Goal: Task Accomplishment & Management: Complete application form

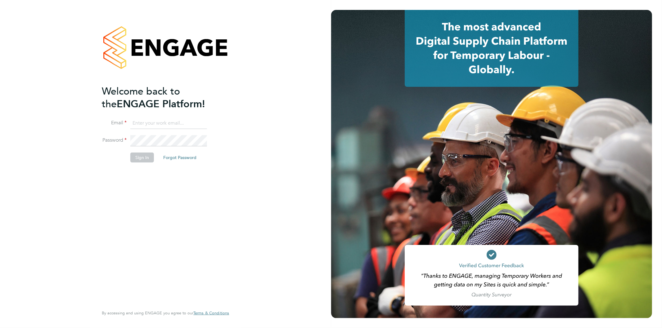
type input "[EMAIL_ADDRESS][PERSON_NAME][DOMAIN_NAME]"
click at [141, 158] on button "Sign In" at bounding box center [142, 158] width 24 height 10
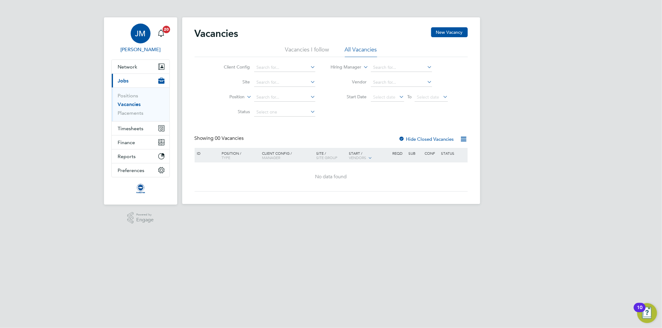
click at [144, 30] on span "JM" at bounding box center [140, 33] width 11 height 8
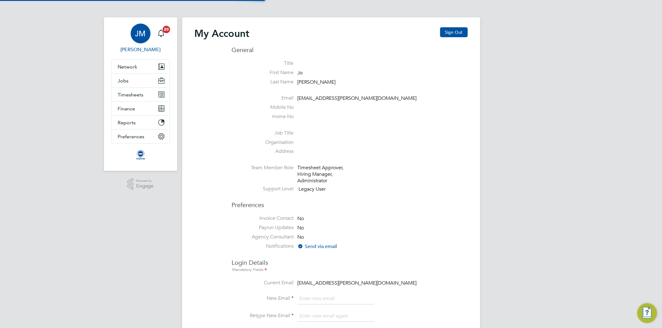
type input "[EMAIL_ADDRESS][PERSON_NAME][DOMAIN_NAME]"
click at [455, 30] on button "Sign Out" at bounding box center [454, 32] width 28 height 10
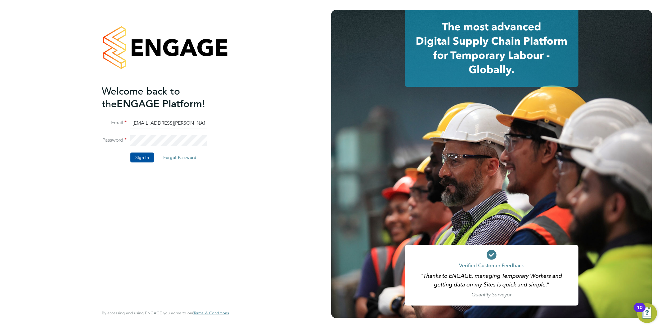
click at [163, 122] on input "Jo.morris@brightonandhovealbion.com" at bounding box center [168, 123] width 77 height 11
type input "Jo.morris@bhafc.co.uk"
click at [140, 157] on button "Sign In" at bounding box center [142, 158] width 24 height 10
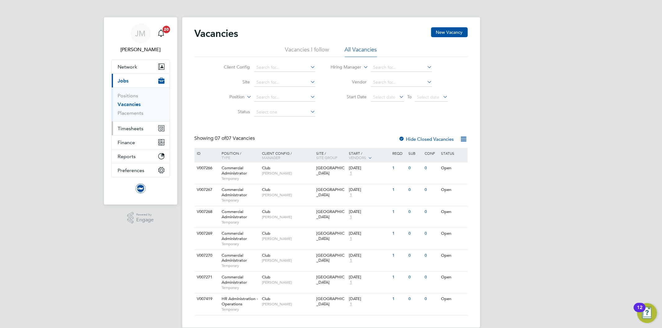
click at [125, 128] on span "Timesheets" at bounding box center [131, 129] width 26 height 6
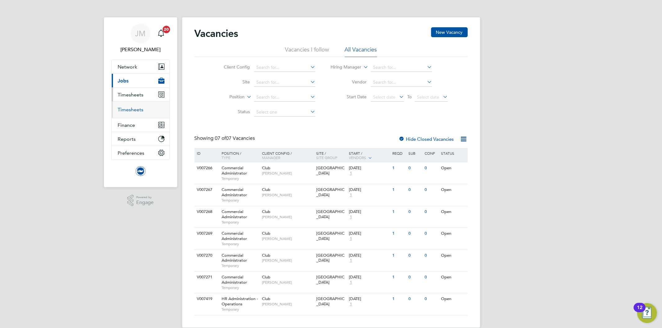
click at [130, 110] on link "Timesheets" at bounding box center [131, 110] width 26 height 6
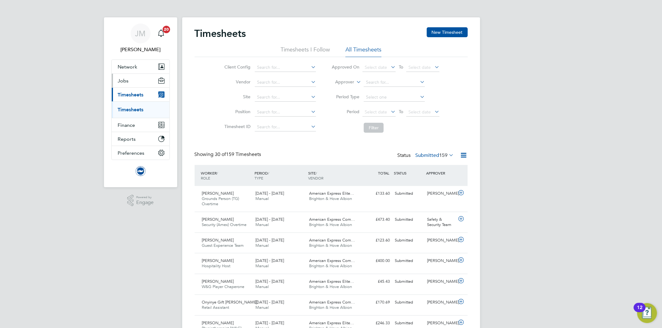
click at [125, 79] on span "Jobs" at bounding box center [123, 81] width 11 height 6
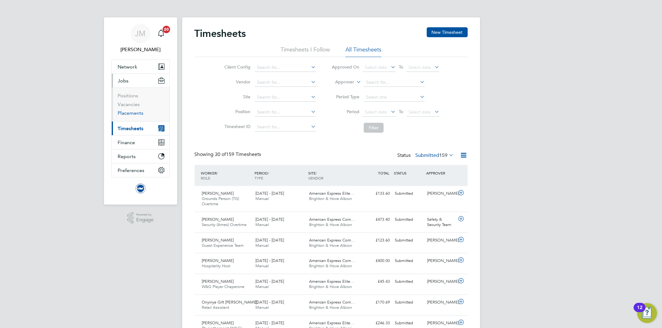
click at [137, 113] on link "Placements" at bounding box center [131, 113] width 26 height 6
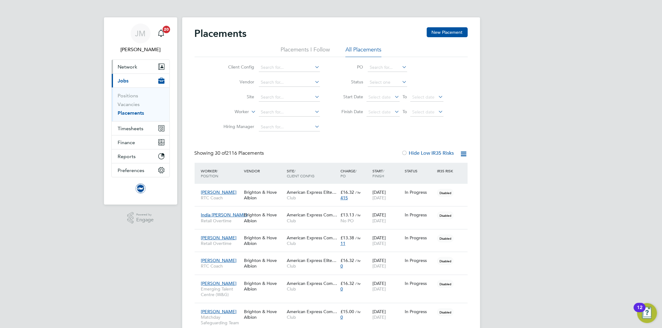
click at [132, 66] on span "Network" at bounding box center [128, 67] width 20 height 6
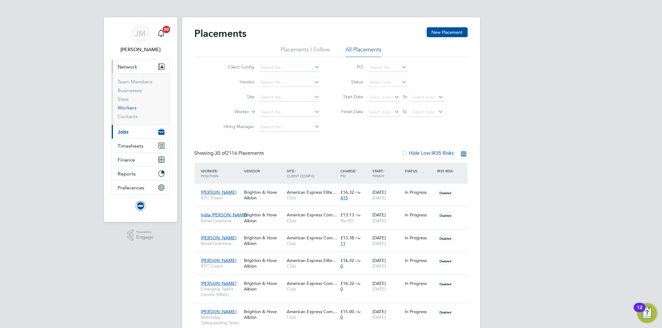
click at [132, 108] on link "Workers" at bounding box center [127, 108] width 19 height 6
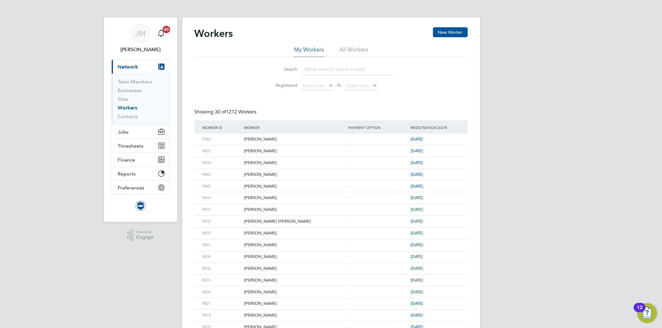
click at [329, 70] on input at bounding box center [347, 69] width 91 height 12
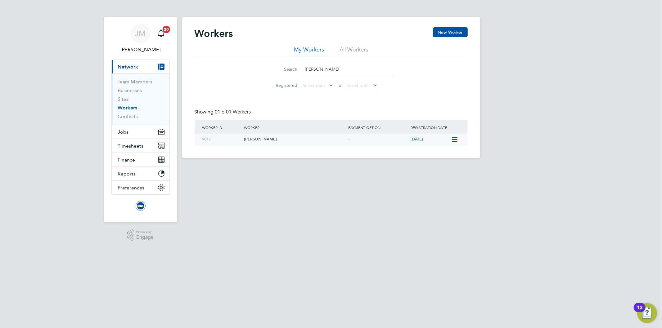
click at [263, 137] on div "[PERSON_NAME]" at bounding box center [294, 139] width 104 height 11
drag, startPoint x: 321, startPoint y: 69, endPoint x: 258, endPoint y: 68, distance: 62.3
click at [263, 69] on li "Search reed" at bounding box center [331, 69] width 138 height 18
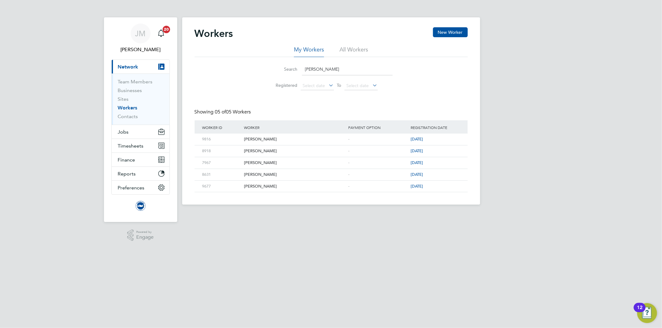
click at [328, 68] on input "liam" at bounding box center [347, 69] width 91 height 12
click at [254, 139] on div "[PERSON_NAME]" at bounding box center [294, 139] width 104 height 11
drag, startPoint x: 315, startPoint y: 70, endPoint x: 265, endPoint y: 66, distance: 50.1
click at [265, 66] on li "Search liam" at bounding box center [331, 69] width 138 height 18
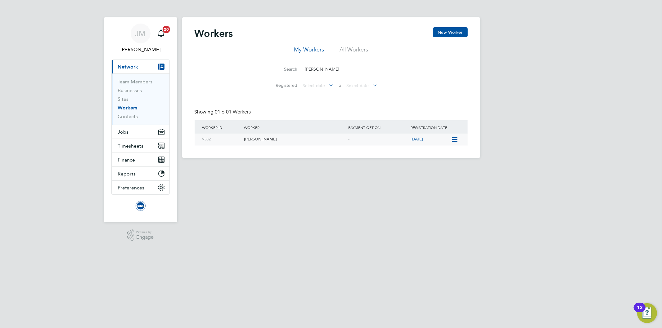
click at [264, 137] on div "Madeleine Grover" at bounding box center [294, 139] width 104 height 11
click at [127, 109] on link "Workers" at bounding box center [128, 108] width 20 height 6
drag, startPoint x: 335, startPoint y: 68, endPoint x: 332, endPoint y: 69, distance: 3.2
click at [332, 69] on input "grover" at bounding box center [347, 69] width 91 height 12
click at [329, 69] on input "grover" at bounding box center [347, 69] width 91 height 12
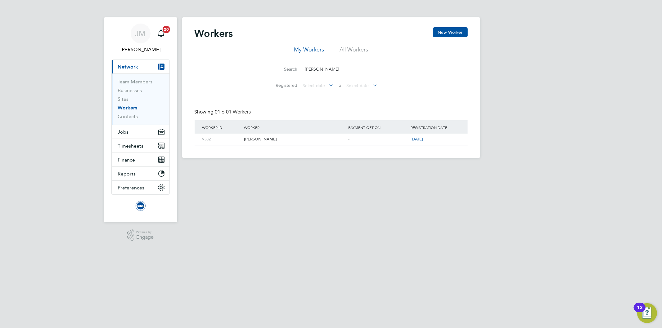
drag, startPoint x: 329, startPoint y: 69, endPoint x: 285, endPoint y: 68, distance: 43.4
click at [286, 68] on div "Search grover" at bounding box center [331, 69] width 123 height 12
click at [257, 136] on div "[PERSON_NAME]" at bounding box center [294, 139] width 104 height 11
drag, startPoint x: 340, startPoint y: 67, endPoint x: 239, endPoint y: 63, distance: 101.2
click at [239, 63] on div "Search penfold Registered Select date To Select date" at bounding box center [330, 75] width 273 height 36
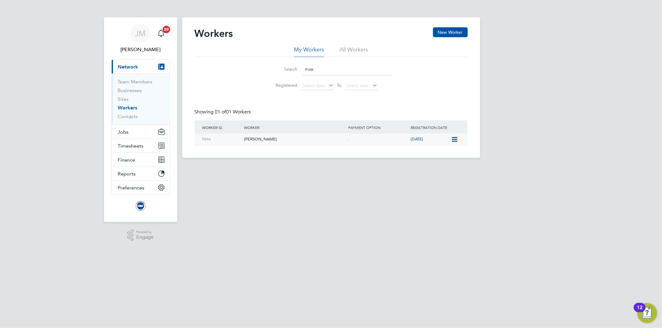
type input "moe"
click at [263, 139] on div "Moeko Uchida" at bounding box center [294, 139] width 104 height 11
click at [125, 132] on span "Jobs" at bounding box center [123, 132] width 11 height 6
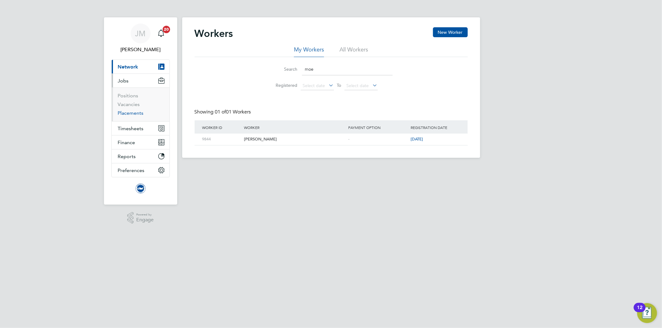
click at [137, 113] on link "Placements" at bounding box center [131, 113] width 26 height 6
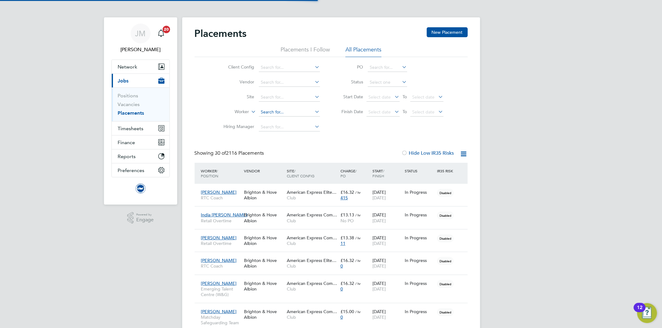
scroll to position [17, 54]
click at [272, 112] on input at bounding box center [289, 112] width 61 height 9
click at [133, 113] on link "Placements" at bounding box center [131, 113] width 26 height 6
click at [250, 112] on icon at bounding box center [250, 110] width 0 height 6
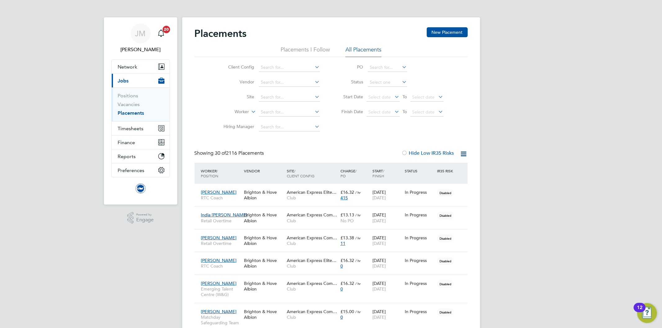
click at [225, 129] on li "Position" at bounding box center [230, 127] width 38 height 8
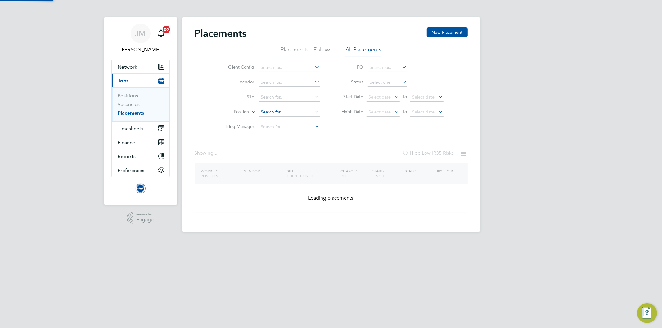
click at [274, 112] on input at bounding box center [289, 112] width 61 height 9
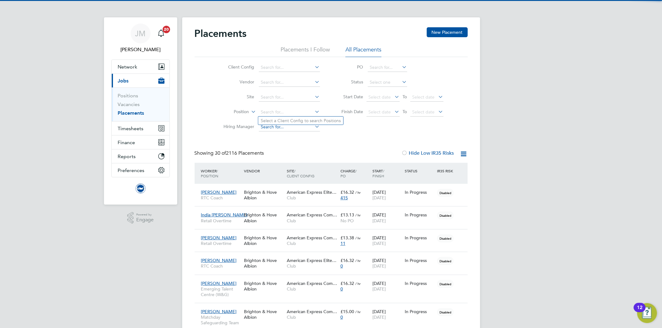
scroll to position [17, 54]
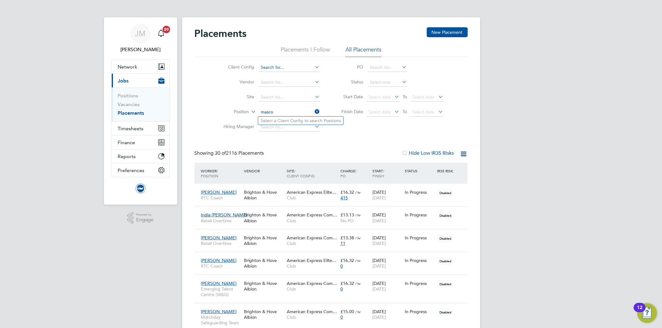
type input "masco"
click at [287, 66] on input at bounding box center [289, 67] width 61 height 9
click at [278, 74] on li "Club" at bounding box center [289, 76] width 62 height 8
type input "Club"
click at [272, 112] on input at bounding box center [289, 112] width 61 height 9
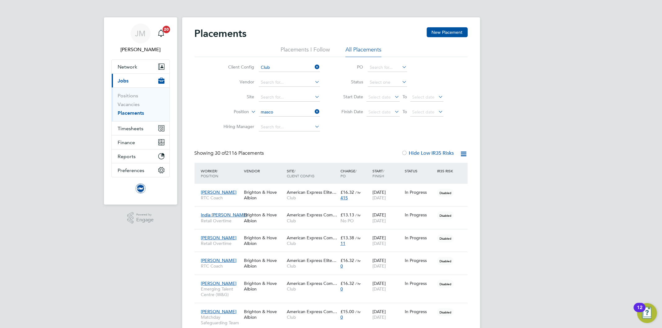
click at [298, 135] on li "Women's & Girl's Matchday Masco t Assistant" at bounding box center [304, 137] width 93 height 8
type input "Women's & Girl's Matchday Mascot Assistant"
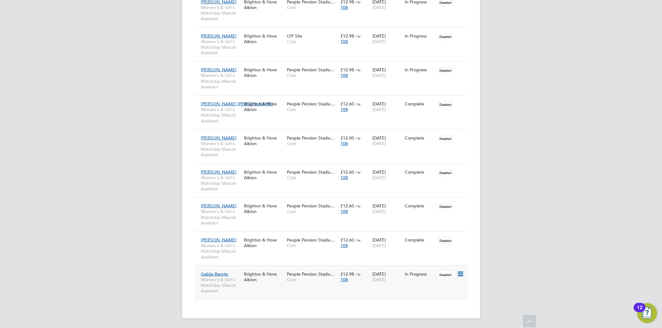
click at [375, 275] on div "21 Sep 2024 31 Jul 2027" at bounding box center [387, 276] width 32 height 17
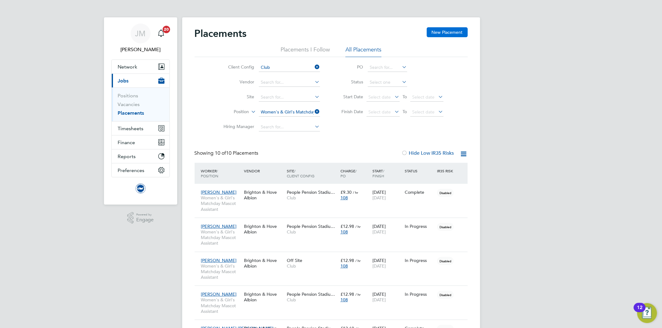
click at [444, 33] on button "New Placement" at bounding box center [446, 32] width 41 height 10
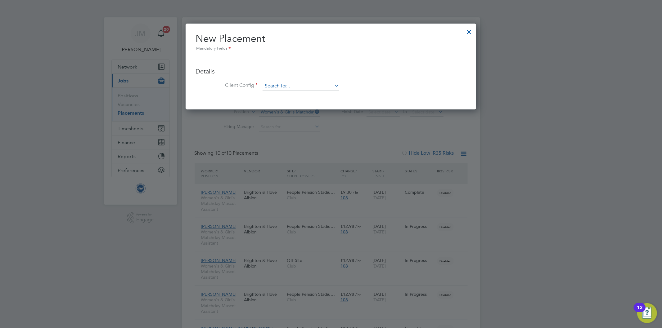
click at [285, 83] on input at bounding box center [300, 86] width 77 height 9
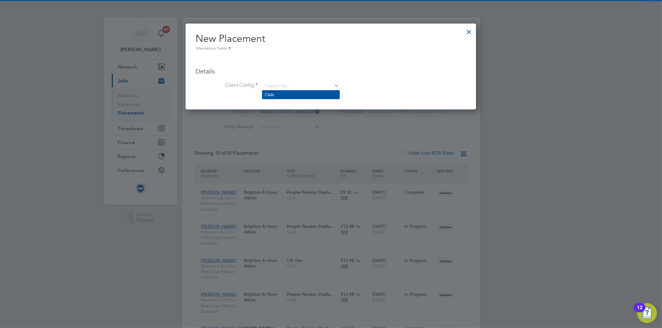
click at [275, 94] on li "Club" at bounding box center [300, 95] width 77 height 8
type input "Club"
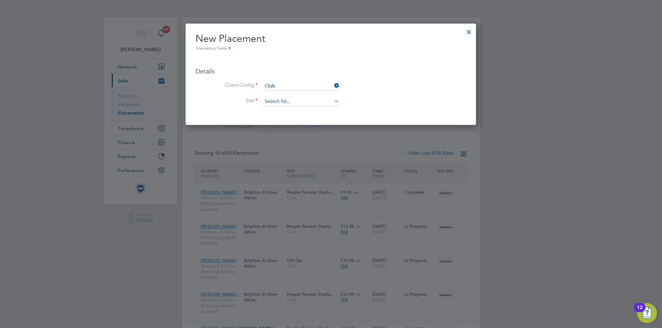
click at [294, 100] on input at bounding box center [300, 101] width 77 height 9
click at [287, 134] on li "People Pension Stadium (WSL)" at bounding box center [316, 135] width 109 height 8
type input "People Pension Stadium (WSL)"
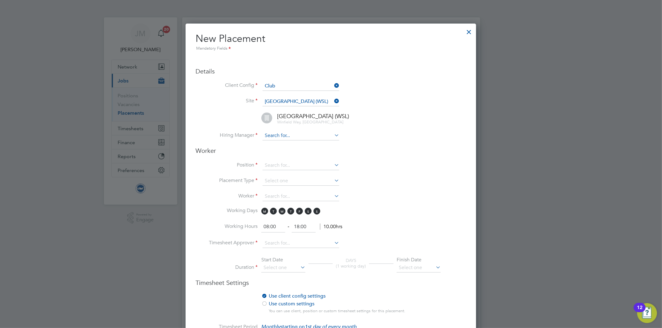
scroll to position [650, 291]
click at [333, 134] on icon at bounding box center [333, 135] width 0 height 9
click at [303, 153] on li "Jo nny Woodhouse" at bounding box center [300, 152] width 77 height 8
type input "Jonny Woodhouse"
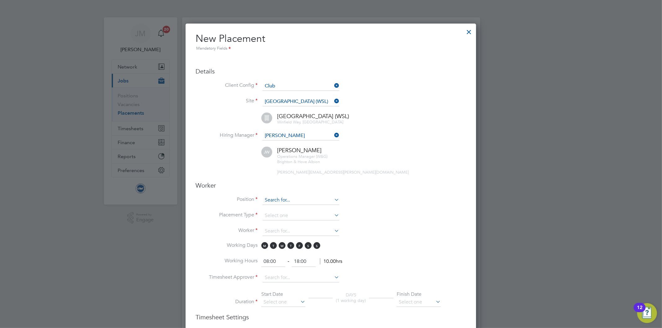
click at [281, 201] on input at bounding box center [300, 200] width 77 height 9
click at [307, 221] on li "Women's & Girl's Matchday Masc ot Assistant" at bounding box center [308, 224] width 93 height 8
type input "Women's & Girl's Matchday Mascot Assistant"
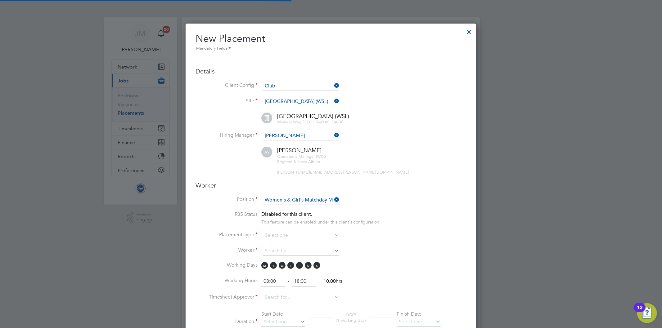
scroll to position [18, 32]
click at [281, 232] on input at bounding box center [300, 235] width 77 height 9
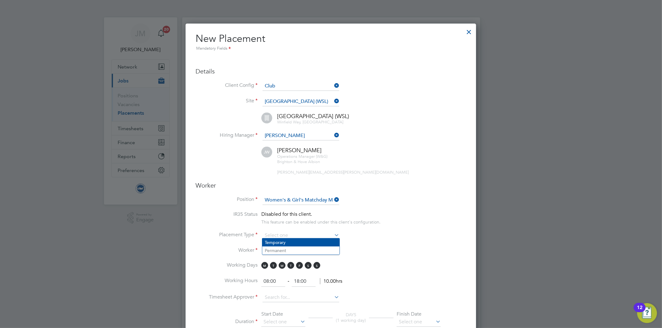
click at [281, 242] on li "Temporary" at bounding box center [300, 243] width 77 height 8
type input "Temporary"
click at [278, 247] on input at bounding box center [300, 251] width 77 height 9
click at [276, 247] on input at bounding box center [300, 251] width 77 height 9
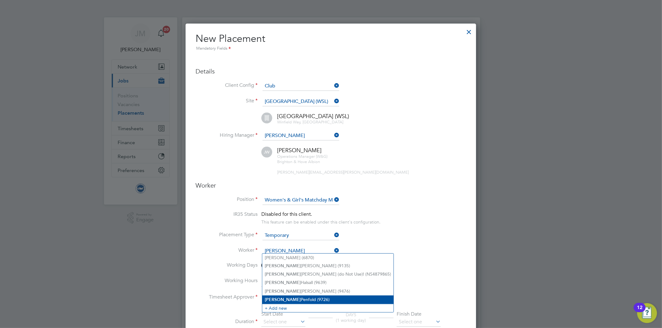
click at [292, 296] on li "Lucy Penfold (9726)" at bounding box center [327, 300] width 131 height 8
type input "Lucy Penfold (9726)"
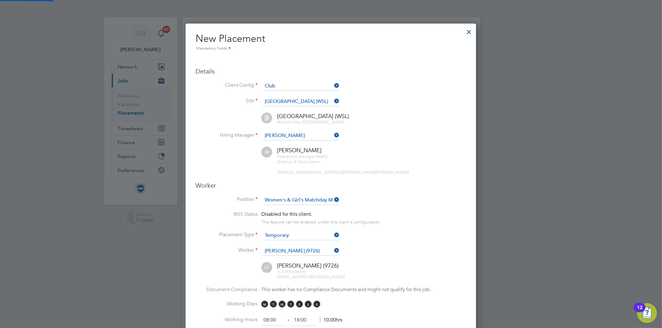
scroll to position [740, 291]
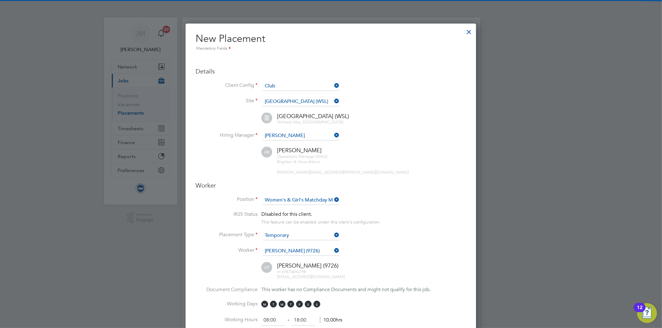
click at [386, 247] on li "Worker Lucy Penfold (9726)" at bounding box center [330, 255] width 270 height 16
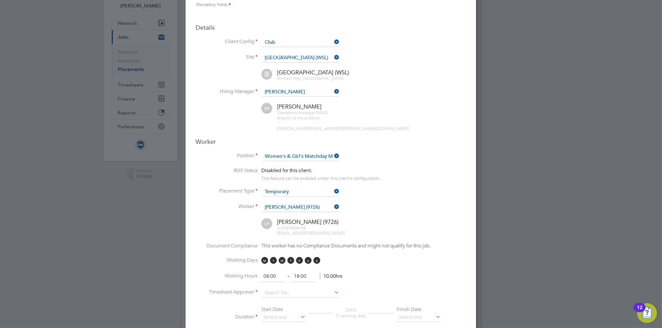
scroll to position [103, 0]
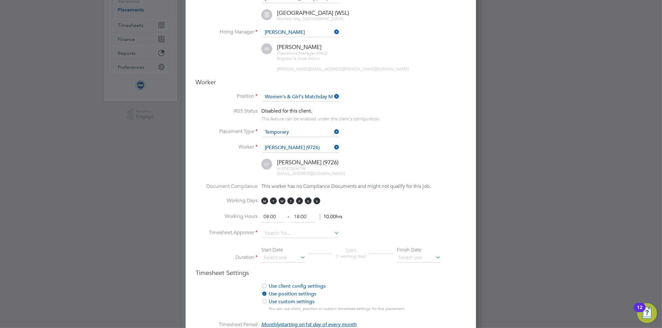
click at [333, 229] on icon at bounding box center [333, 233] width 0 height 9
click at [293, 237] on li "Jonn y Woodhouse" at bounding box center [302, 240] width 80 height 8
type input "Jonny Woodhouse"
click at [354, 215] on li "Working Hours 08:00 ‐ 18:00 10.00hrs" at bounding box center [330, 220] width 270 height 17
click at [299, 256] on icon at bounding box center [299, 257] width 0 height 9
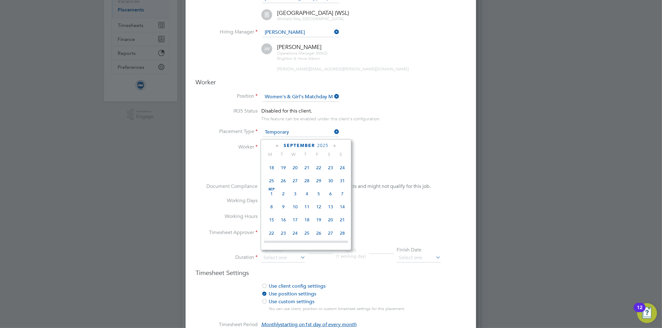
scroll to position [104, 0]
click at [271, 196] on span "Sep 1" at bounding box center [272, 196] width 12 height 12
type input "[DATE]"
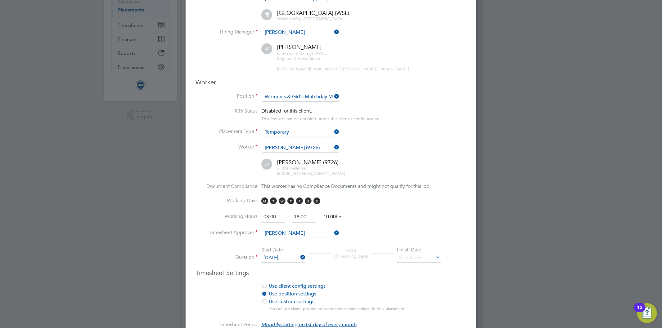
click at [434, 255] on icon at bounding box center [434, 257] width 0 height 9
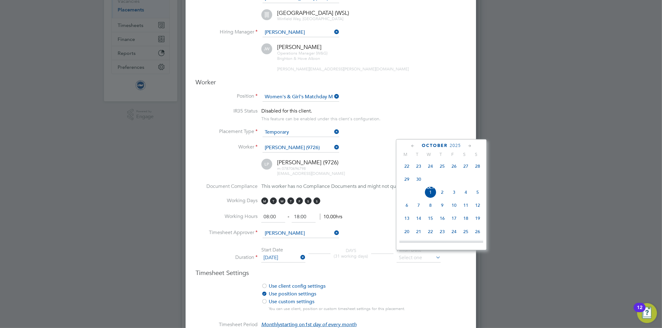
click at [469, 144] on icon at bounding box center [470, 146] width 6 height 7
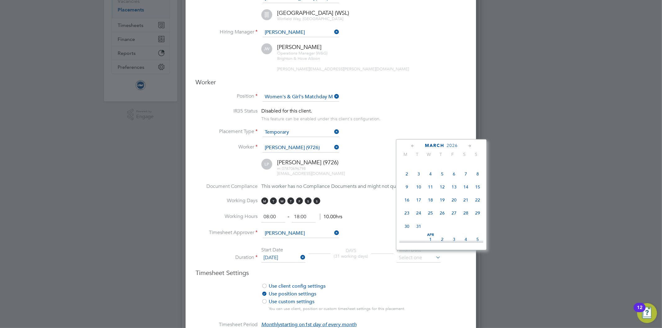
click at [469, 144] on icon at bounding box center [470, 146] width 6 height 7
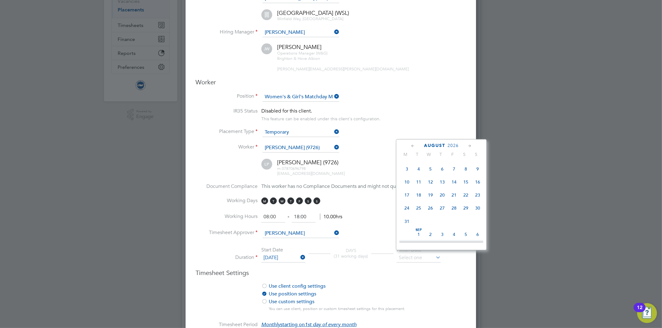
click at [469, 144] on icon at bounding box center [470, 146] width 6 height 7
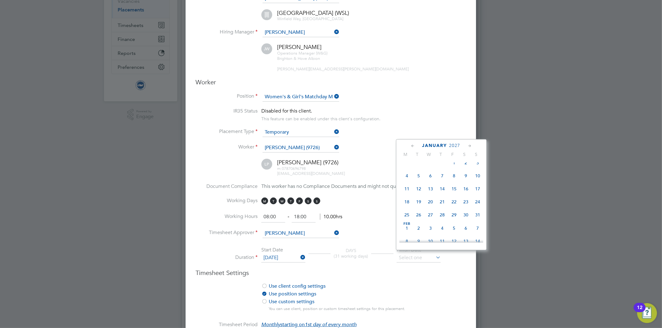
click at [469, 144] on icon at bounding box center [470, 146] width 6 height 7
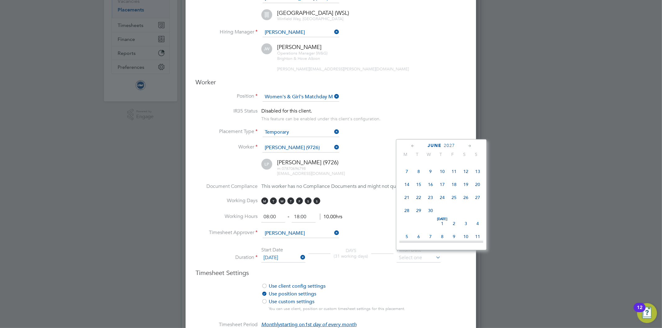
click at [469, 144] on icon at bounding box center [470, 146] width 6 height 7
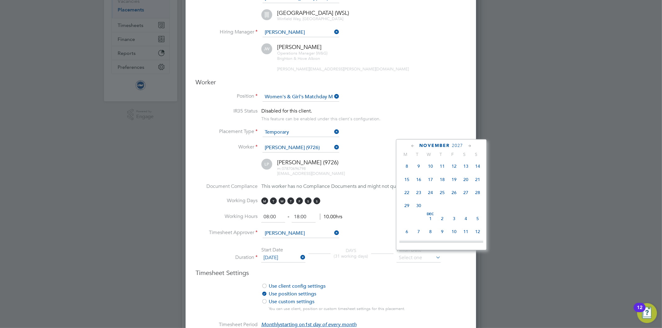
click at [469, 144] on icon at bounding box center [470, 146] width 6 height 7
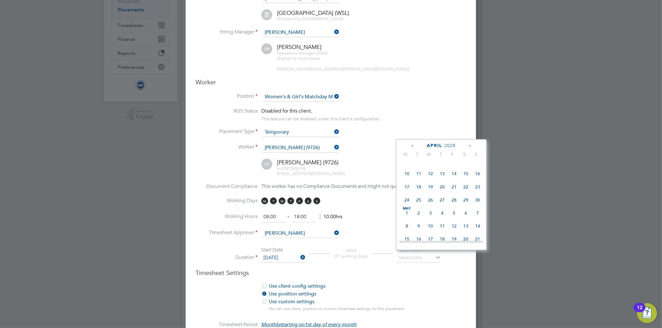
click at [469, 144] on icon at bounding box center [470, 146] width 6 height 7
click at [431, 205] on span "31" at bounding box center [430, 200] width 12 height 12
type input "[DATE]"
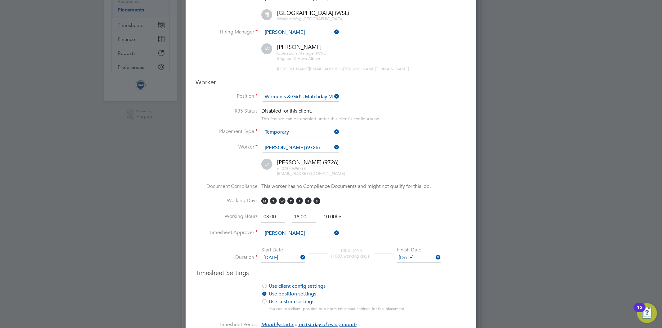
scroll to position [793, 291]
click at [437, 291] on li "Use client config settings Use position settings Use custom settings You can us…" at bounding box center [330, 302] width 270 height 39
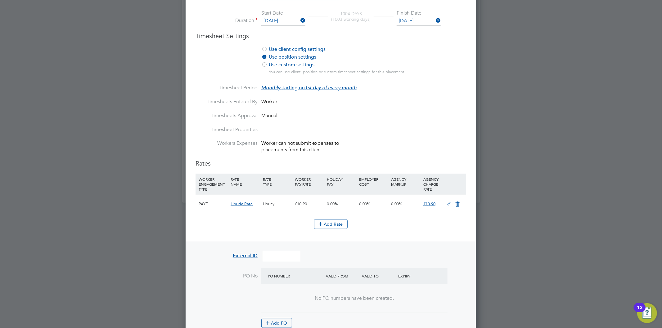
scroll to position [413, 0]
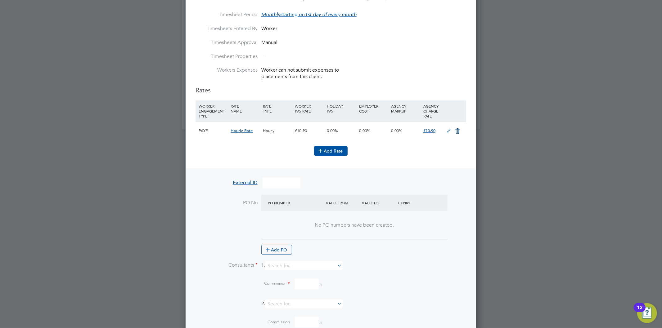
click at [332, 151] on button "Add Rate" at bounding box center [330, 151] width 33 height 10
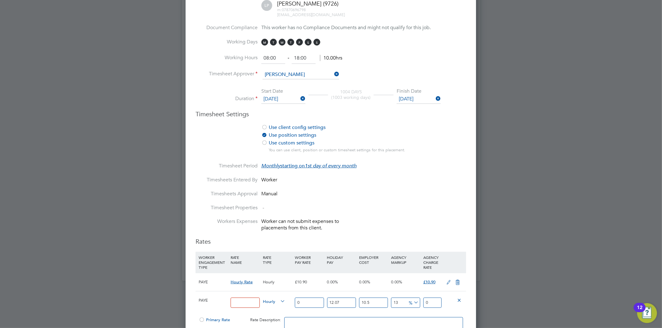
scroll to position [275, 0]
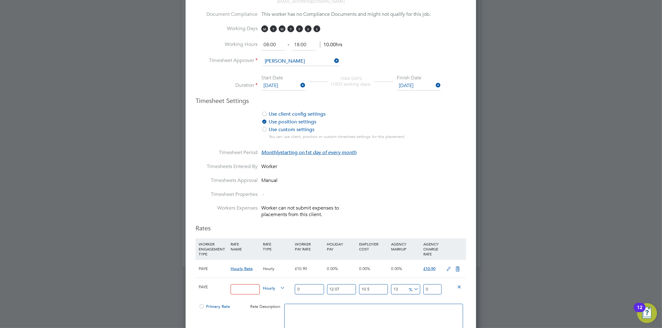
click at [236, 289] on input at bounding box center [244, 289] width 29 height 10
paste input "W&G_Mascot_Assistant"
type input "W&G_Mascot_Assistant"
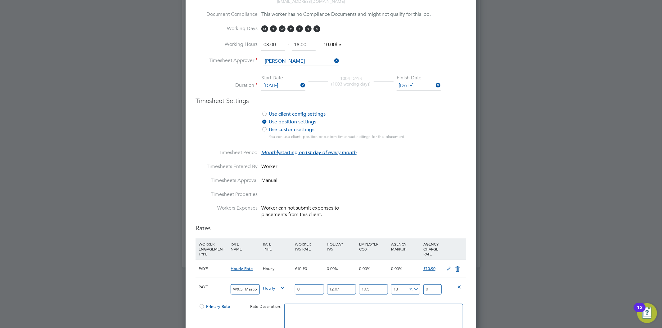
drag, startPoint x: 302, startPoint y: 285, endPoint x: 269, endPoint y: 285, distance: 33.2
click at [269, 285] on div "PAYE W&G_Mascot_Assistant Hourly 0 12.07 n/a 10.5 n/a 13 0 % 0" at bounding box center [330, 289] width 270 height 23
type input "1"
type input "1.399362055"
type input "12"
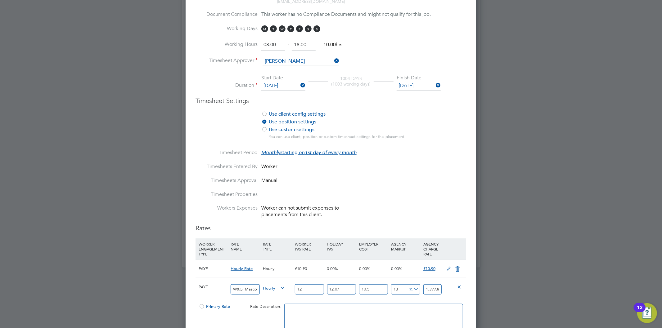
type input "16.79234466"
type input "12.9"
type input "18.0517705095"
type input "12.98"
type input "18.1637194739"
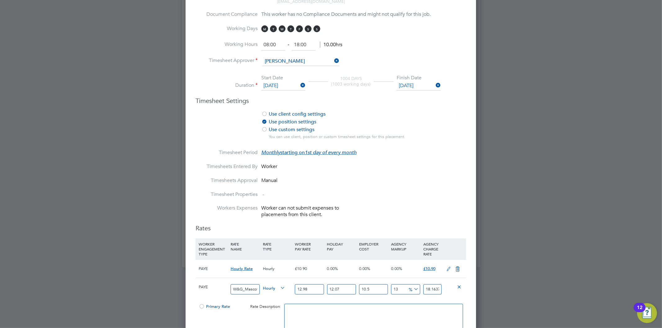
type input "12.98"
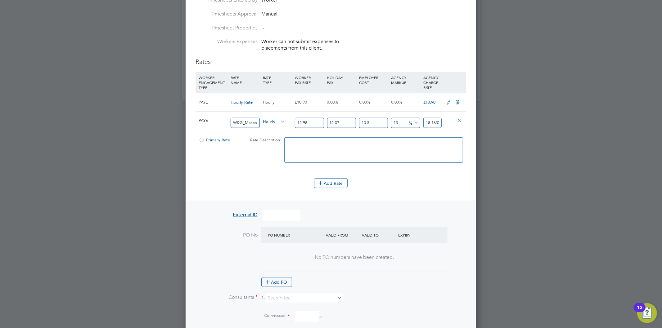
scroll to position [448, 0]
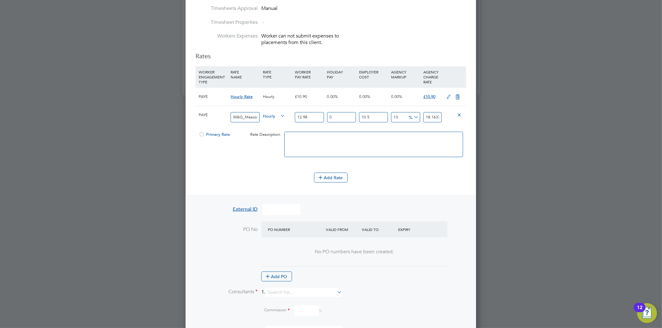
type input "0"
type input "16.207477"
type input "0"
type input "14.6674"
type input "0"
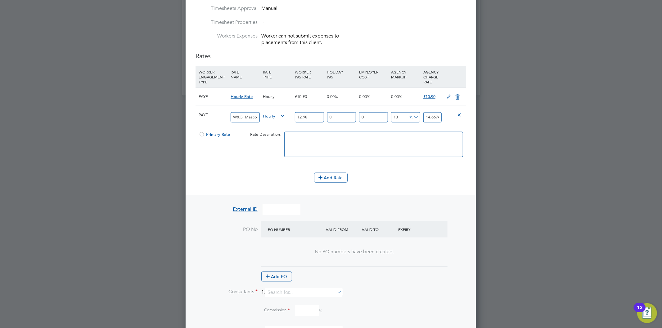
type input "12.98"
type input "0"
click at [456, 95] on icon at bounding box center [457, 97] width 8 height 5
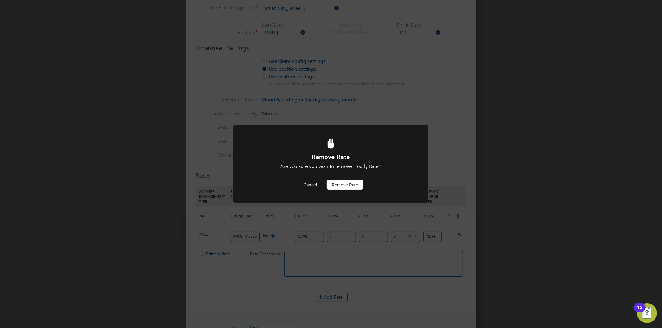
click at [344, 187] on button "Remove rate" at bounding box center [345, 185] width 36 height 10
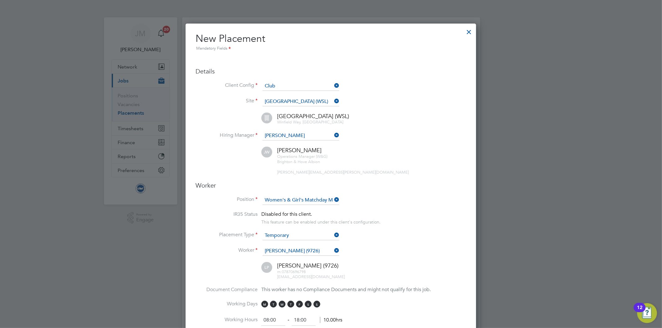
scroll to position [836, 291]
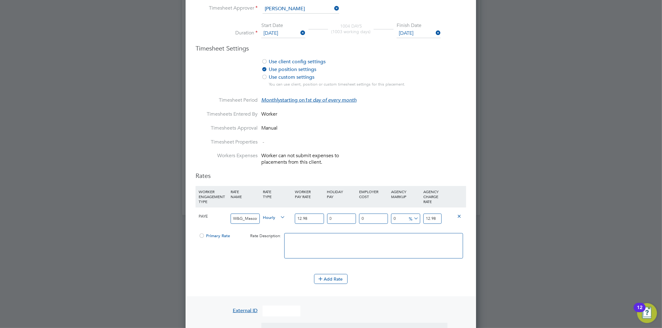
click at [202, 235] on div at bounding box center [202, 237] width 6 height 5
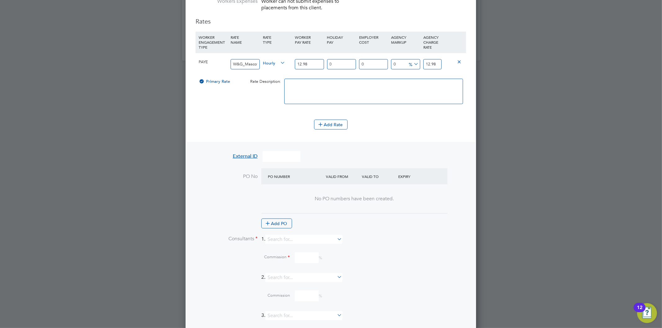
scroll to position [531, 0]
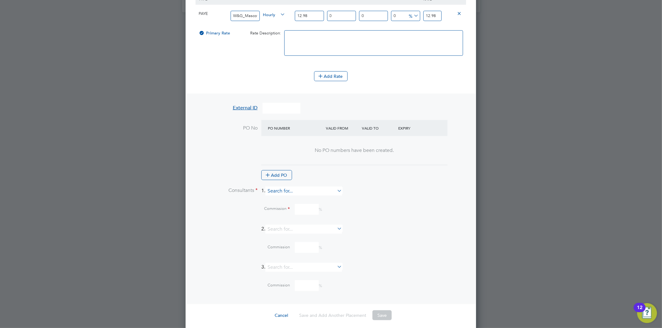
click at [281, 187] on input at bounding box center [303, 191] width 77 height 9
click at [292, 261] on li "Jo Morris" at bounding box center [306, 264] width 77 height 8
type input "[PERSON_NAME]"
click at [307, 229] on input at bounding box center [307, 232] width 24 height 11
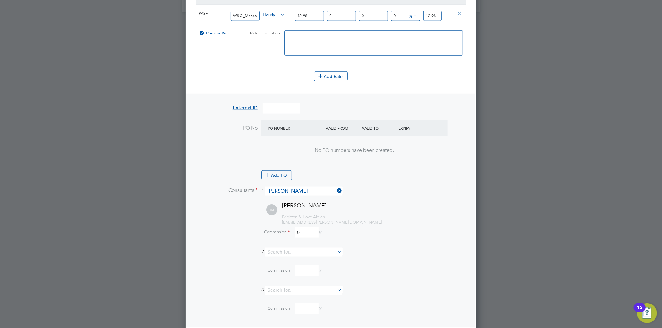
type input "0"
click at [382, 227] on div "Commission 0 %" at bounding box center [347, 232] width 238 height 11
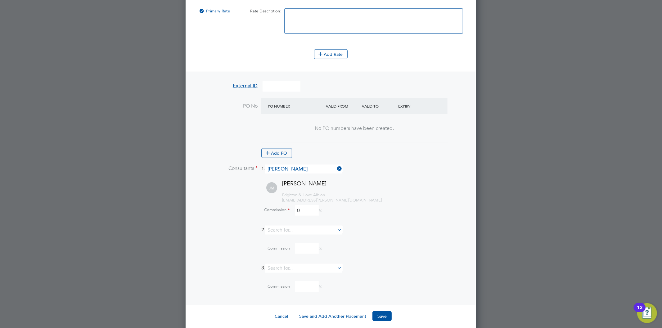
scroll to position [554, 0]
click at [378, 312] on button "Save" at bounding box center [381, 315] width 19 height 10
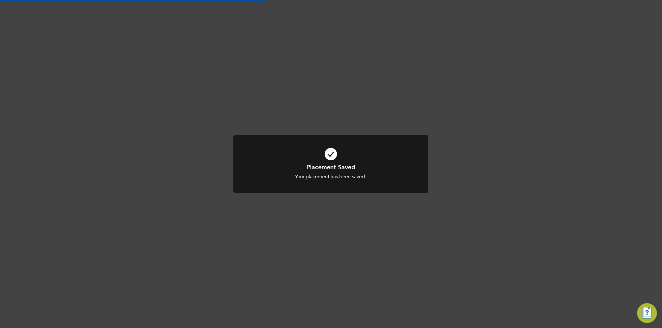
scroll to position [3, 3]
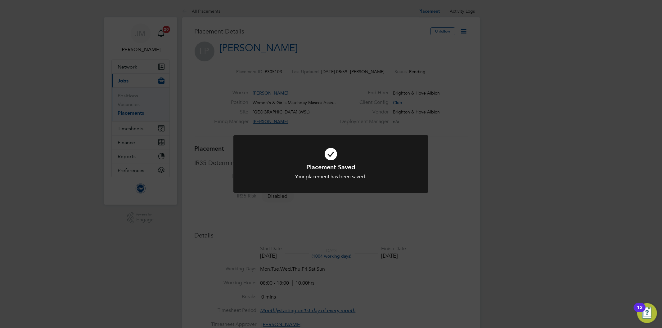
click at [448, 150] on div "Placement Saved Your placement has been saved. Cancel Okay" at bounding box center [331, 164] width 662 height 328
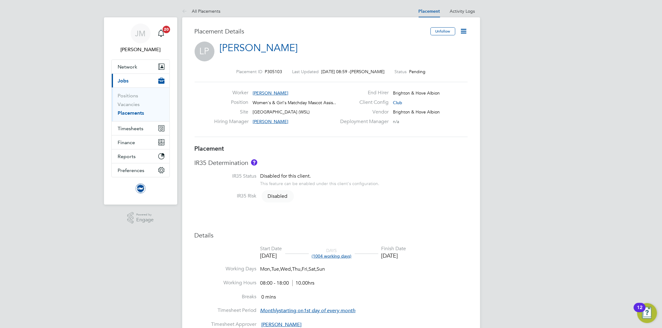
click at [464, 32] on icon at bounding box center [464, 31] width 8 height 8
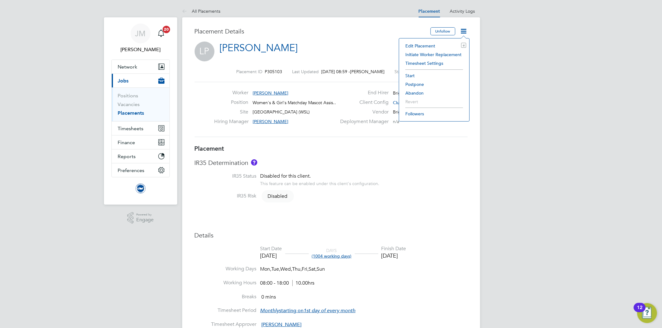
click at [410, 74] on li "Start" at bounding box center [434, 75] width 64 height 9
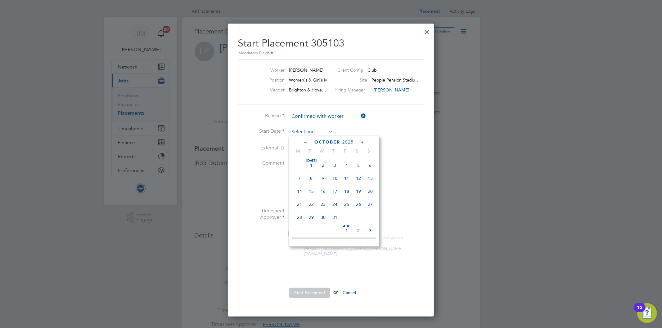
click at [312, 130] on input at bounding box center [311, 131] width 44 height 9
click at [348, 162] on span "Aug 1" at bounding box center [347, 161] width 12 height 12
type input "[DATE]"
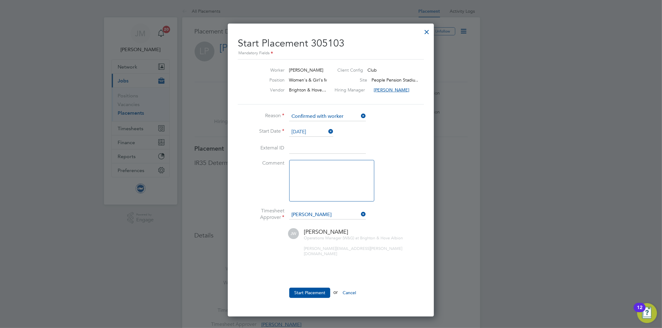
click at [327, 131] on icon at bounding box center [327, 131] width 0 height 9
click at [310, 132] on input at bounding box center [311, 131] width 44 height 9
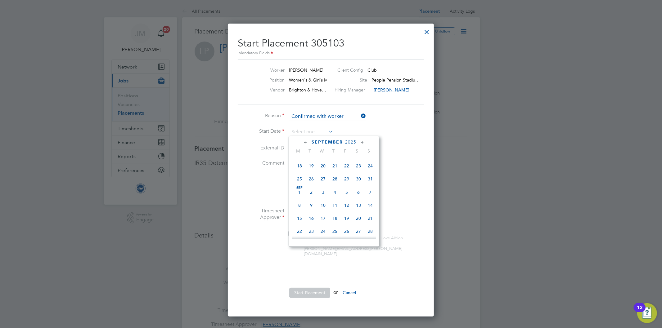
click at [300, 193] on span "Sep 1" at bounding box center [299, 192] width 12 height 12
type input "[DATE]"
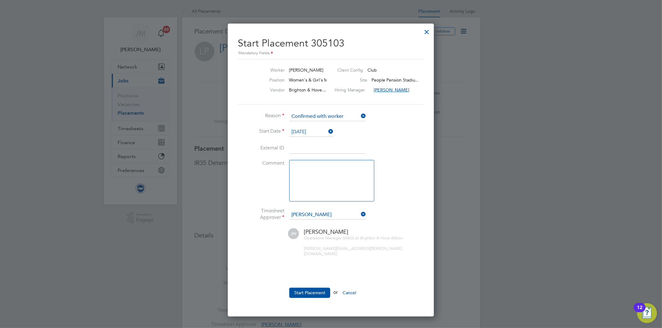
click at [399, 145] on li "External ID" at bounding box center [331, 151] width 186 height 17
click at [311, 288] on button "Start Placement" at bounding box center [309, 293] width 41 height 10
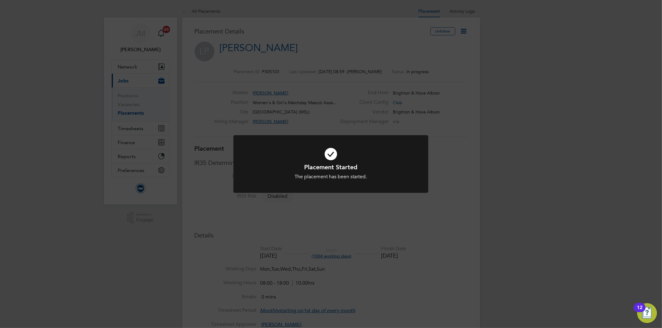
click at [334, 56] on div "Placement Started The placement has been started. Cancel Okay" at bounding box center [331, 164] width 662 height 328
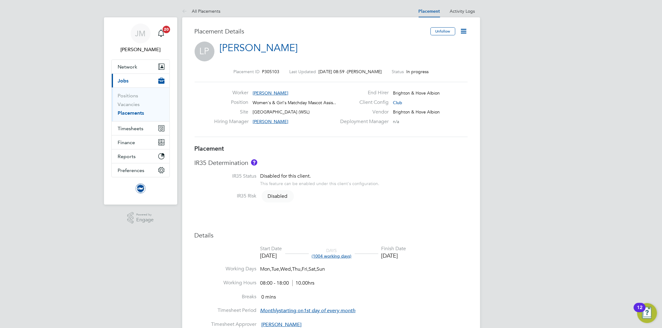
click at [415, 169] on div "IR35 Determination IR35 Status Disabled for this client. This feature can be en…" at bounding box center [330, 183] width 273 height 48
click at [398, 175] on li "IR35 Status Disabled for this client. This feature can be enabled under this cl…" at bounding box center [330, 183] width 273 height 20
click at [212, 10] on link "All Placements" at bounding box center [201, 11] width 38 height 6
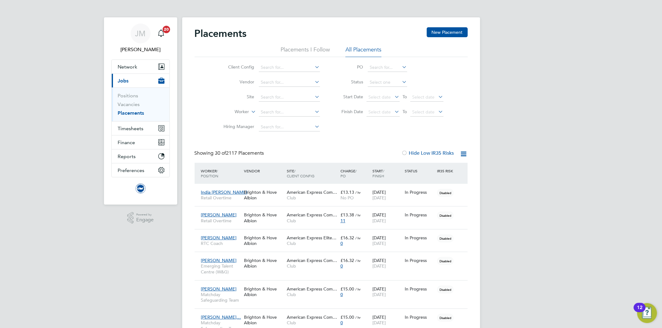
click at [133, 113] on link "Placements" at bounding box center [131, 113] width 26 height 6
click at [278, 111] on input at bounding box center [289, 112] width 61 height 9
click at [294, 69] on input at bounding box center [289, 67] width 61 height 9
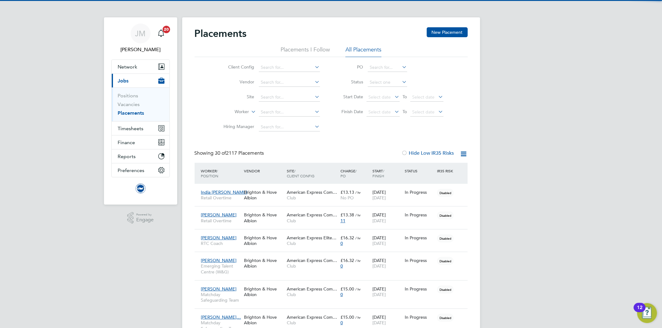
click at [282, 75] on li "Club" at bounding box center [289, 76] width 62 height 8
type input "Club"
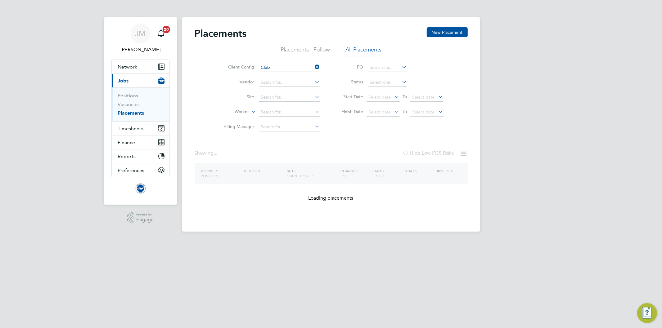
click at [272, 119] on li "Worker" at bounding box center [269, 112] width 117 height 15
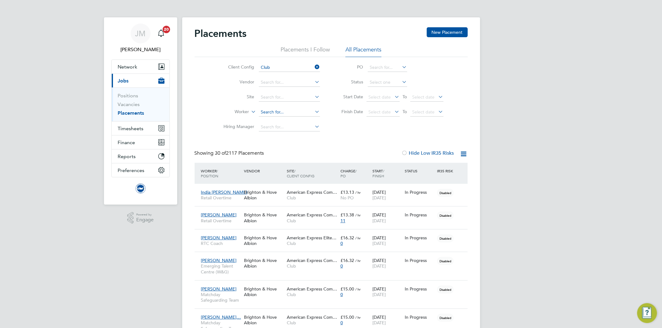
scroll to position [6, 29]
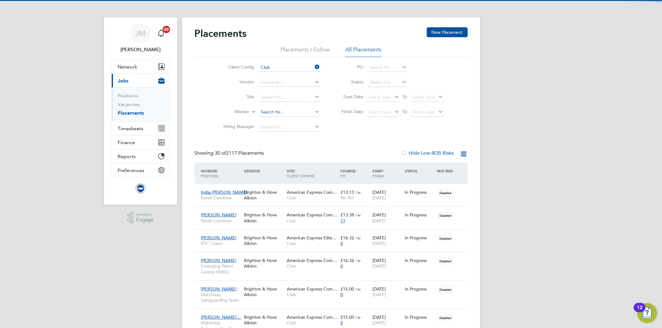
click at [272, 112] on input at bounding box center [289, 112] width 61 height 9
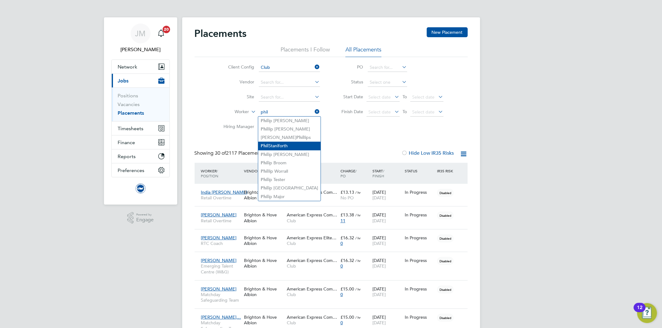
click at [283, 147] on li "Phil Staniforth" at bounding box center [289, 146] width 62 height 8
type input "Phil Staniforth"
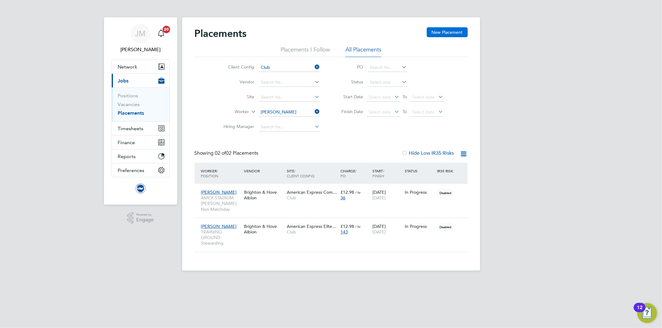
click at [451, 31] on button "New Placement" at bounding box center [446, 32] width 41 height 10
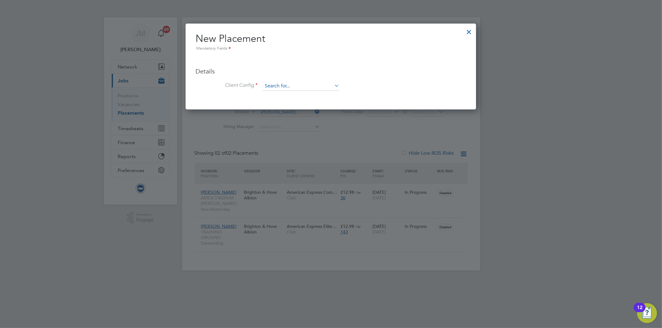
click at [286, 84] on input at bounding box center [300, 86] width 77 height 9
click at [281, 95] on li "Club" at bounding box center [300, 95] width 77 height 8
type input "Club"
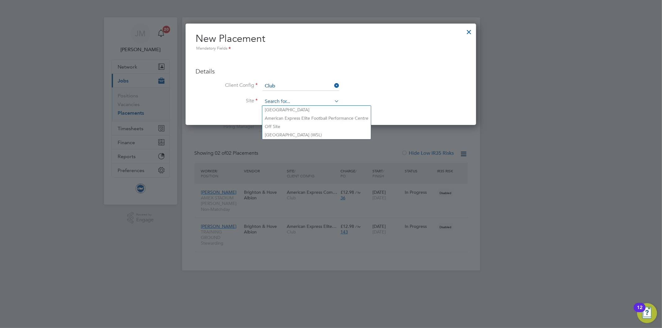
click at [278, 102] on input at bounding box center [300, 101] width 77 height 9
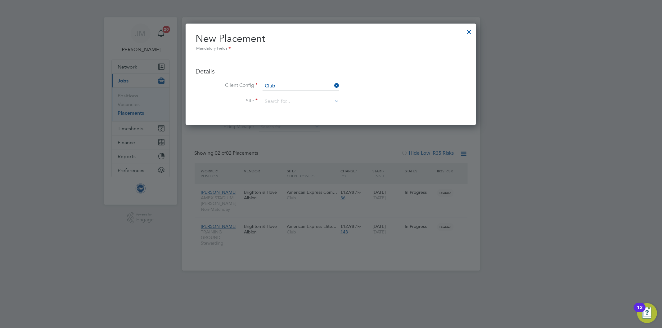
click at [286, 107] on li "[GEOGRAPHIC_DATA]" at bounding box center [316, 110] width 109 height 8
type input "[GEOGRAPHIC_DATA]"
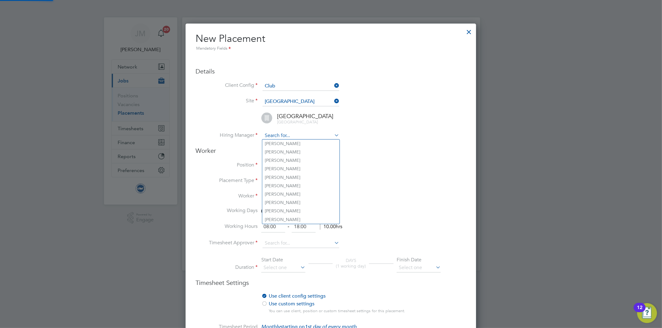
click at [280, 134] on input at bounding box center [300, 135] width 77 height 9
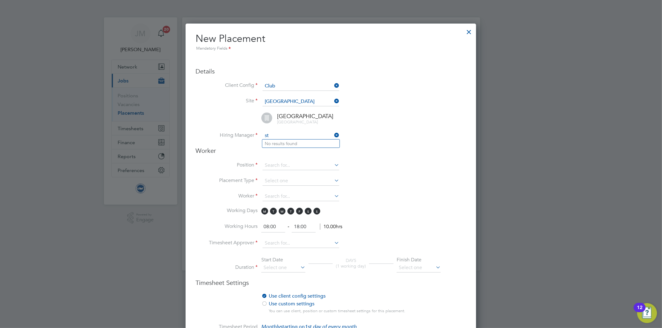
type input "s"
click at [314, 166] on li "Safe ty & Security Team" at bounding box center [300, 168] width 77 height 8
type input "Safety & Security Team"
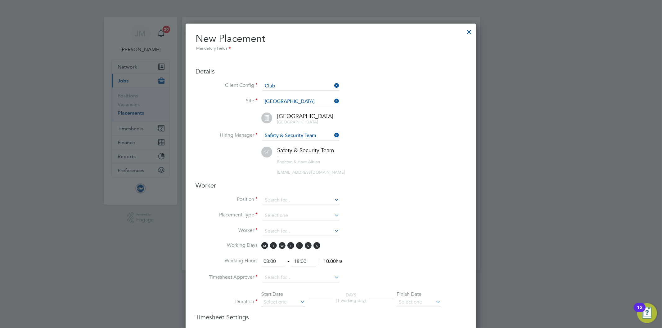
drag, startPoint x: 399, startPoint y: 150, endPoint x: 366, endPoint y: 171, distance: 39.0
click at [398, 150] on div "Safety & Security Team - Brighton & Hove Albion safetysecurity@brightonandhovea…" at bounding box center [338, 161] width 255 height 28
click at [280, 200] on input at bounding box center [300, 200] width 77 height 9
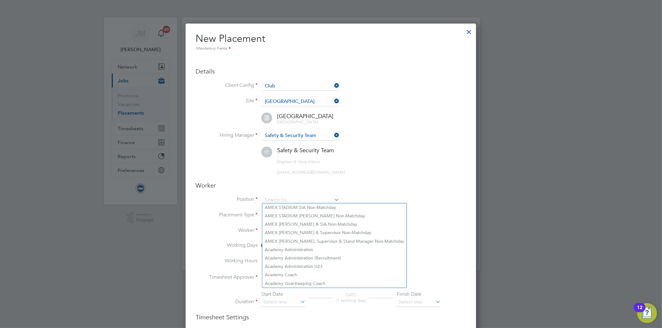
click at [352, 182] on h3 "Worker" at bounding box center [330, 185] width 270 height 8
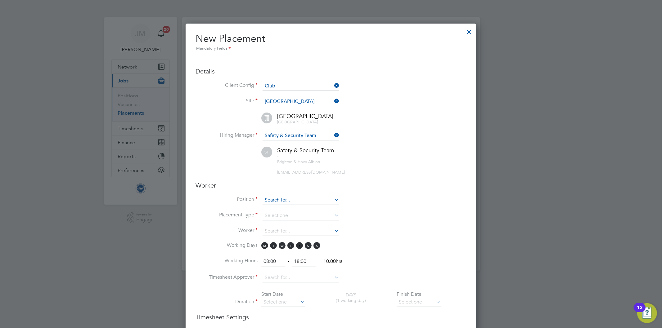
click at [281, 198] on input at bounding box center [300, 200] width 77 height 9
click at [315, 225] on li "SECU RITY Steward Cover" at bounding box center [301, 224] width 78 height 8
type input "SECURITY Steward Cover"
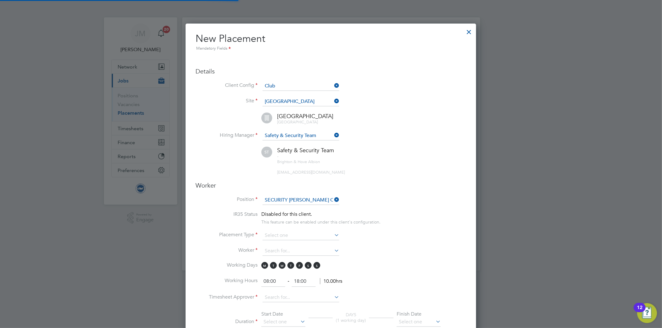
click at [396, 206] on li "Position SECURITY Steward Cover" at bounding box center [330, 204] width 270 height 16
click at [283, 233] on input at bounding box center [300, 235] width 77 height 9
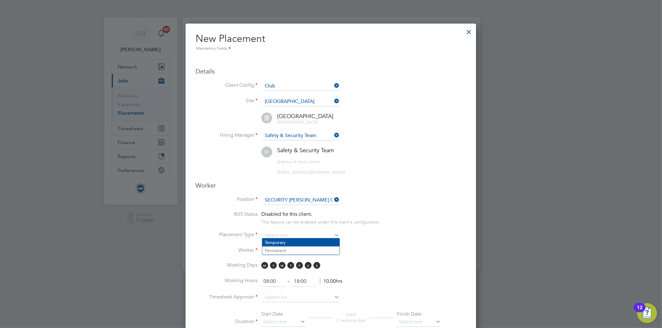
click at [283, 239] on li "Temporary" at bounding box center [300, 243] width 77 height 8
type input "Temporary"
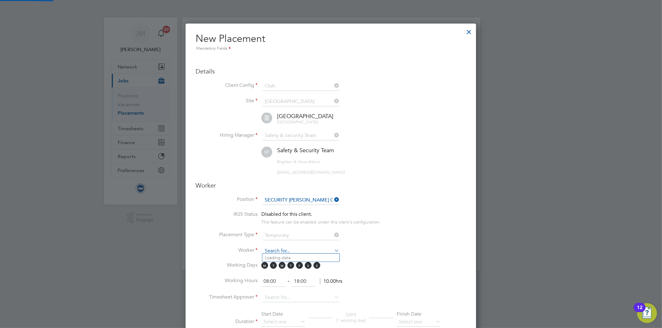
click at [275, 249] on input at bounding box center [300, 251] width 77 height 9
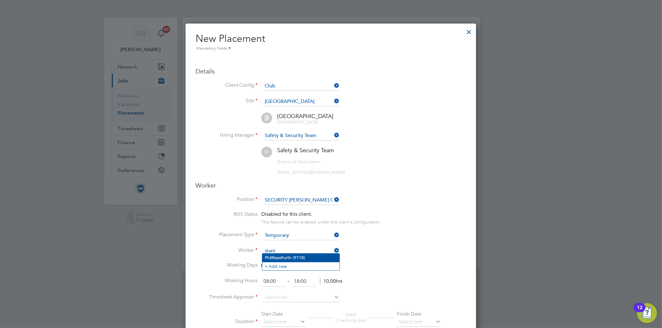
click at [279, 255] on b "Stani" at bounding box center [276, 257] width 10 height 5
type input "Phil Staniforth (9118)"
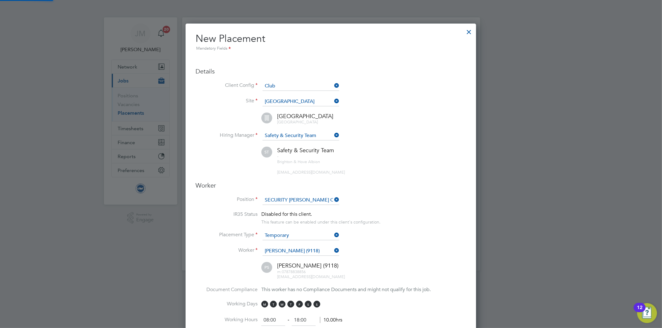
scroll to position [733, 291]
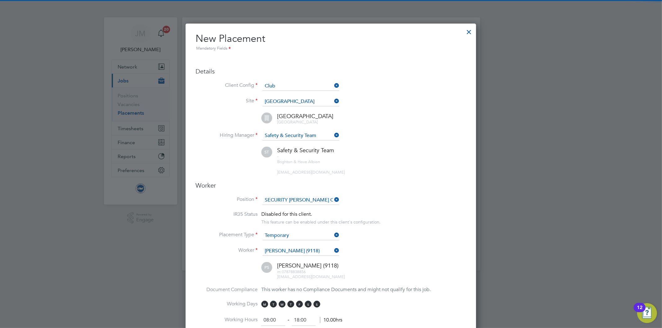
click at [398, 244] on li "Placement Type Temporary" at bounding box center [330, 239] width 270 height 16
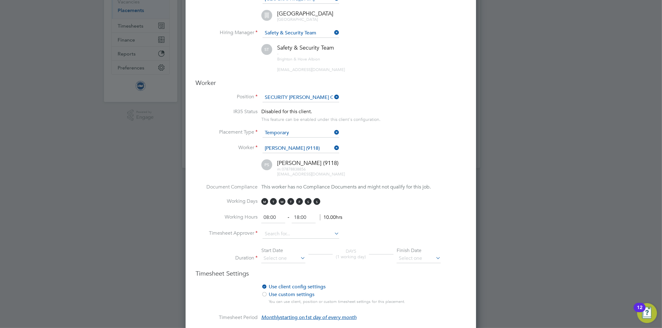
scroll to position [103, 0]
click at [272, 230] on input at bounding box center [300, 233] width 77 height 9
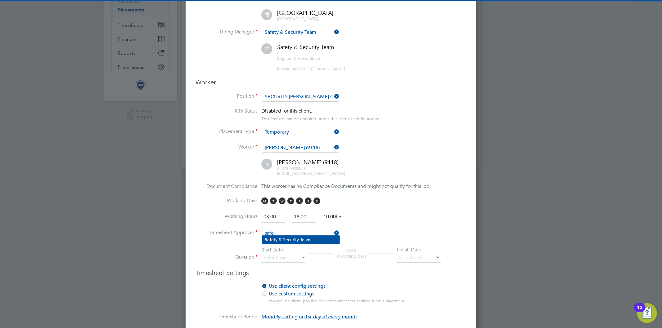
click at [281, 238] on li "Safe ty & Security Team" at bounding box center [300, 240] width 77 height 8
type input "Safety & Security Team"
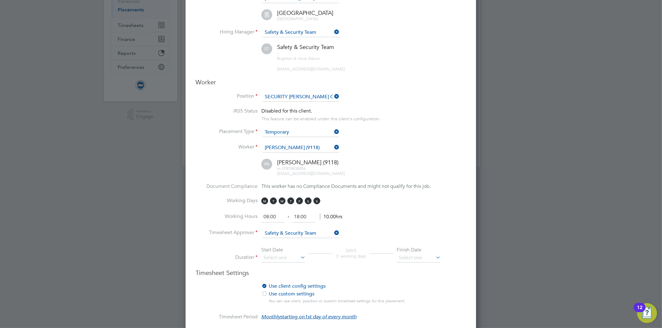
click at [380, 207] on li "Working Days M T W T F S S" at bounding box center [330, 205] width 270 height 14
click at [299, 253] on icon at bounding box center [299, 257] width 0 height 9
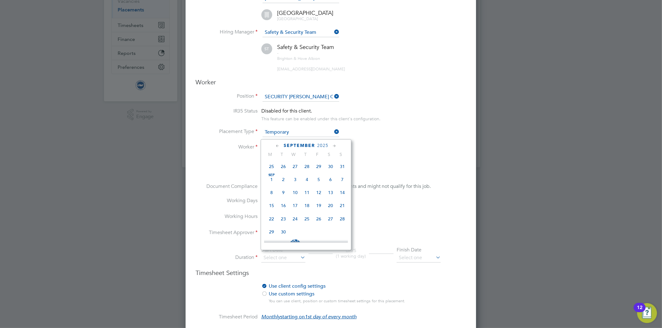
scroll to position [104, 0]
drag, startPoint x: 271, startPoint y: 199, endPoint x: 281, endPoint y: 204, distance: 11.2
click at [271, 199] on span "Sep 1" at bounding box center [272, 196] width 12 height 12
type input "[DATE]"
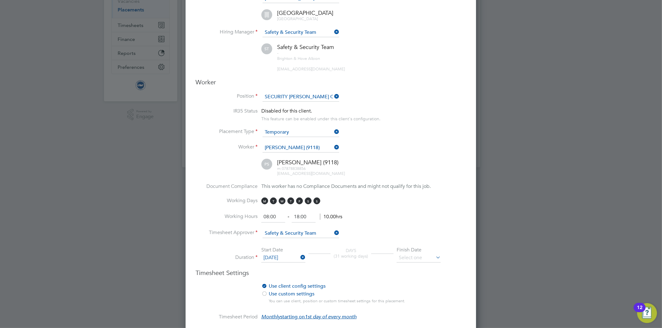
click at [434, 256] on icon at bounding box center [434, 257] width 0 height 9
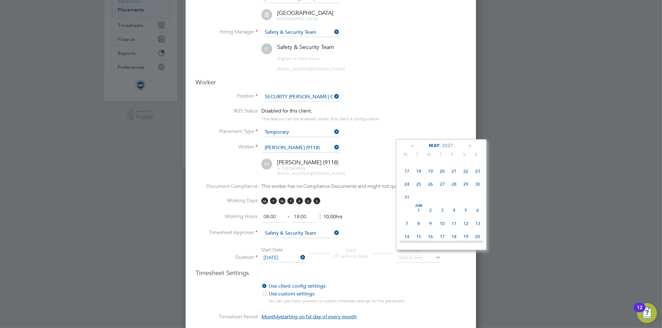
scroll to position [1512, 0]
click at [407, 194] on span "31" at bounding box center [407, 188] width 12 height 12
type input "[DATE]"
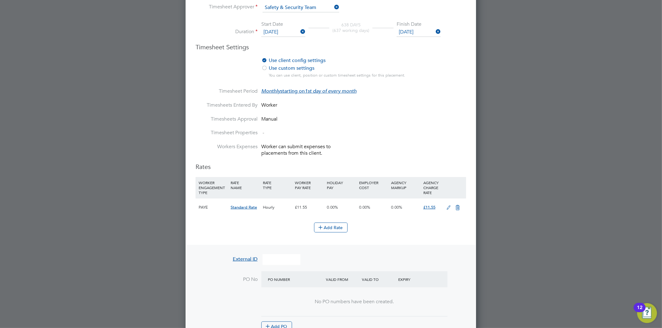
scroll to position [345, 0]
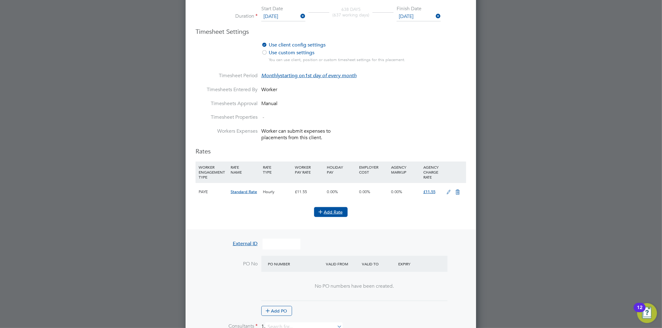
click at [321, 209] on icon at bounding box center [320, 211] width 5 height 5
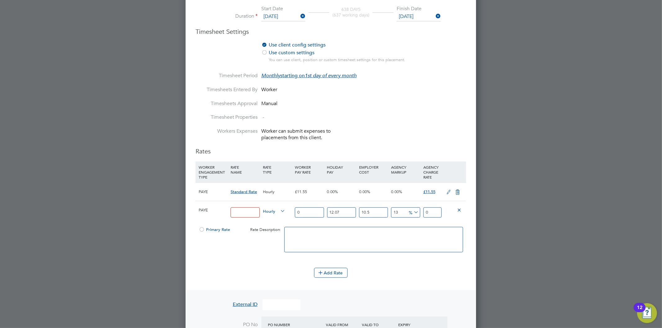
click at [240, 208] on input at bounding box center [244, 213] width 29 height 10
drag, startPoint x: 239, startPoint y: 207, endPoint x: 251, endPoint y: 210, distance: 11.4
click at [240, 208] on input at bounding box center [244, 213] width 29 height 10
paste input "Steward_Security_Cover"
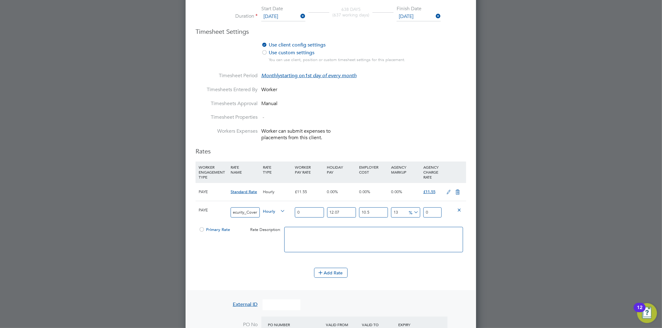
type input "Steward_Security_Cover"
click at [312, 208] on input "0" at bounding box center [309, 213] width 29 height 10
type input "1"
type input "1.399362055"
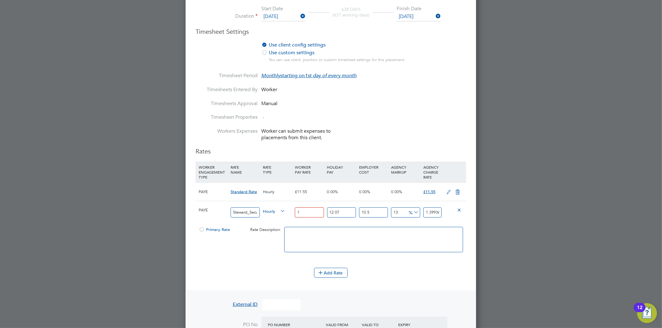
type input "12"
type input "16.79234466"
type input "12.9"
type input "18.0517705095"
type input "12.98"
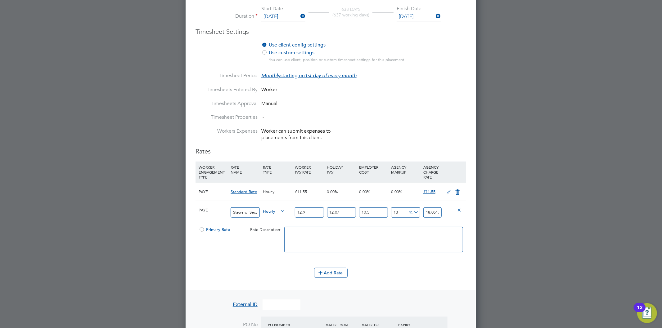
type input "18.1637194739"
type input "12.98"
type input "0"
type input "16.207477"
type input "0"
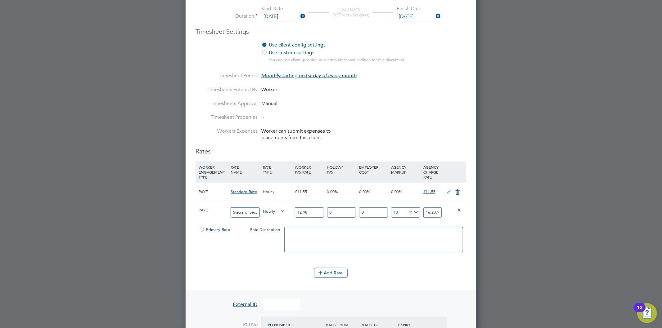
type input "14.6674"
type input "0"
type input "12.98"
type input "0"
click at [199, 229] on div at bounding box center [202, 231] width 6 height 5
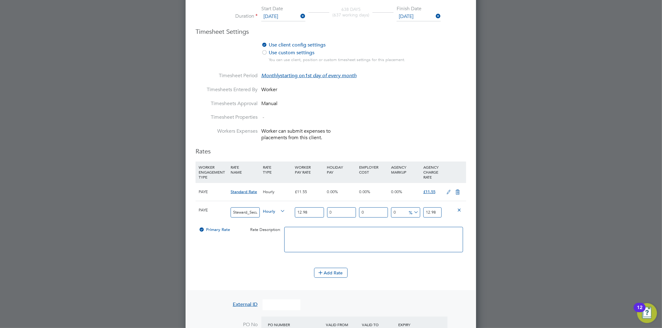
click at [457, 190] on icon at bounding box center [457, 192] width 8 height 5
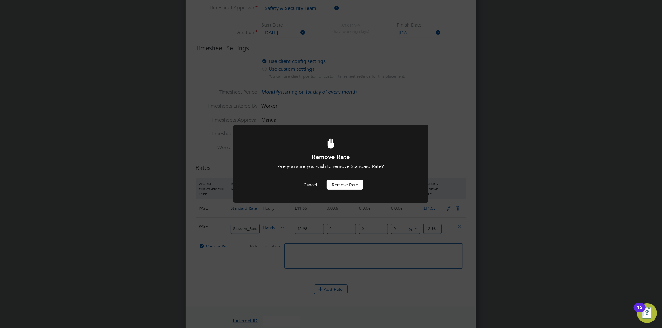
click at [340, 185] on button "Remove rate" at bounding box center [345, 185] width 36 height 10
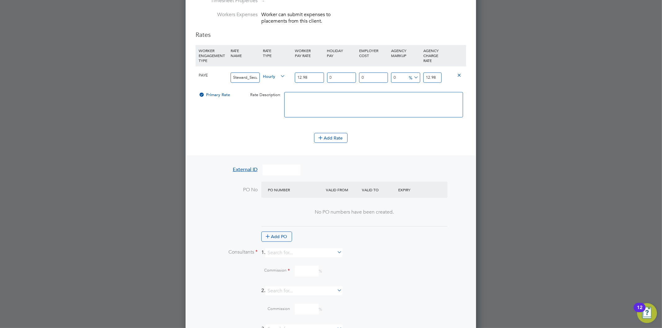
scroll to position [466, 0]
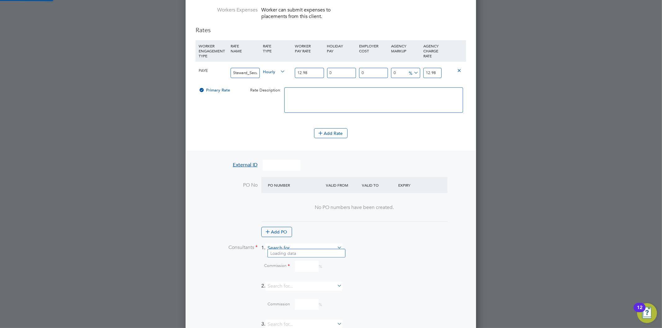
click at [281, 247] on input at bounding box center [303, 248] width 77 height 9
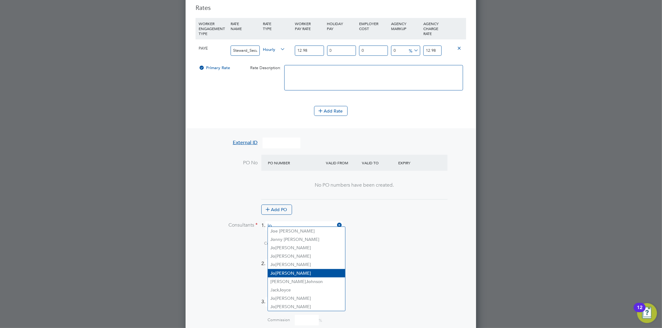
scroll to position [500, 0]
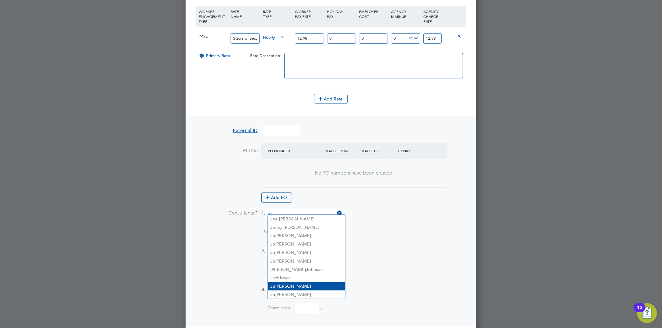
click at [291, 282] on li "Jo Morris" at bounding box center [306, 286] width 77 height 8
type input "[PERSON_NAME]"
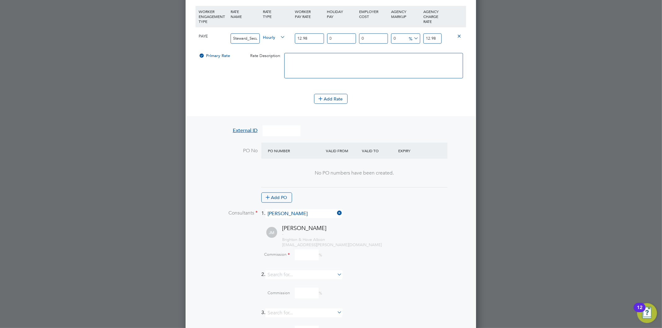
scroll to position [851, 291]
click at [380, 235] on div "- Brighton & Hove Albion jo.morris@bhafc.co.uk" at bounding box center [374, 240] width 184 height 16
click at [302, 254] on input at bounding box center [307, 255] width 24 height 11
type input "."
type input "0"
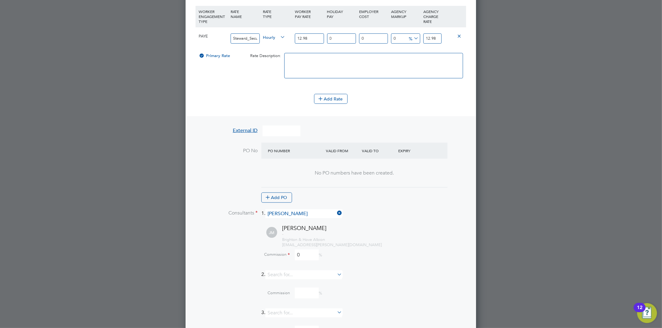
click at [368, 252] on div "Commission 0 %" at bounding box center [347, 255] width 238 height 11
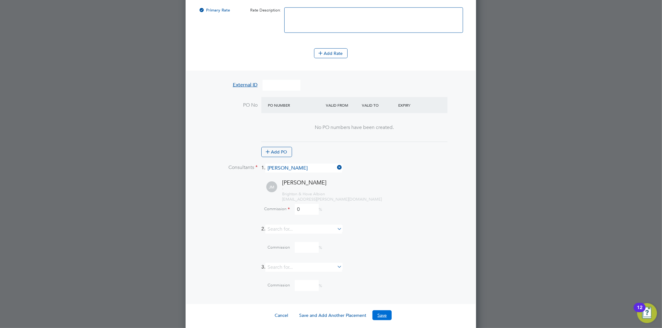
click at [380, 310] on button "Save" at bounding box center [381, 315] width 19 height 10
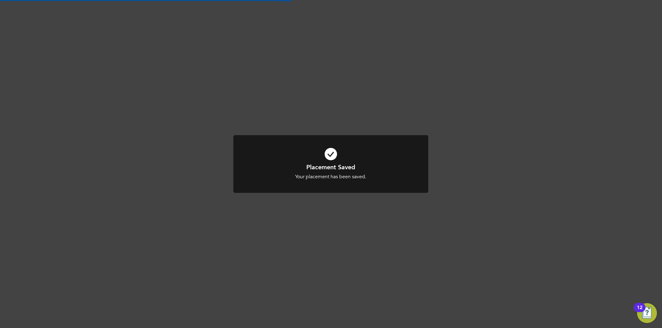
scroll to position [3, 3]
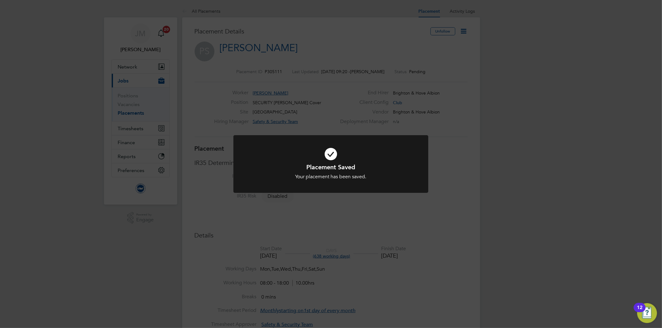
click at [334, 61] on div "Placement Saved Your placement has been saved. Cancel Okay" at bounding box center [331, 164] width 662 height 328
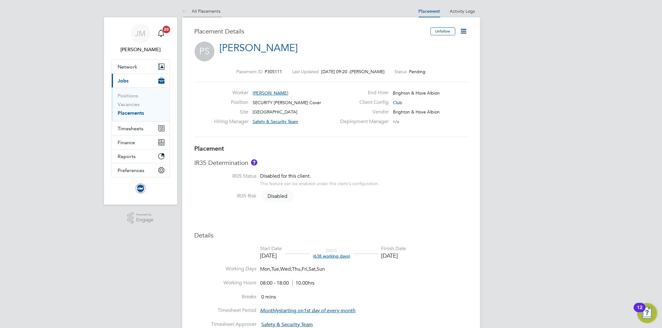
click at [216, 10] on link "All Placements" at bounding box center [201, 11] width 38 height 6
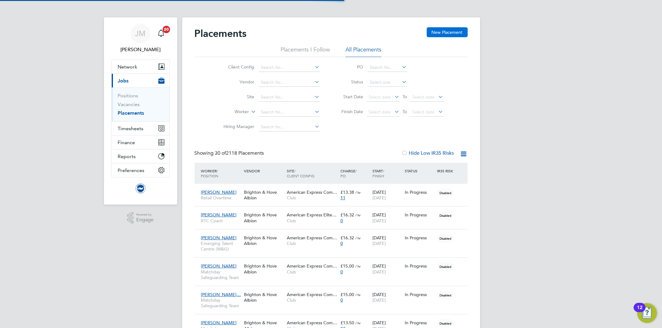
click at [445, 33] on button "New Placement" at bounding box center [446, 32] width 41 height 10
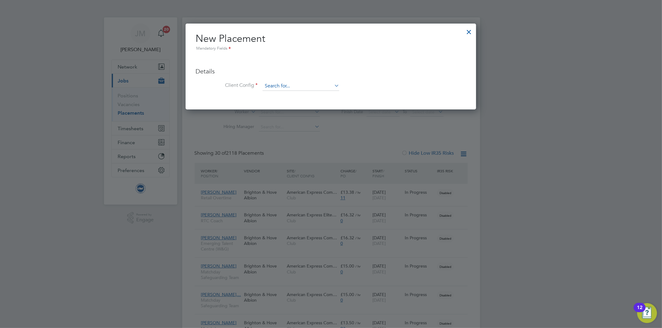
click at [280, 86] on input at bounding box center [300, 86] width 77 height 9
click at [280, 95] on li "Club" at bounding box center [300, 95] width 77 height 8
type input "Club"
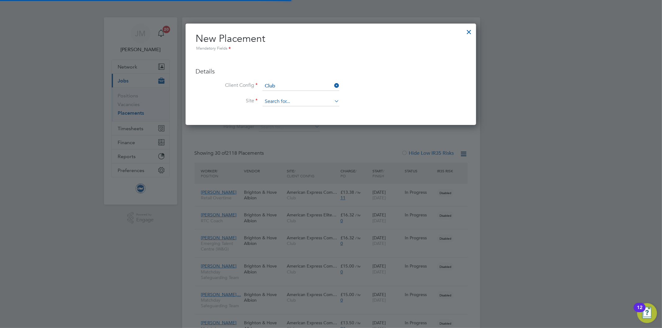
click at [279, 98] on input at bounding box center [300, 101] width 77 height 9
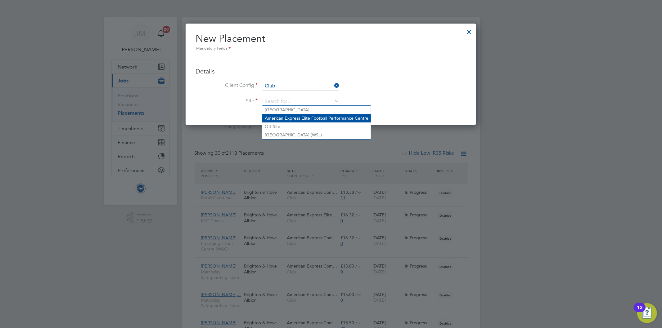
click at [286, 116] on li "American Express Elite Football Performance Centre" at bounding box center [316, 118] width 109 height 8
type input "American Express Elite Football Performance Centre"
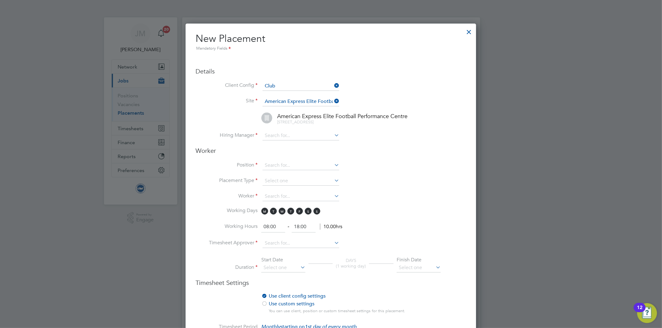
click at [278, 129] on li "American Express Elite Football Performance Centre 60 Mash Barn Lane, Lancing" at bounding box center [338, 122] width 255 height 19
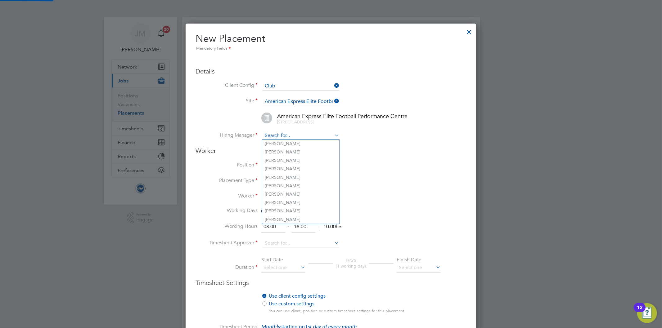
click at [278, 137] on input at bounding box center [300, 135] width 77 height 9
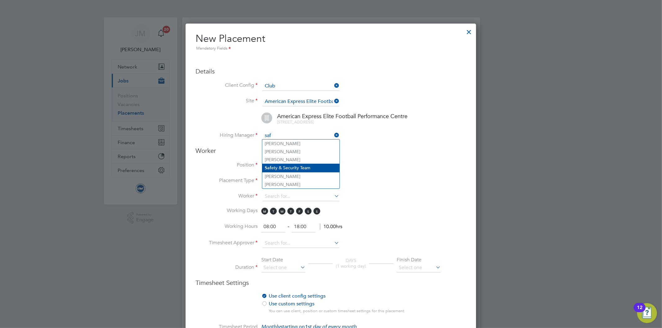
click at [283, 167] on li "Saf ety & Security Team" at bounding box center [300, 168] width 77 height 8
type input "Safety & Security Team"
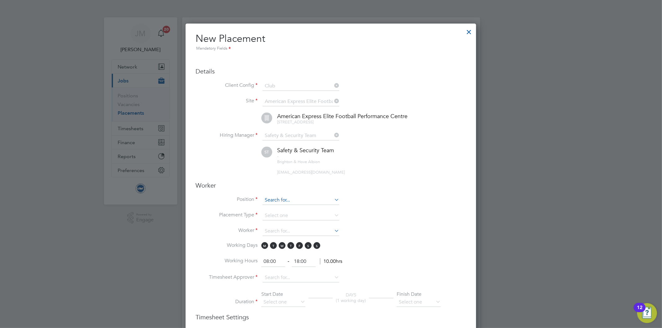
click at [278, 199] on input at bounding box center [300, 200] width 77 height 9
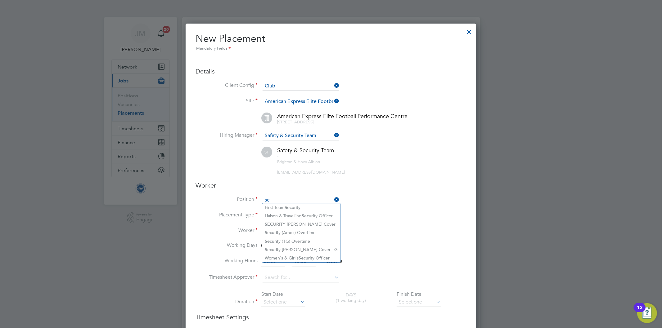
type input "s"
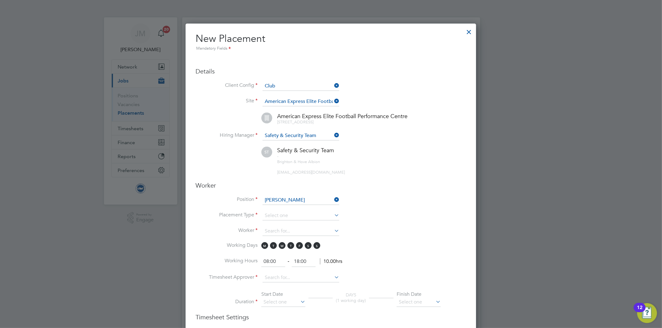
click at [311, 248] on li "Security Steward Cover TG" at bounding box center [338, 250] width 153 height 8
type input "Security Steward Cover TG"
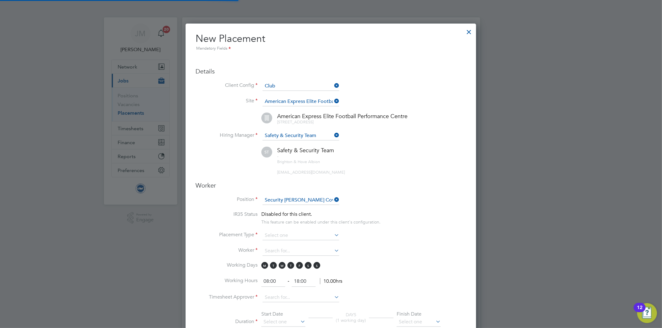
click at [428, 175] on li "ST Safety & Security Team - Brighton & Hove Albion safetysecurity@brightonandho…" at bounding box center [338, 164] width 255 height 34
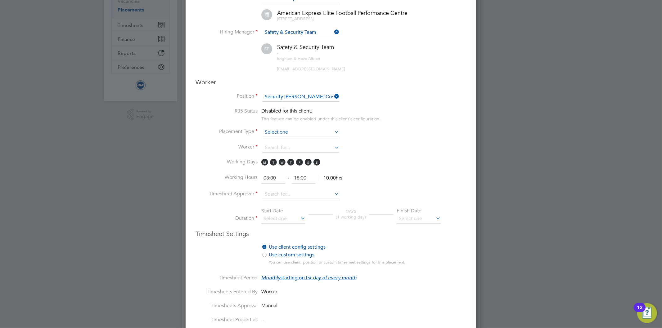
click at [269, 128] on input at bounding box center [300, 132] width 77 height 9
click at [276, 139] on li "Temporary" at bounding box center [300, 139] width 77 height 8
type input "Temporary"
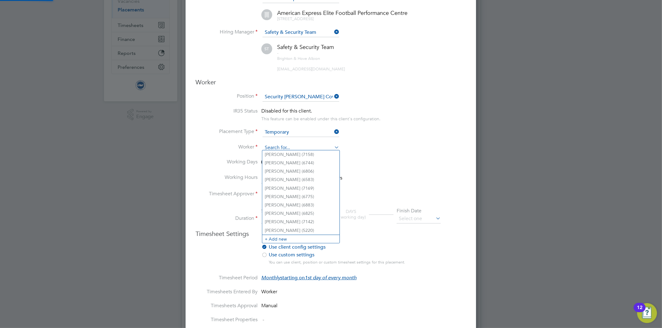
click at [274, 143] on input at bounding box center [300, 147] width 77 height 9
type input "G"
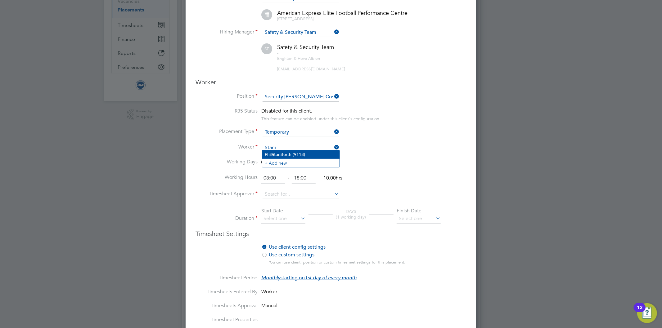
click at [278, 156] on b "Stani" at bounding box center [276, 154] width 10 height 5
type input "Phil Staniforth (9118)"
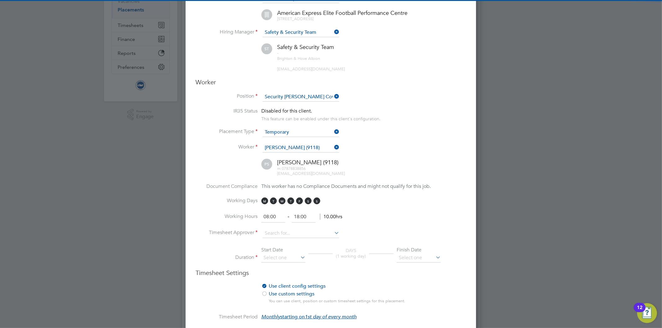
click at [408, 151] on li "Worker Phil Staniforth (9118)" at bounding box center [330, 151] width 270 height 16
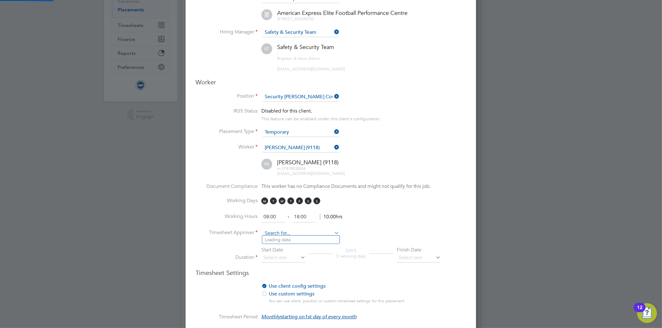
click at [303, 230] on input at bounding box center [300, 233] width 77 height 9
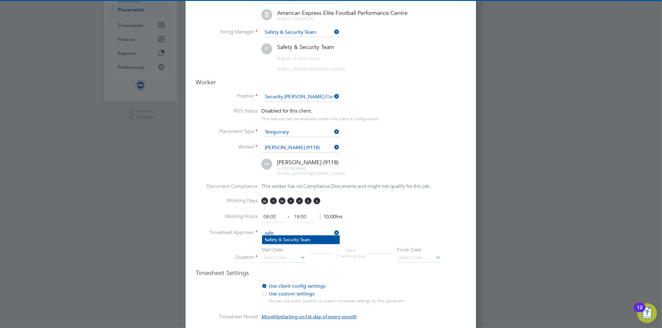
click at [277, 238] on li "Safe ty & Security Team" at bounding box center [300, 240] width 77 height 8
type input "Safety & Security Team"
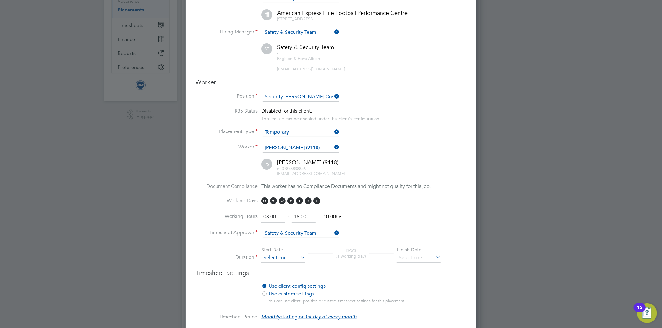
click at [286, 258] on input at bounding box center [283, 257] width 44 height 9
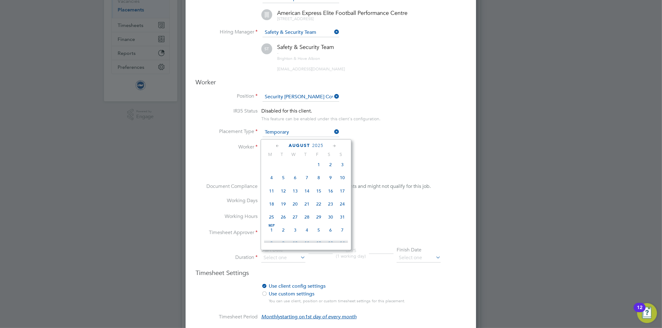
click at [271, 227] on span "Sep" at bounding box center [272, 225] width 12 height 3
type input "[DATE]"
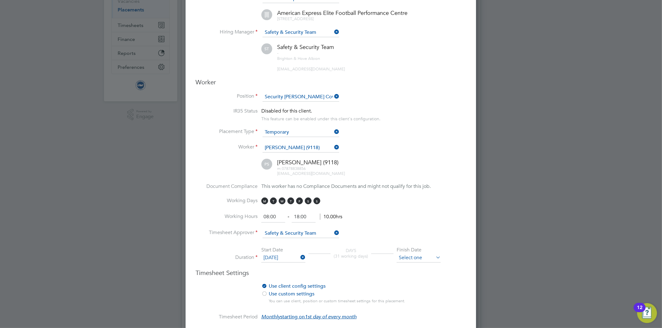
click at [433, 253] on input at bounding box center [418, 257] width 44 height 9
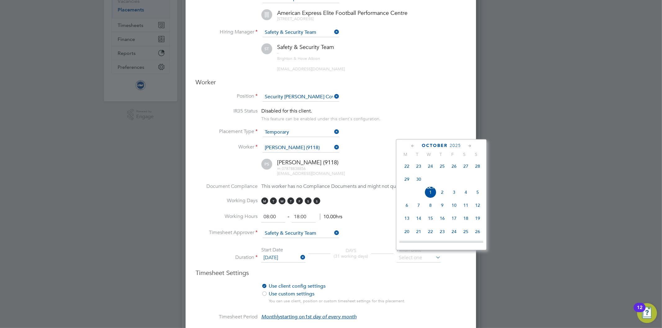
click at [470, 145] on icon at bounding box center [470, 146] width 6 height 7
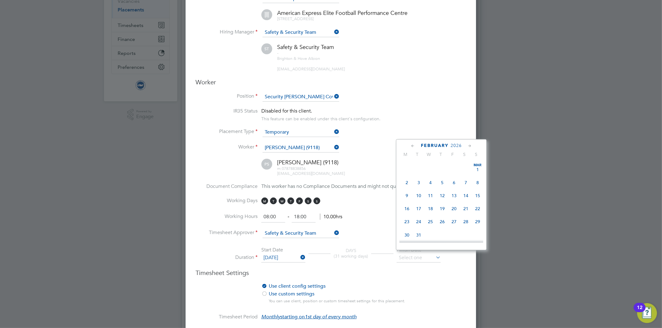
click at [470, 145] on icon at bounding box center [470, 146] width 6 height 7
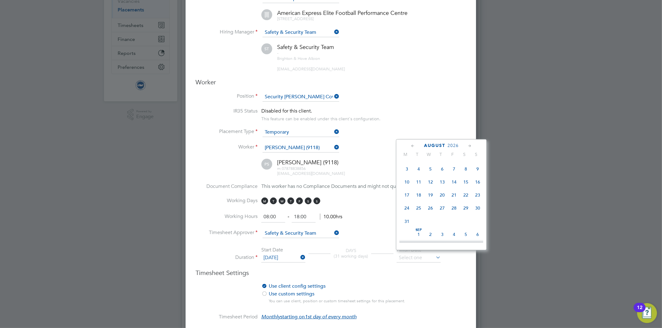
click at [470, 145] on icon at bounding box center [470, 146] width 6 height 7
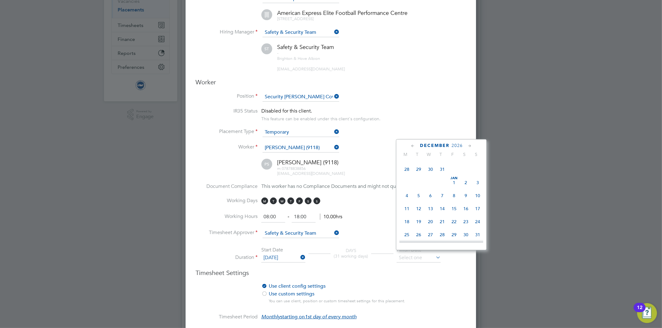
click at [470, 145] on icon at bounding box center [470, 146] width 6 height 7
click at [407, 218] on span "31" at bounding box center [407, 212] width 12 height 12
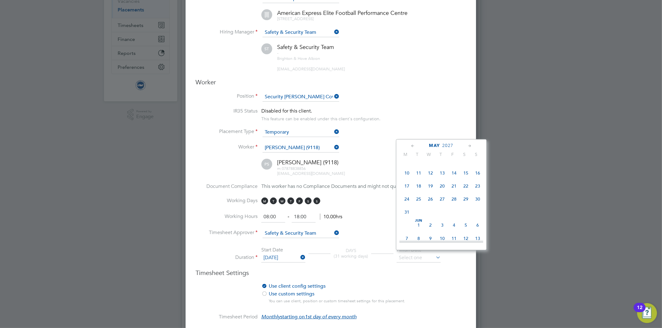
type input "[DATE]"
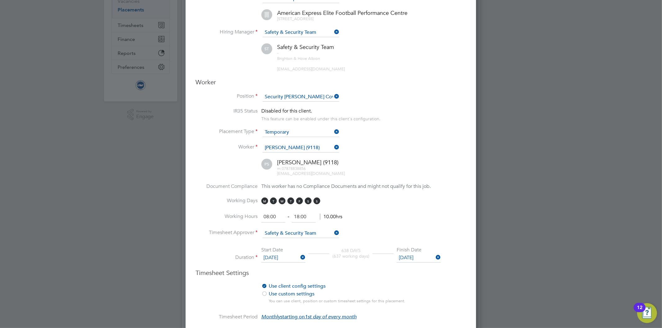
click at [416, 288] on div "Use client config settings Use position settings Use custom settings You can us…" at bounding box center [340, 295] width 158 height 25
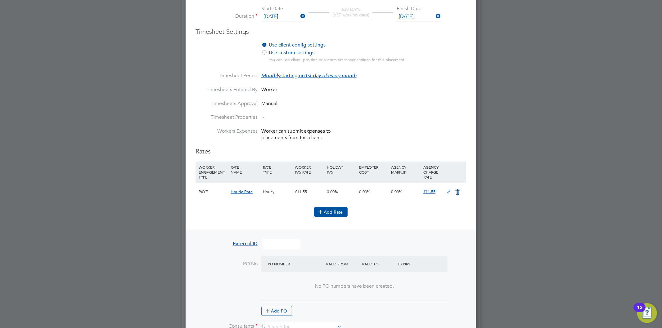
click at [338, 209] on button "Add Rate" at bounding box center [330, 212] width 33 height 10
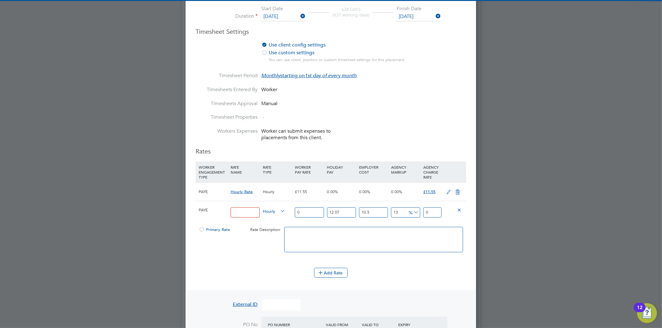
click at [249, 209] on input at bounding box center [244, 213] width 29 height 10
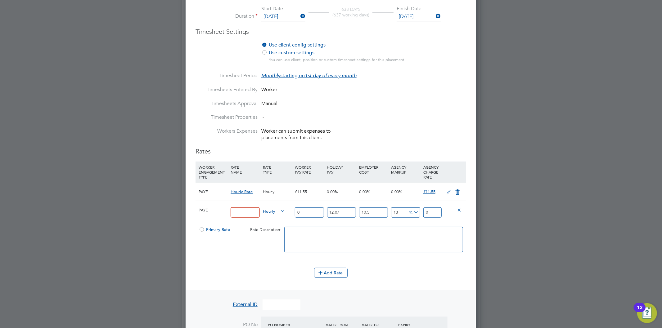
paste input "Steward_Security_Cover"
type input "Steward_Security_Cover"
drag, startPoint x: 306, startPoint y: 210, endPoint x: 267, endPoint y: 205, distance: 39.1
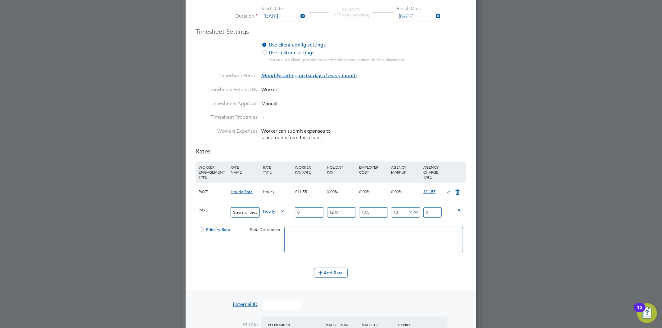
click at [267, 205] on div "PAYE Steward_Security_Cover Hourly 0 12.07 n/a 10.5 n/a 13 0 % 0" at bounding box center [330, 212] width 270 height 23
type input "1"
type input "1.399362055"
type input "12"
type input "16.79234466"
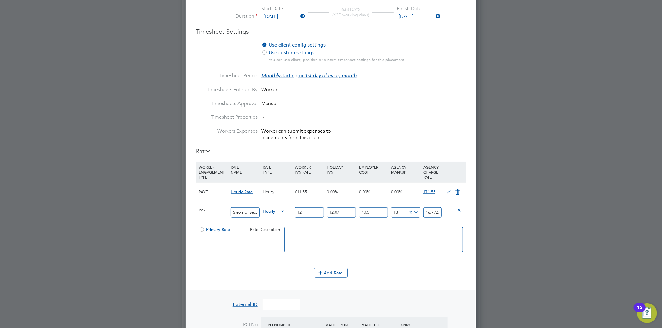
type input "12.9"
type input "18.0517705095"
type input "12.98"
type input "18.1637194739"
type input "12.98"
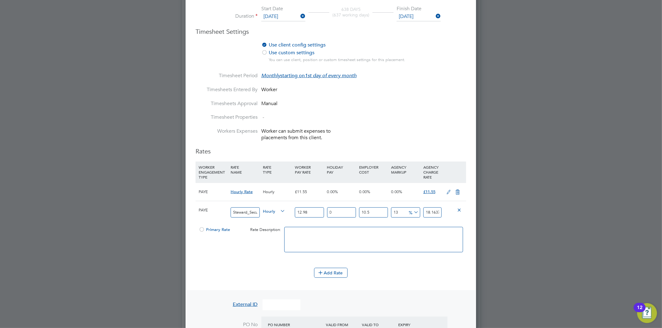
type input "0"
type input "16.207477"
type input "0"
type input "14.6674"
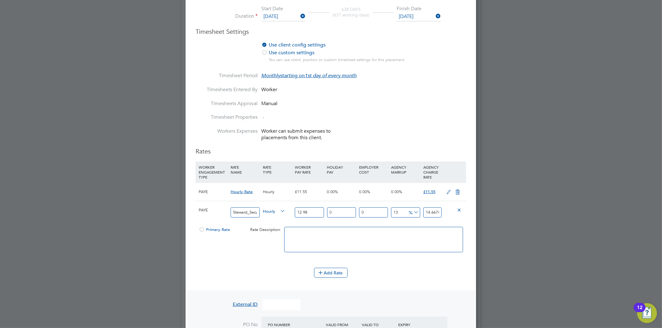
type input "0"
type input "12.98"
type input "0"
click at [200, 229] on div at bounding box center [202, 231] width 6 height 5
click at [459, 190] on icon at bounding box center [457, 192] width 8 height 5
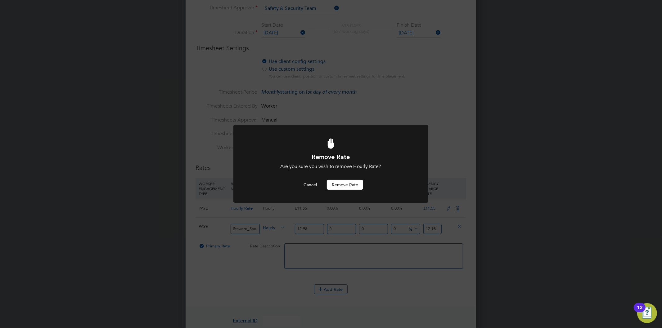
click at [348, 185] on button "Remove rate" at bounding box center [345, 185] width 36 height 10
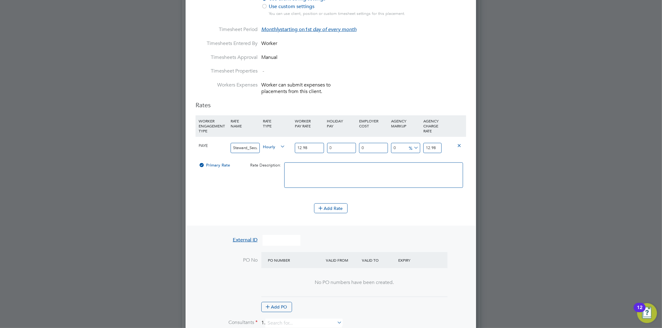
scroll to position [500, 0]
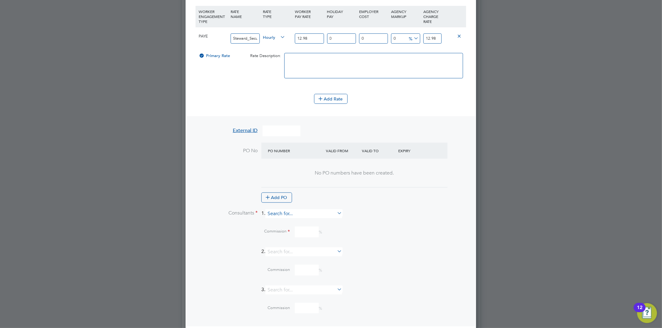
click at [276, 209] on input at bounding box center [303, 213] width 77 height 9
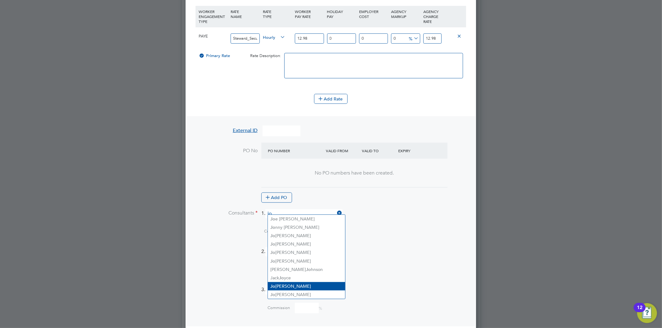
click at [299, 284] on li "Jo Morris" at bounding box center [306, 286] width 77 height 8
type input "[PERSON_NAME]"
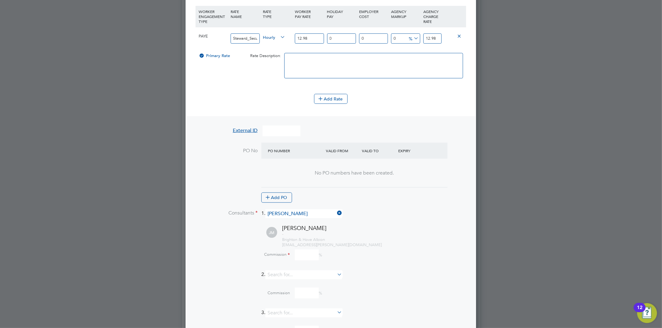
scroll to position [851, 291]
drag, startPoint x: 300, startPoint y: 251, endPoint x: 297, endPoint y: 247, distance: 5.5
click at [300, 251] on input at bounding box center [307, 255] width 24 height 11
type input "0"
click at [417, 250] on div "Commission 0 %" at bounding box center [347, 255] width 238 height 11
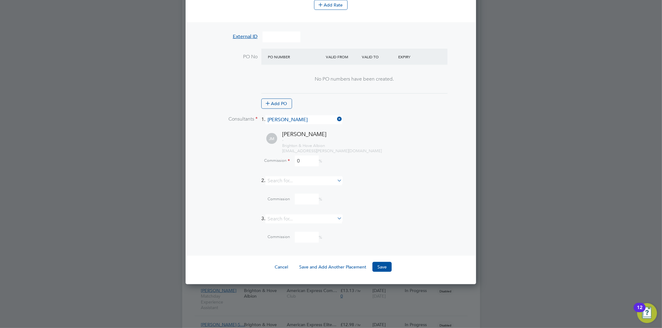
scroll to position [604, 0]
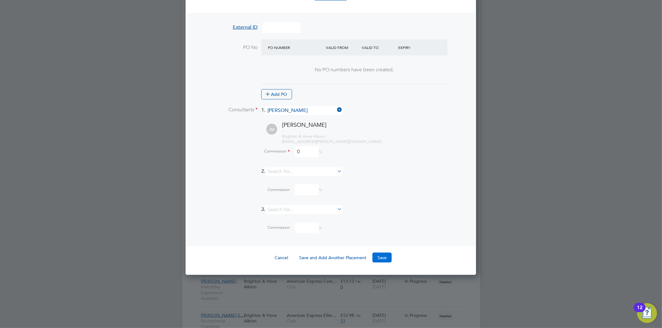
click at [383, 253] on button "Save" at bounding box center [381, 258] width 19 height 10
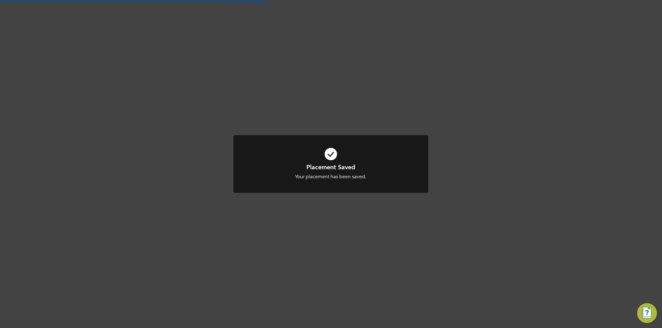
scroll to position [95, 0]
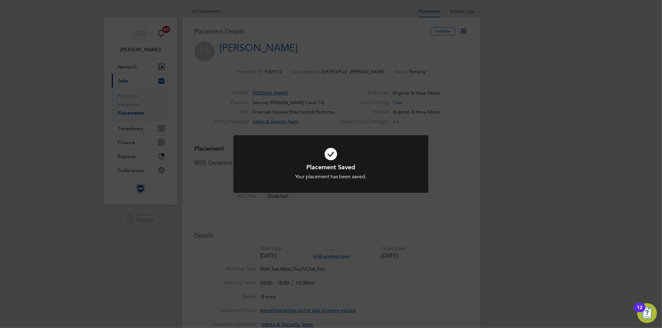
click at [461, 30] on div "Placement Saved Your placement has been saved. Cancel Okay" at bounding box center [331, 164] width 662 height 328
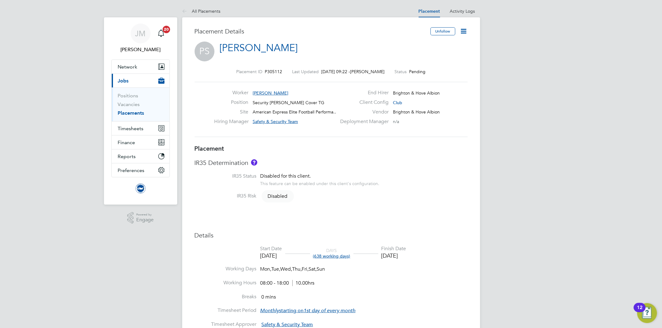
click at [463, 31] on icon at bounding box center [464, 31] width 8 height 8
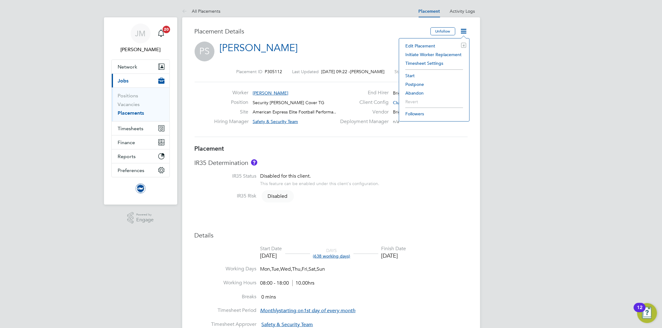
click at [410, 75] on li "Start" at bounding box center [434, 75] width 64 height 9
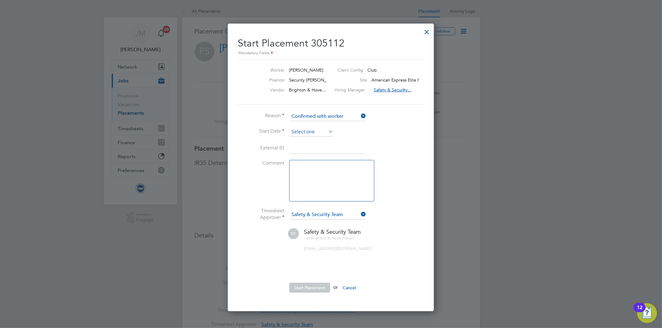
click at [311, 132] on input at bounding box center [311, 131] width 44 height 9
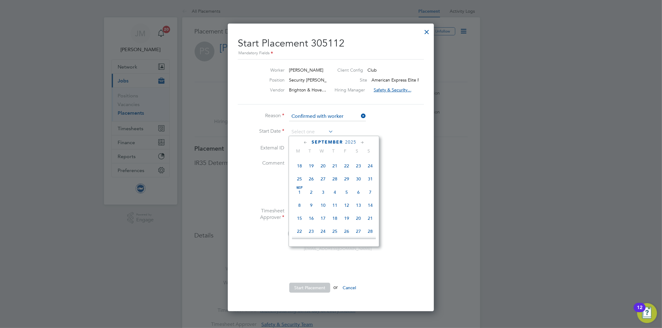
click at [300, 193] on span "Sep 1" at bounding box center [299, 192] width 12 height 12
type input "[DATE]"
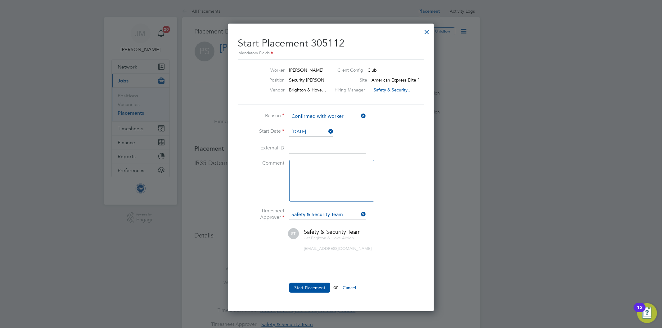
click at [296, 289] on button "Start Placement" at bounding box center [309, 288] width 41 height 10
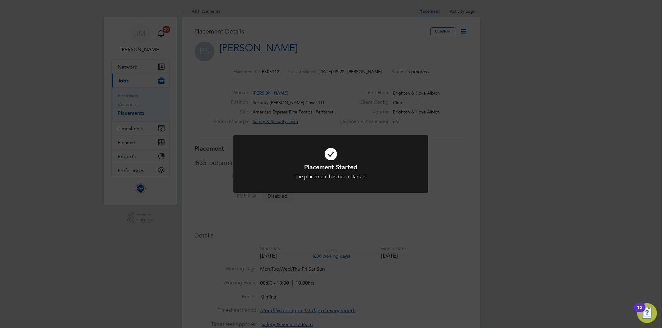
click at [206, 16] on div "Placement Started The placement has been started. Cancel Okay" at bounding box center [331, 164] width 662 height 328
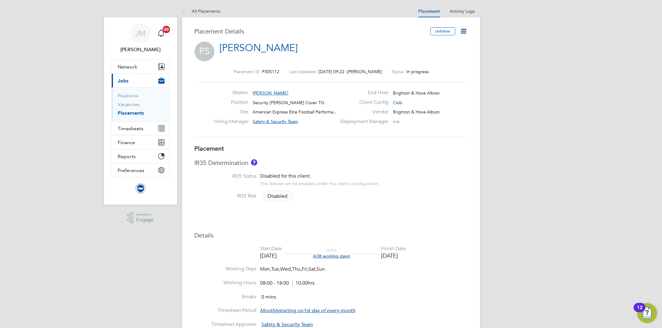
click at [206, 11] on link "All Placements" at bounding box center [201, 11] width 38 height 6
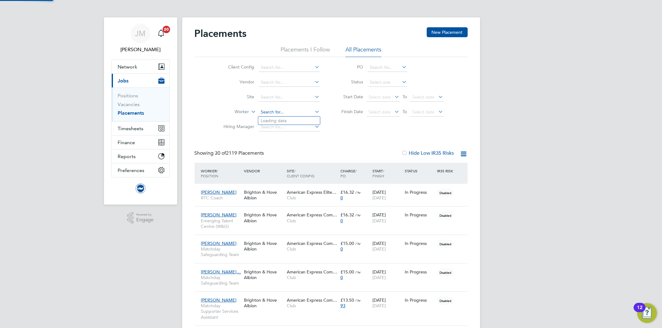
click at [278, 110] on input at bounding box center [289, 112] width 61 height 9
click at [280, 118] on li "Phil Stani forth" at bounding box center [289, 121] width 62 height 8
type input "Phil Staniforth"
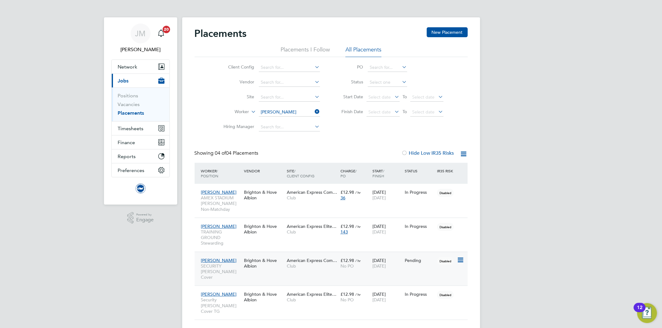
click at [463, 261] on icon at bounding box center [460, 260] width 6 height 7
click at [401, 301] on li "Start" at bounding box center [431, 299] width 64 height 9
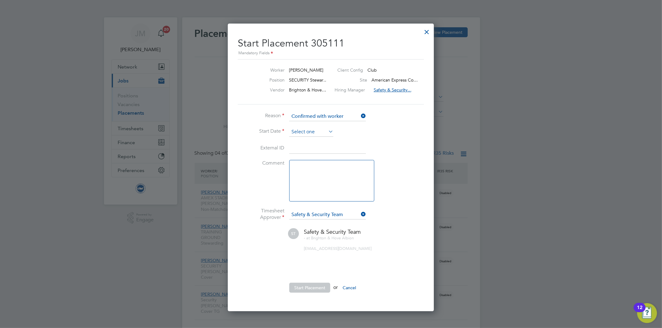
click at [305, 132] on input at bounding box center [311, 131] width 44 height 9
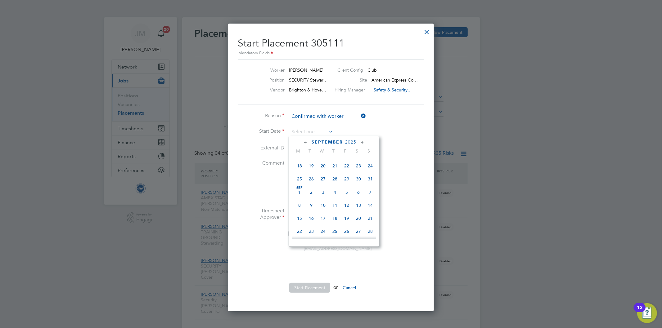
click at [299, 193] on span "Sep 1" at bounding box center [299, 192] width 12 height 12
type input "[DATE]"
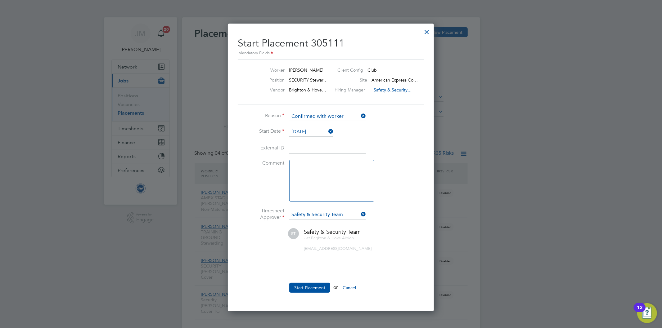
click at [395, 143] on li "External ID" at bounding box center [331, 151] width 186 height 17
click at [313, 286] on button "Start Placement" at bounding box center [309, 288] width 41 height 10
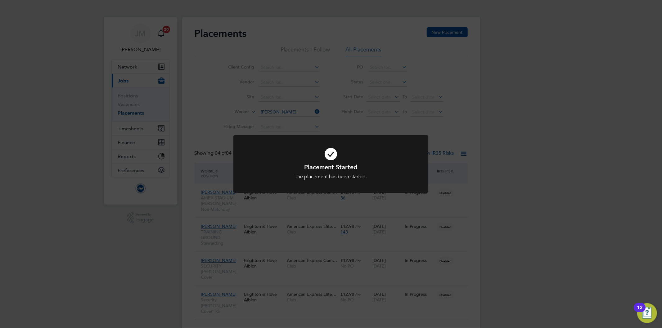
click at [411, 234] on div "Placement Started The placement has been started. Cancel Okay" at bounding box center [331, 164] width 662 height 328
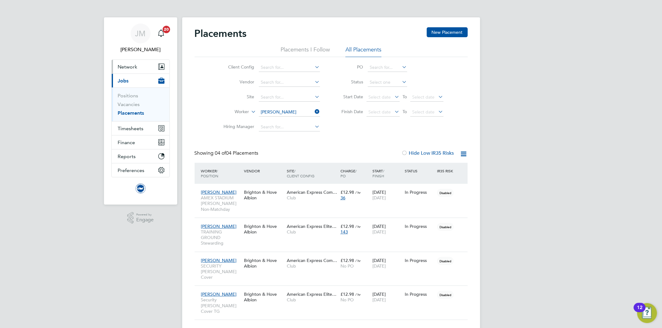
click at [123, 69] on span "Network" at bounding box center [128, 67] width 20 height 6
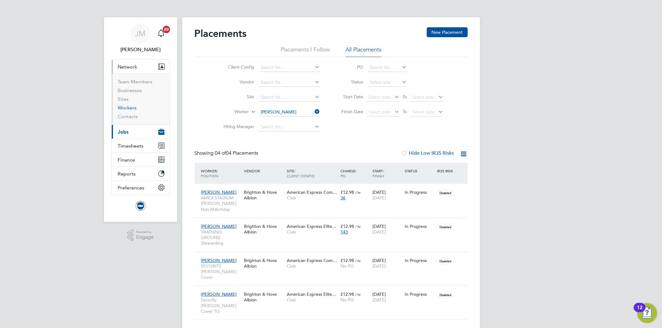
click at [127, 109] on link "Workers" at bounding box center [127, 108] width 19 height 6
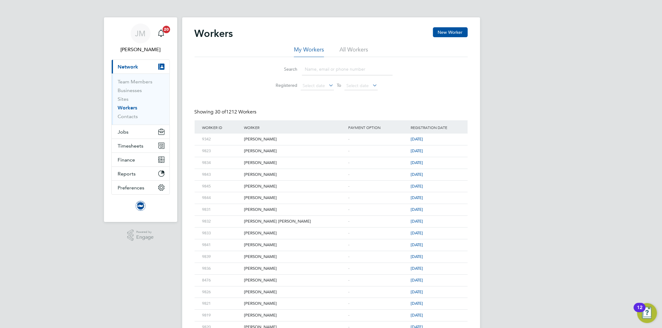
click at [320, 69] on input at bounding box center [347, 69] width 91 height 12
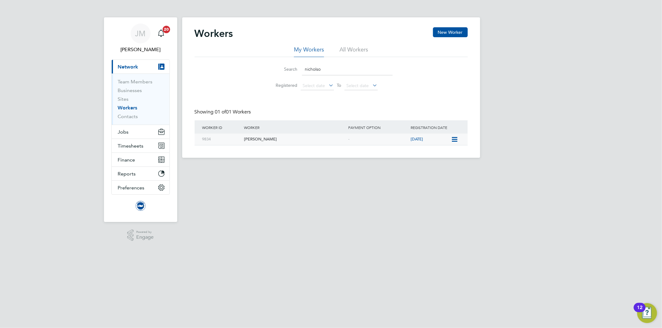
type input "nicholso"
click at [259, 139] on div "Samuel Nicholson" at bounding box center [294, 139] width 104 height 11
click at [326, 68] on input "nicholso" at bounding box center [347, 69] width 91 height 12
drag, startPoint x: 325, startPoint y: 69, endPoint x: 294, endPoint y: 69, distance: 30.7
click at [294, 69] on div "Search nicholso" at bounding box center [331, 69] width 123 height 12
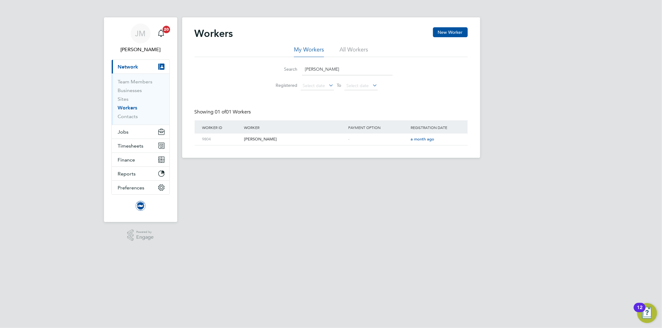
type input "marcel"
click at [123, 131] on span "Jobs" at bounding box center [123, 132] width 11 height 6
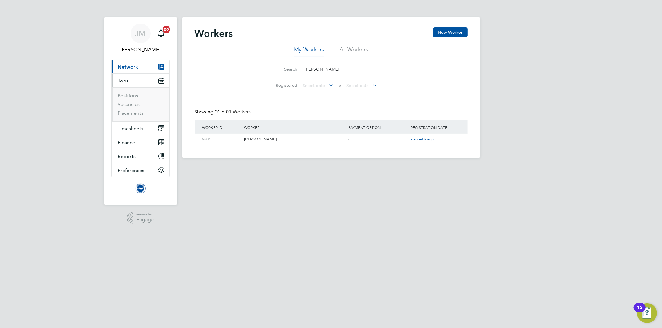
click at [132, 109] on li "Vacancies" at bounding box center [141, 105] width 47 height 9
click at [132, 112] on link "Placements" at bounding box center [131, 113] width 26 height 6
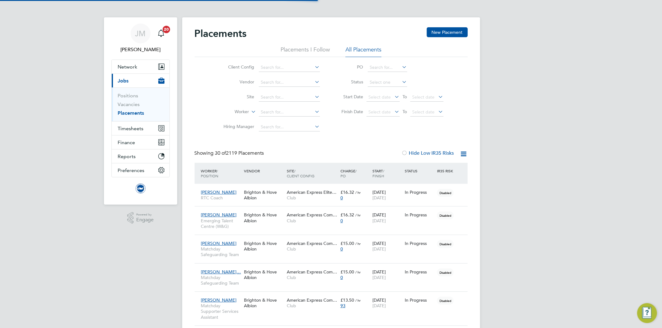
scroll to position [17, 54]
click at [314, 66] on icon at bounding box center [314, 67] width 0 height 9
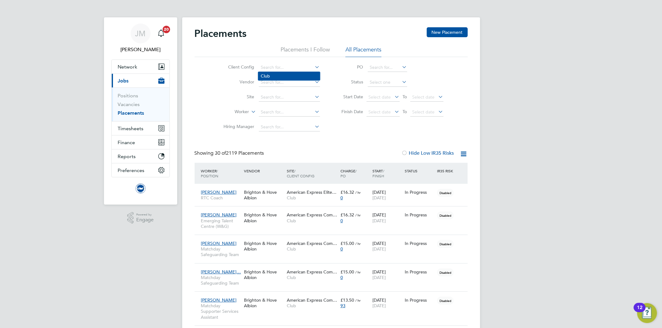
click at [262, 74] on li "Club" at bounding box center [289, 76] width 62 height 8
type input "Club"
click at [272, 112] on input at bounding box center [289, 112] width 61 height 9
click at [276, 120] on li "Marce l Adamkiewicz" at bounding box center [296, 121] width 77 height 8
type input "Marcel Adamkiewicz"
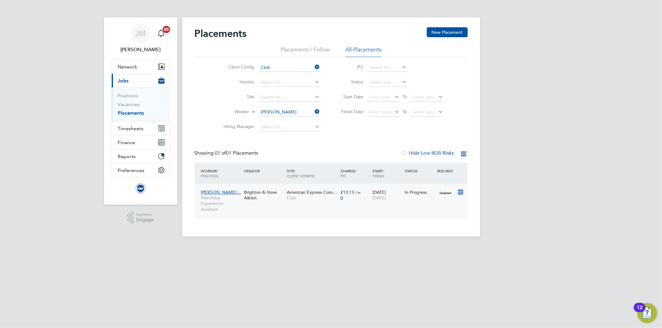
click at [215, 203] on span "Matchday Experience Assistant" at bounding box center [221, 203] width 40 height 17
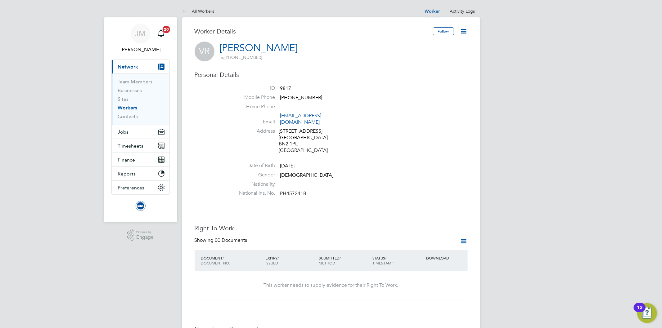
click at [463, 29] on icon at bounding box center [464, 31] width 8 height 8
click at [433, 45] on li "Invite Worker" at bounding box center [440, 46] width 51 height 9
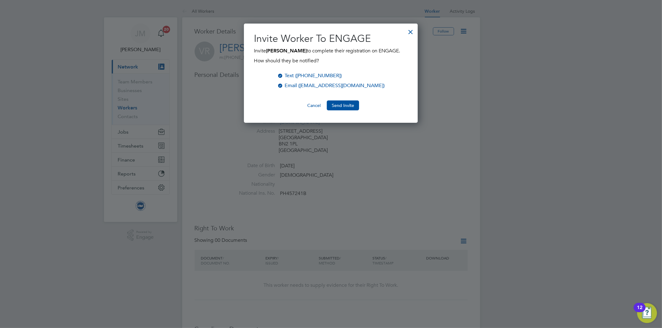
scroll to position [100, 174]
click at [346, 104] on button "Send Invite" at bounding box center [343, 105] width 32 height 10
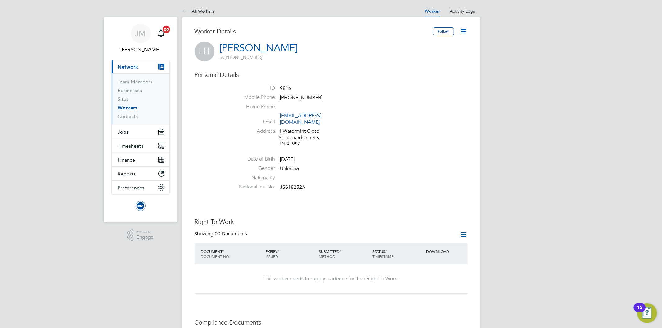
drag, startPoint x: 337, startPoint y: 60, endPoint x: 264, endPoint y: 64, distance: 72.6
click at [337, 60] on div "LH Liam Hunt m: +44 78 8904 7977" at bounding box center [330, 52] width 273 height 20
click at [421, 74] on h3 "Personal Details" at bounding box center [330, 75] width 273 height 8
click at [386, 150] on ul "ID 9816 Mobile Phone +44 78 8904 7977 Home Phone Email liamcorsa@hotmail.com Ad…" at bounding box center [350, 139] width 236 height 108
click at [387, 146] on ul "ID 9816 Mobile Phone +44 78 8904 7977 Home Phone Email liamcorsa@hotmail.com Ad…" at bounding box center [350, 139] width 236 height 108
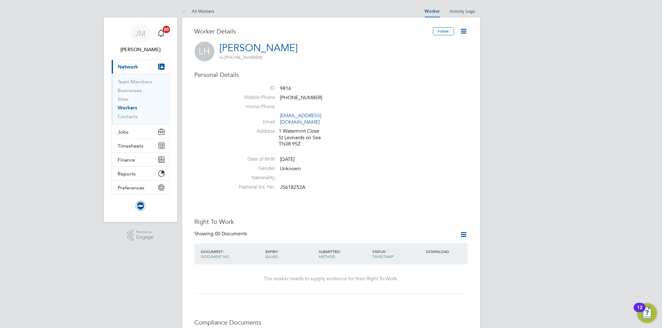
click at [427, 69] on div "Worker Details Follow LH Liam Hunt m: +44 78 8904 7977 Personal Details ID 9816…" at bounding box center [330, 277] width 273 height 501
click at [467, 30] on icon at bounding box center [464, 31] width 8 height 8
click at [419, 45] on li "Invite Worker" at bounding box center [440, 46] width 51 height 9
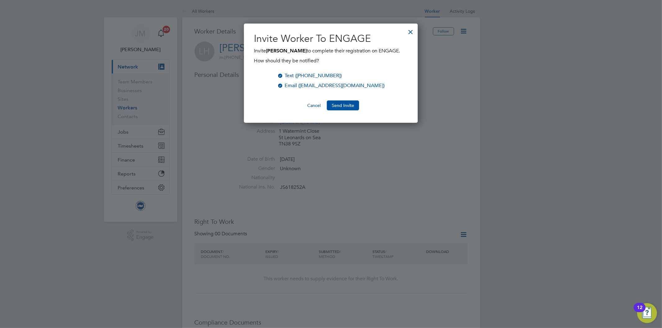
scroll to position [100, 174]
click at [335, 105] on button "Send Invite" at bounding box center [343, 105] width 32 height 10
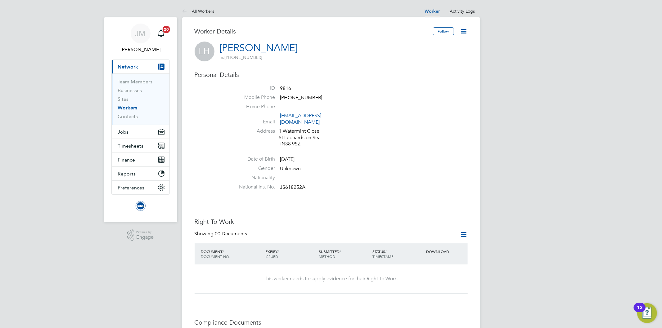
drag, startPoint x: 199, startPoint y: 9, endPoint x: 194, endPoint y: 8, distance: 4.1
click at [199, 9] on link "All Workers" at bounding box center [198, 11] width 32 height 6
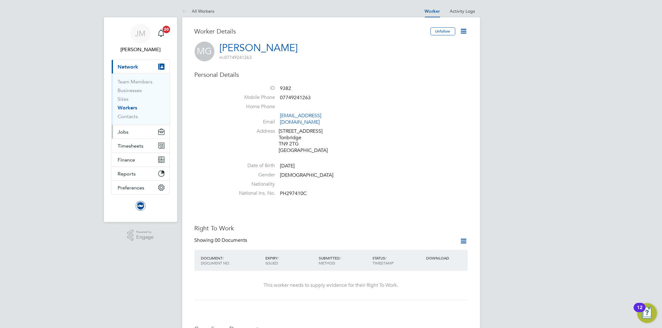
click at [125, 133] on span "Jobs" at bounding box center [123, 132] width 11 height 6
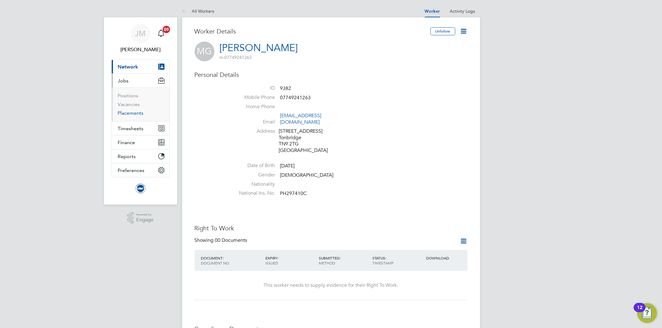
click at [135, 113] on link "Placements" at bounding box center [131, 113] width 26 height 6
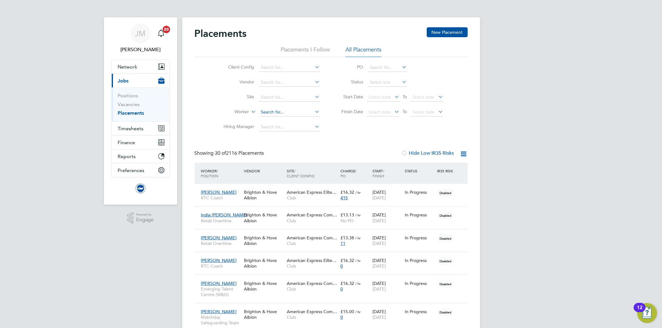
click at [281, 115] on input at bounding box center [289, 112] width 61 height 9
click at [314, 68] on icon at bounding box center [314, 67] width 0 height 9
click at [283, 78] on li "Club" at bounding box center [289, 76] width 62 height 8
type input "Club"
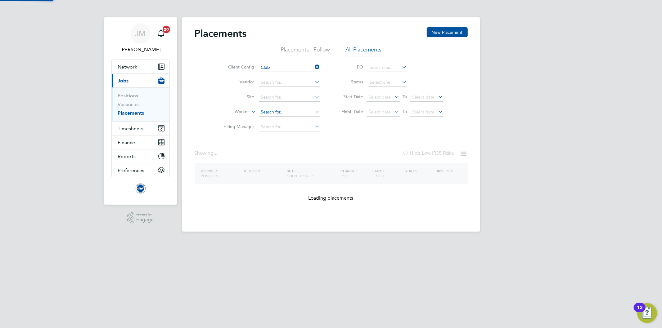
click at [282, 113] on input at bounding box center [289, 112] width 61 height 9
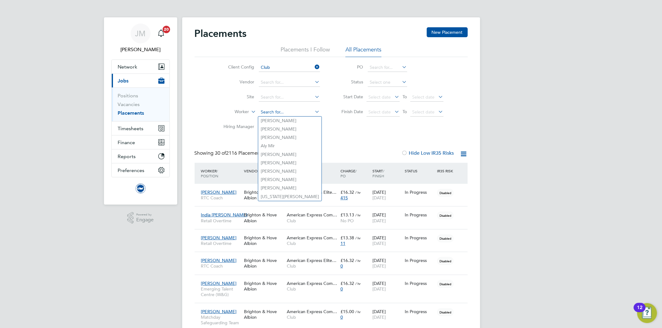
click at [286, 111] on input at bounding box center [289, 112] width 61 height 9
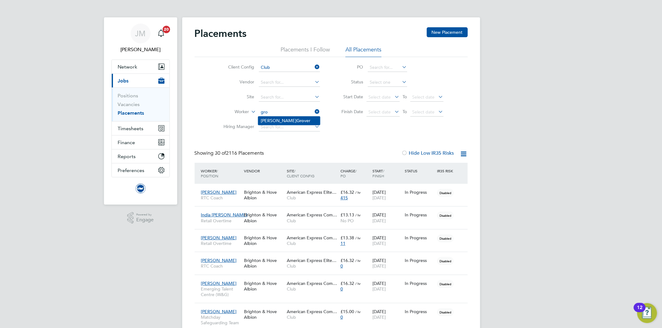
click at [296, 119] on b "Gro" at bounding box center [300, 120] width 8 height 5
type input "Madeleine Grover"
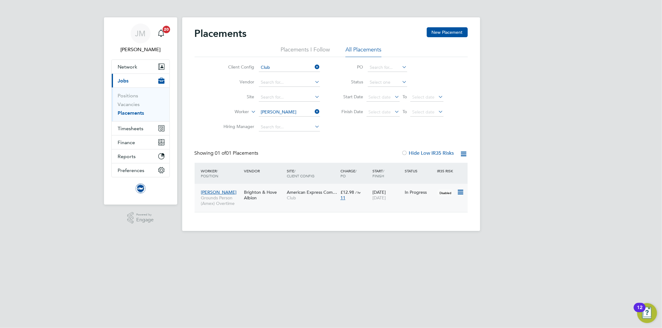
click at [357, 195] on div "11" at bounding box center [354, 198] width 29 height 6
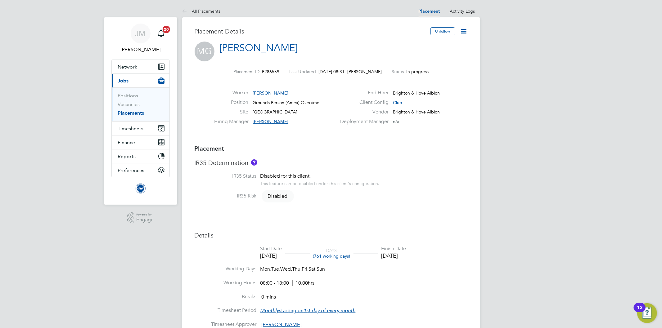
click at [463, 29] on icon at bounding box center [464, 31] width 8 height 8
click at [448, 176] on li "IR35 Status Disabled for this client. This feature can be enabled under this cl…" at bounding box center [330, 183] width 273 height 20
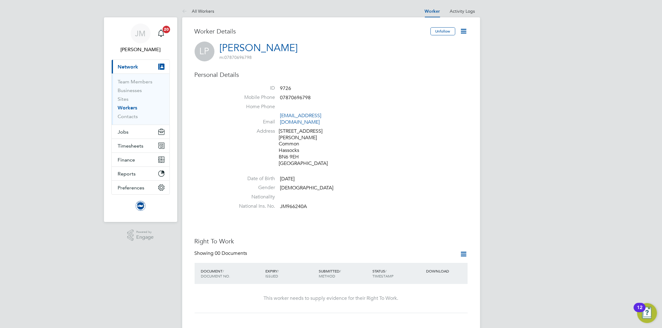
click at [453, 144] on li "Address [STREET_ADDRESS][PERSON_NAME]" at bounding box center [350, 148] width 236 height 40
click at [407, 109] on li "Home Phone" at bounding box center [350, 108] width 236 height 9
click at [115, 132] on button "Jobs" at bounding box center [141, 132] width 58 height 14
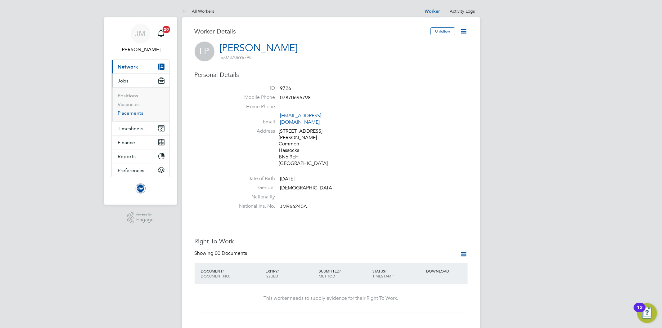
click at [132, 112] on link "Placements" at bounding box center [131, 113] width 26 height 6
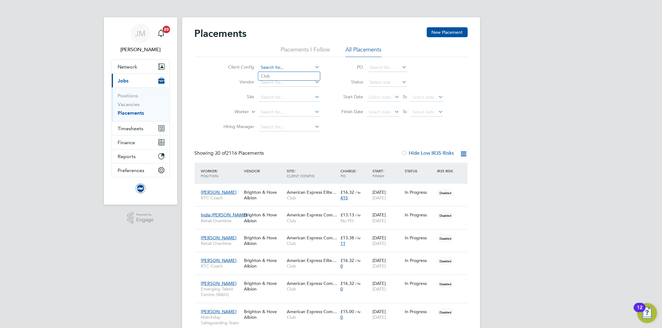
click at [289, 64] on input at bounding box center [289, 67] width 61 height 9
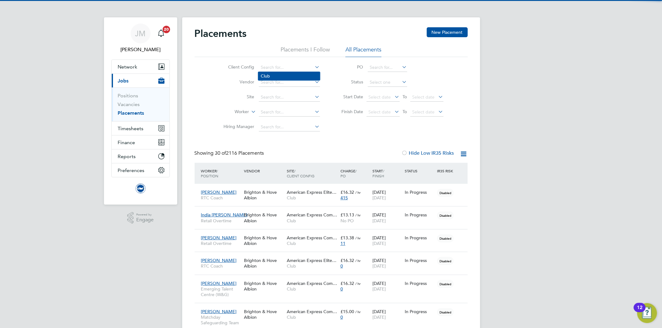
click at [269, 78] on li "Club" at bounding box center [289, 76] width 62 height 8
type input "Club"
click at [273, 111] on input at bounding box center [289, 112] width 61 height 9
click at [296, 120] on b "Penfold" at bounding box center [304, 120] width 16 height 5
type input "[PERSON_NAME]"
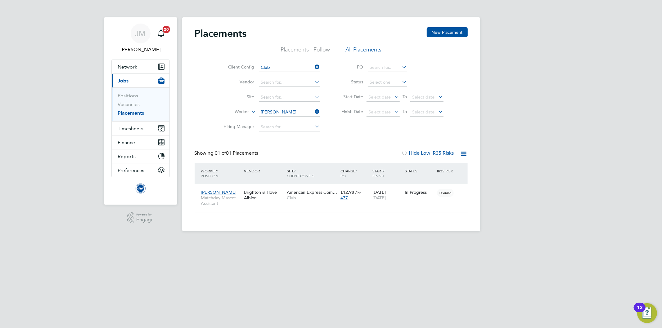
click at [267, 221] on div "Placements New Placement Placements I Follow All Placements Client Config Club …" at bounding box center [331, 124] width 298 height 214
click at [208, 95] on div "Client Config Club Vendor Site Worker Lucy Penfold Hiring Manager PO Status Sta…" at bounding box center [330, 96] width 273 height 78
click at [241, 219] on div "Placements New Placement Placements I Follow All Placements Client Config Club …" at bounding box center [331, 124] width 298 height 214
click at [314, 111] on icon at bounding box center [314, 111] width 0 height 9
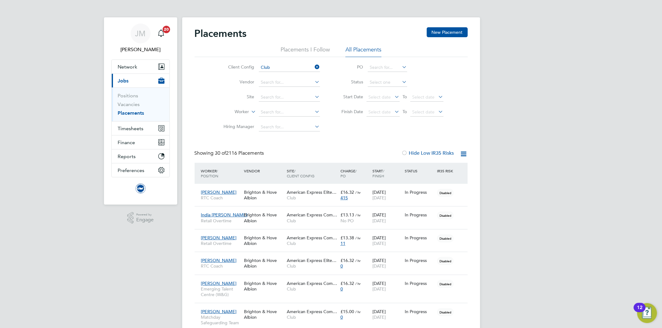
click at [250, 111] on icon at bounding box center [250, 110] width 0 height 6
click at [230, 126] on li "Position" at bounding box center [230, 127] width 38 height 8
click at [280, 112] on input at bounding box center [289, 112] width 61 height 9
click at [284, 119] on b "Mascot" at bounding box center [278, 120] width 15 height 5
type input "Furry Mascots"
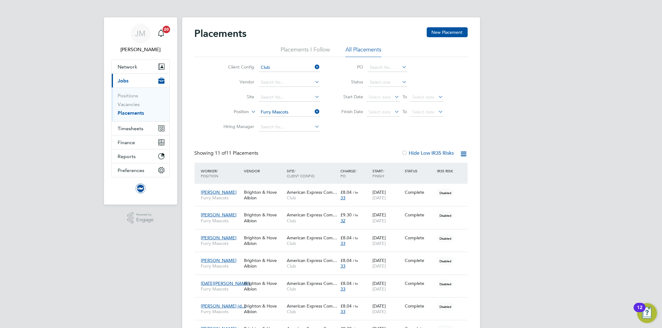
click at [314, 111] on icon at bounding box center [314, 111] width 0 height 9
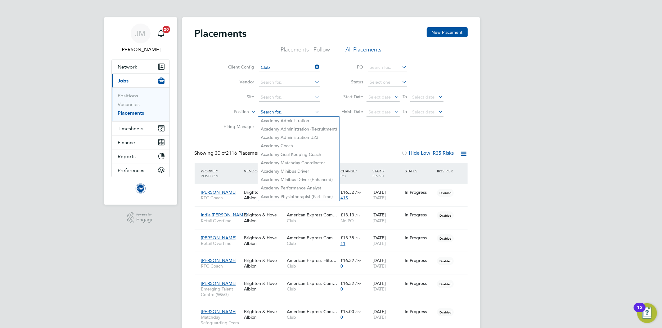
click at [283, 112] on input at bounding box center [289, 112] width 61 height 9
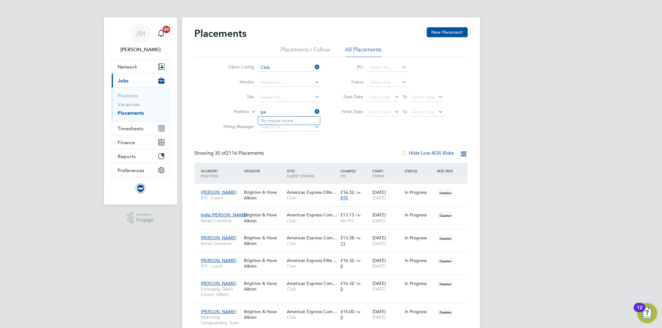
type input "p"
click at [137, 124] on button "Timesheets" at bounding box center [141, 129] width 58 height 14
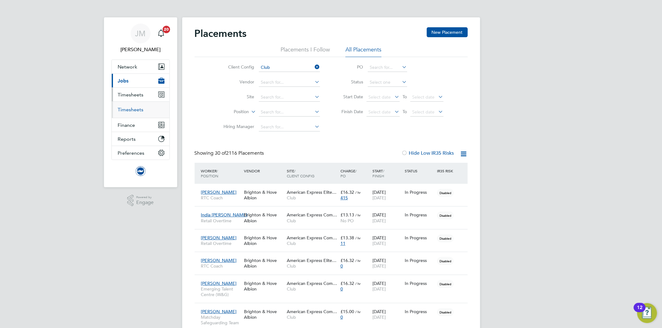
click at [134, 109] on link "Timesheets" at bounding box center [131, 110] width 26 height 6
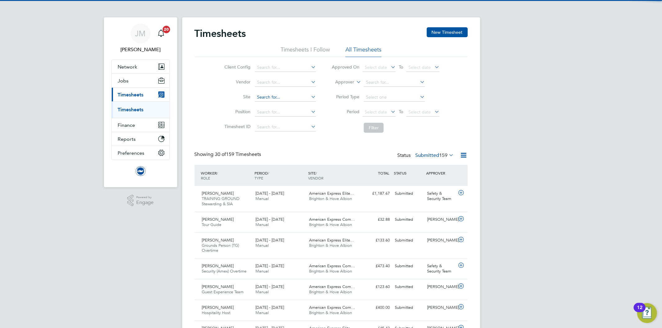
scroll to position [21, 54]
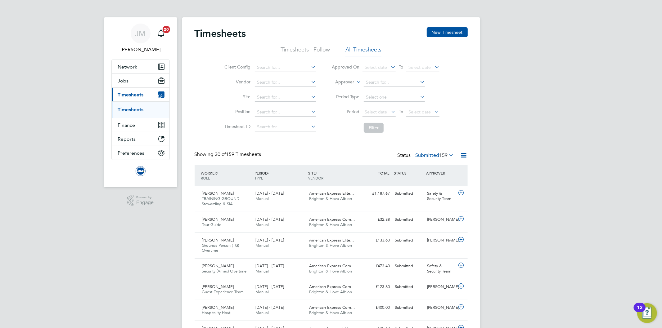
click at [355, 82] on icon at bounding box center [355, 81] width 0 height 6
click at [346, 89] on li "Worker" at bounding box center [339, 89] width 31 height 8
click at [376, 83] on input at bounding box center [394, 82] width 61 height 9
click at [401, 88] on b "Penfold" at bounding box center [409, 90] width 16 height 5
type input "Lucy Penfold"
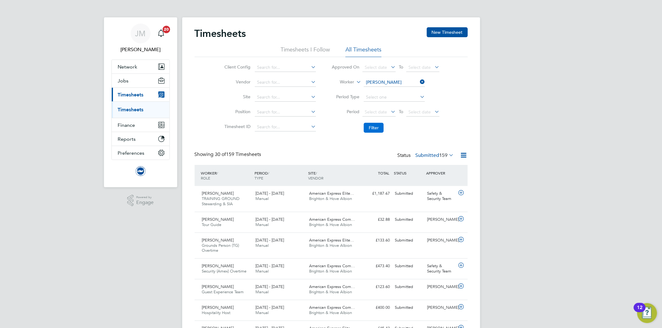
click at [375, 127] on button "Filter" at bounding box center [374, 128] width 20 height 10
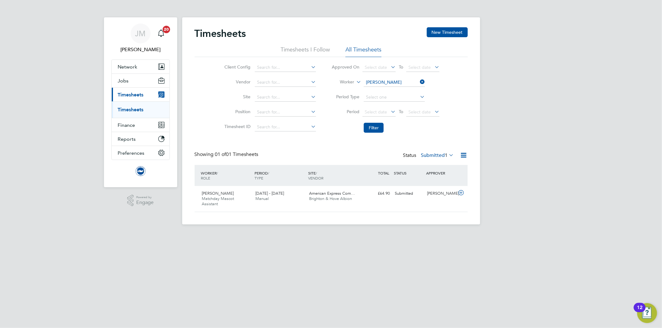
click at [418, 81] on icon at bounding box center [418, 82] width 0 height 9
click at [275, 111] on input at bounding box center [285, 112] width 61 height 9
click at [271, 65] on input at bounding box center [285, 67] width 61 height 9
click at [270, 76] on li "Club" at bounding box center [285, 76] width 62 height 8
type input "Club"
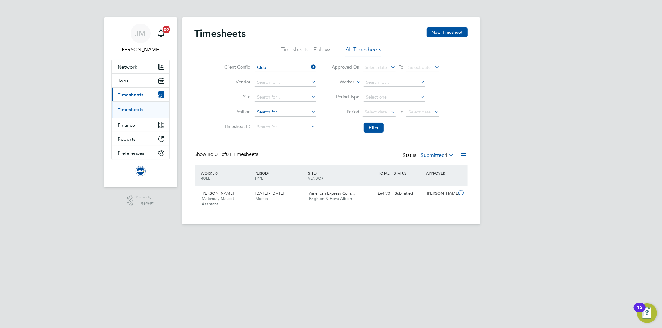
click at [270, 114] on input at bounding box center [285, 112] width 61 height 9
click at [304, 136] on li "Women's & Girl's Matchday Mascot Assistant" at bounding box center [300, 137] width 92 height 8
type input "Women's & Girl's Matchday Mascot Assistant"
click at [374, 128] on button "Filter" at bounding box center [374, 128] width 20 height 10
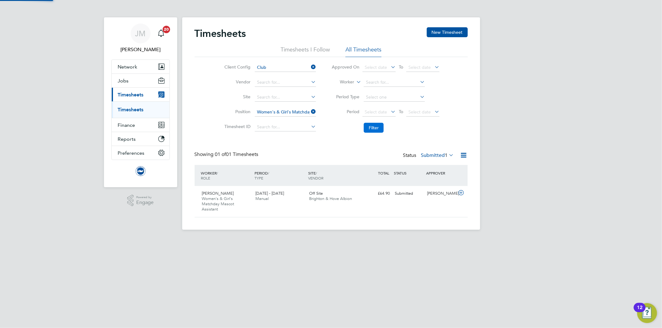
scroll to position [16, 54]
drag, startPoint x: 221, startPoint y: 199, endPoint x: 224, endPoint y: 214, distance: 15.8
click at [224, 214] on div "Emma Tutt Women's & Girl's Matchday Mascot Assistant 1 - 30 Sep 2025" at bounding box center [226, 202] width 54 height 26
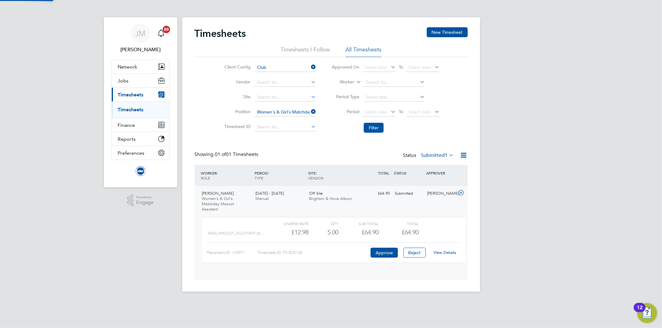
scroll to position [10, 60]
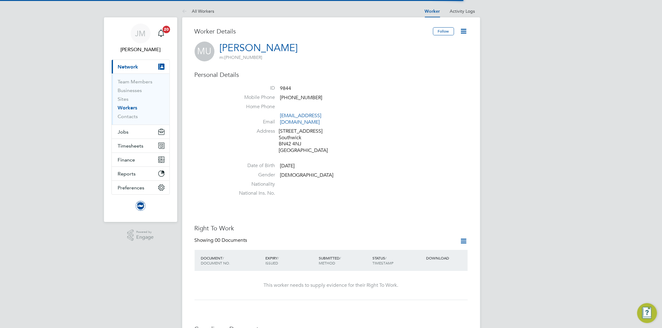
click at [461, 25] on div "Worker Details Follow [PERSON_NAME] m: [PHONE_NUMBER] Personal Details ID 9844 …" at bounding box center [331, 286] width 298 height 539
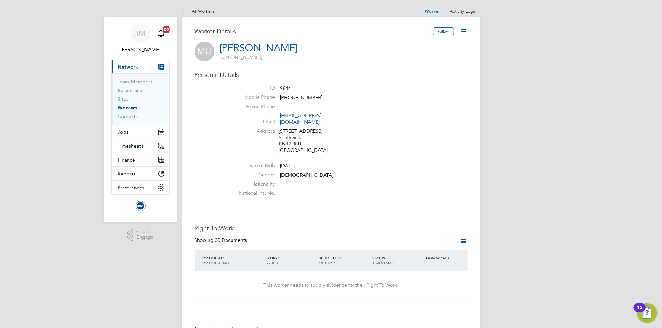
click at [464, 30] on icon at bounding box center [464, 31] width 8 height 8
click at [438, 45] on li "Invite Worker" at bounding box center [440, 46] width 51 height 9
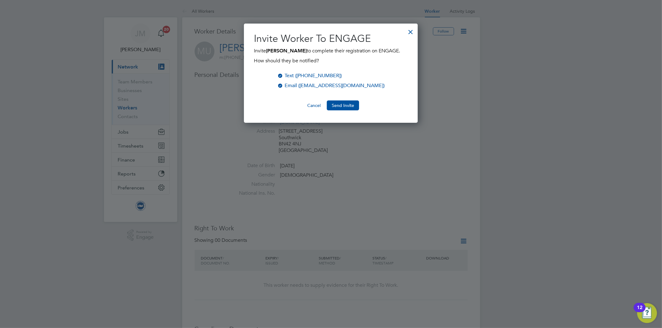
scroll to position [100, 174]
click at [345, 102] on button "Send Invite" at bounding box center [343, 105] width 32 height 10
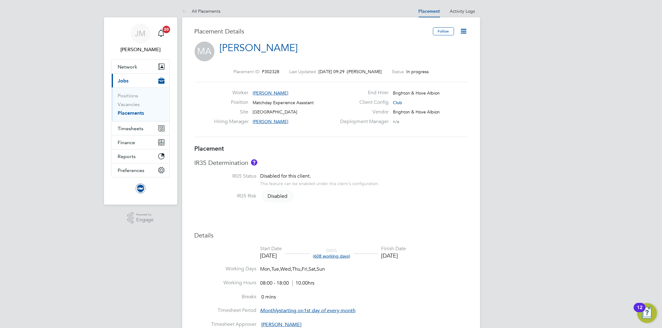
click at [463, 32] on icon at bounding box center [464, 31] width 8 height 8
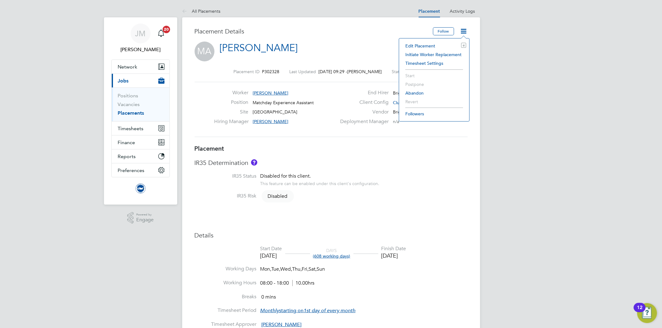
click at [348, 37] on div "Placement Details" at bounding box center [311, 34] width 234 height 14
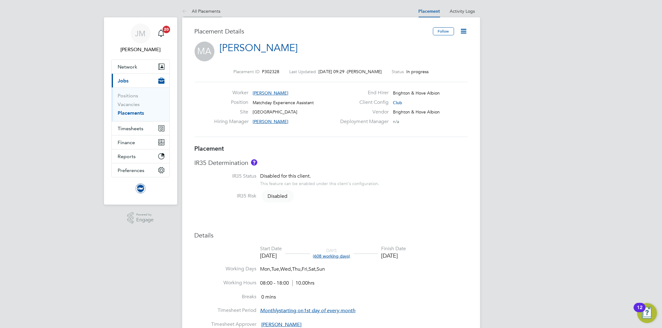
click at [191, 10] on link "All Placements" at bounding box center [201, 11] width 38 height 6
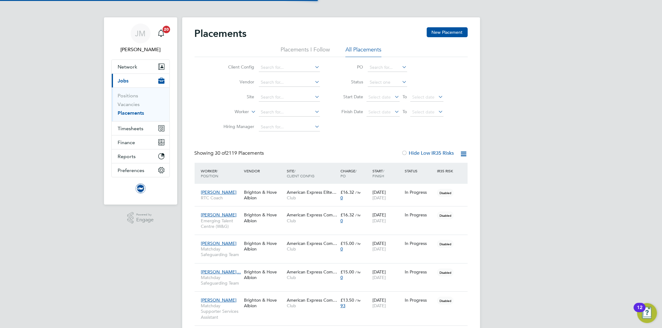
scroll to position [2, 3]
click at [130, 67] on span "Network" at bounding box center [128, 67] width 20 height 6
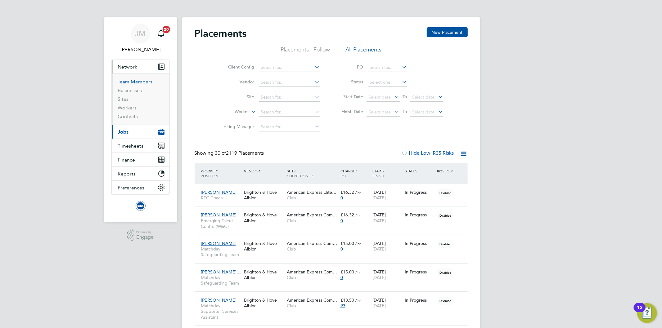
click at [140, 81] on link "Team Members" at bounding box center [135, 82] width 35 height 6
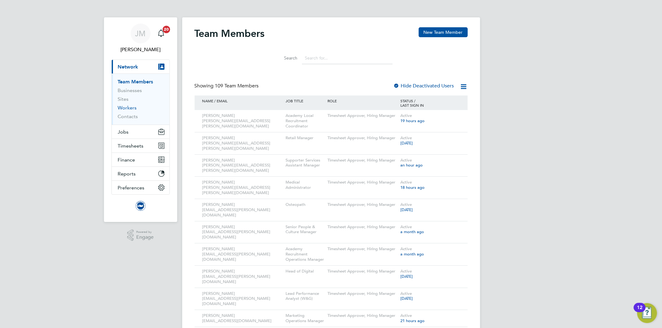
click at [126, 107] on link "Workers" at bounding box center [127, 108] width 19 height 6
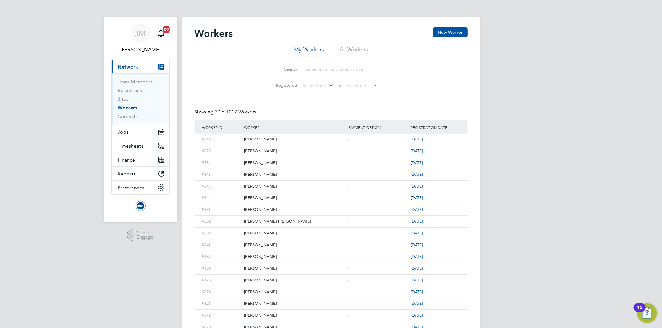
click at [317, 69] on input at bounding box center [347, 69] width 91 height 12
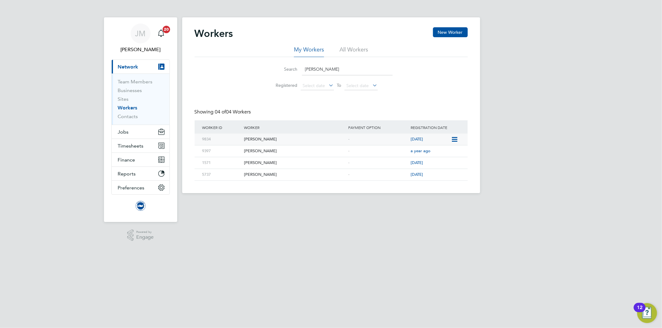
type input "nichol"
click at [272, 140] on div "[PERSON_NAME]" at bounding box center [294, 139] width 104 height 11
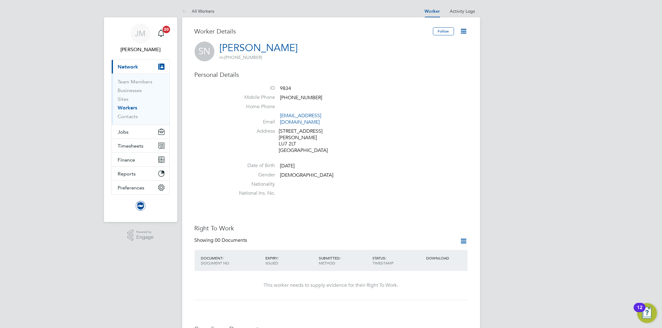
click at [461, 29] on icon at bounding box center [464, 31] width 8 height 8
click at [122, 135] on button "Jobs" at bounding box center [141, 132] width 58 height 14
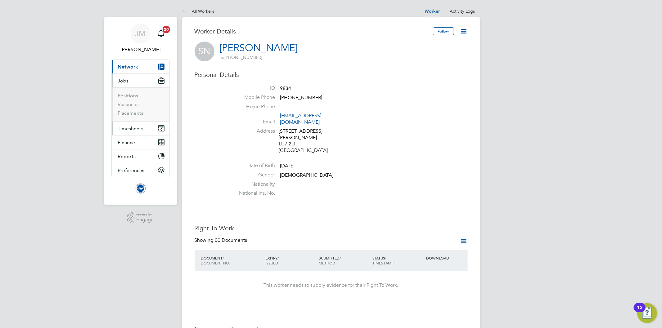
click at [130, 129] on span "Timesheets" at bounding box center [131, 129] width 26 height 6
click at [134, 110] on link "Timesheets" at bounding box center [131, 110] width 26 height 6
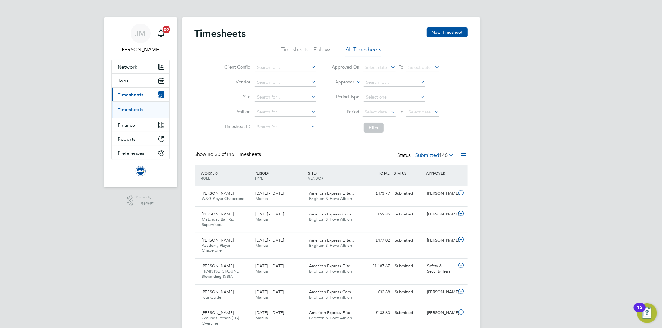
click at [355, 82] on icon at bounding box center [355, 81] width 0 height 6
click at [340, 87] on li "Worker" at bounding box center [339, 89] width 31 height 8
click at [368, 82] on input at bounding box center [394, 82] width 61 height 9
click at [369, 89] on li "Samuel Nicholson" at bounding box center [401, 91] width 77 height 8
type input "[PERSON_NAME]"
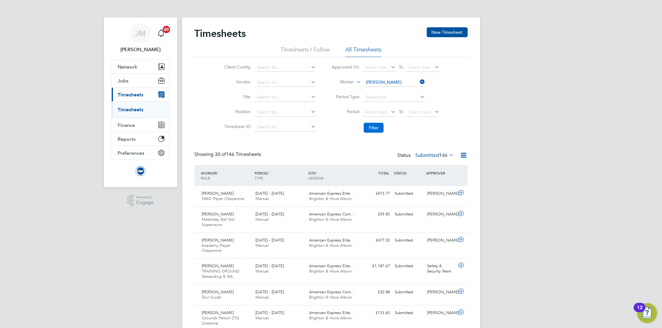
click at [375, 128] on button "Filter" at bounding box center [374, 128] width 20 height 10
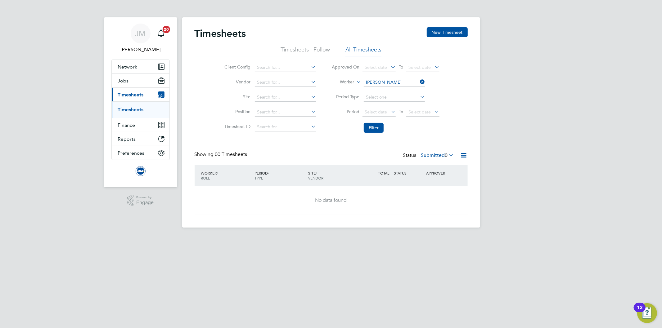
click at [448, 156] on icon at bounding box center [448, 155] width 0 height 9
click at [431, 177] on li "Saved" at bounding box center [436, 175] width 29 height 9
click at [447, 95] on li "Period Type" at bounding box center [385, 97] width 123 height 15
click at [418, 80] on icon at bounding box center [418, 82] width 0 height 9
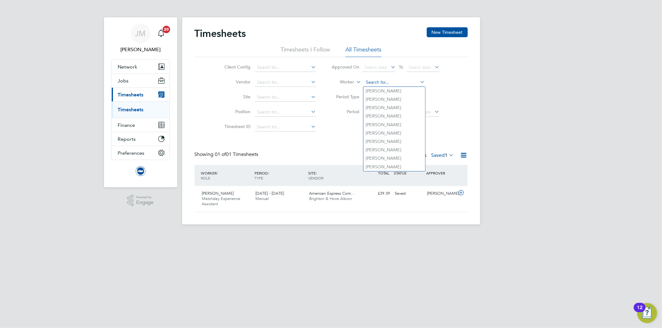
click at [397, 81] on input at bounding box center [394, 82] width 61 height 9
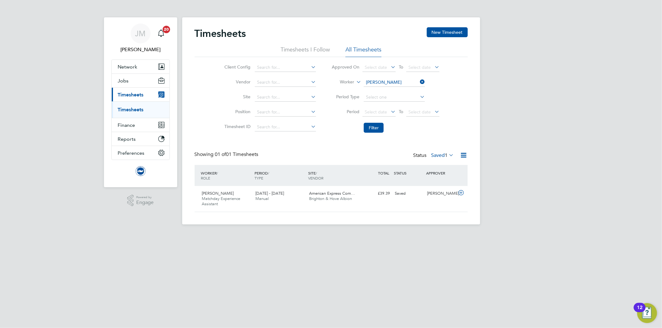
click at [395, 92] on li "Marcel Adamkiewicz" at bounding box center [401, 91] width 77 height 8
type input "[PERSON_NAME]"
click at [372, 125] on button "Filter" at bounding box center [374, 128] width 20 height 10
click at [131, 64] on span "Network" at bounding box center [128, 67] width 20 height 6
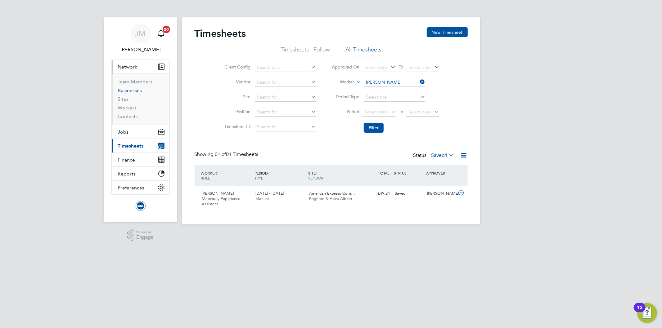
click at [126, 92] on link "Businesses" at bounding box center [130, 90] width 24 height 6
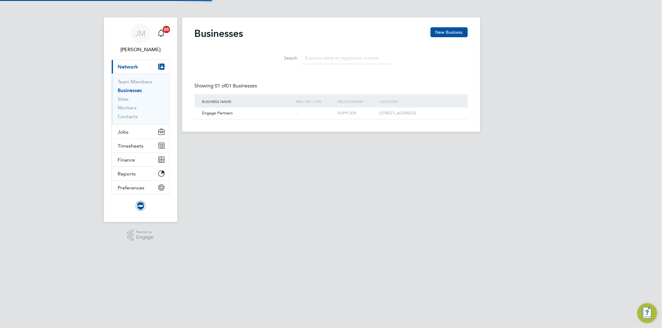
scroll to position [11, 94]
click at [351, 61] on input at bounding box center [347, 58] width 91 height 12
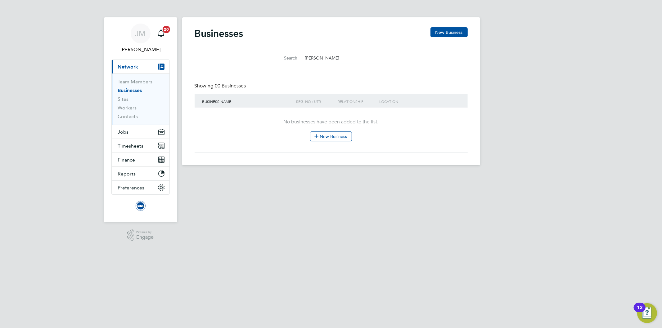
type input "akila"
click at [341, 41] on div "Businesses New Business" at bounding box center [330, 36] width 273 height 19
click at [79, 25] on div "JM Jo Morris Notifications 20 Applications: Current page: Network Team Members …" at bounding box center [331, 87] width 662 height 175
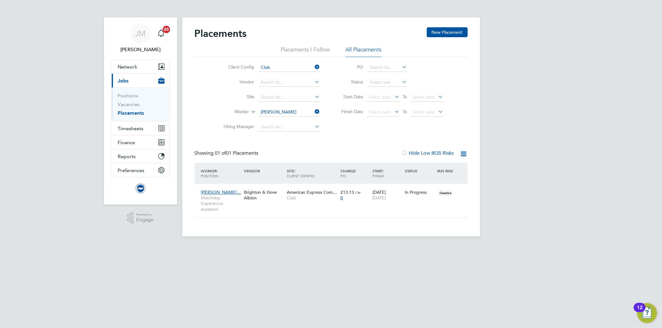
scroll to position [6, 29]
drag, startPoint x: 137, startPoint y: 63, endPoint x: 133, endPoint y: 67, distance: 5.5
click at [137, 63] on button "Network" at bounding box center [141, 67] width 58 height 14
click at [127, 65] on span "Network" at bounding box center [128, 67] width 20 height 6
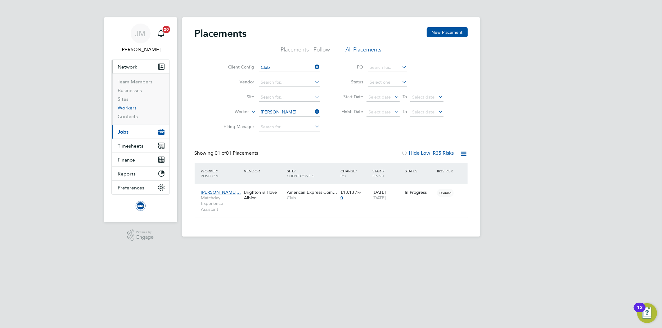
click at [128, 109] on link "Workers" at bounding box center [127, 108] width 19 height 6
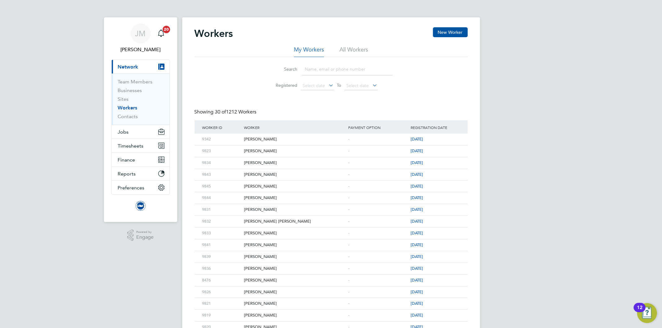
click at [322, 68] on input at bounding box center [347, 69] width 91 height 12
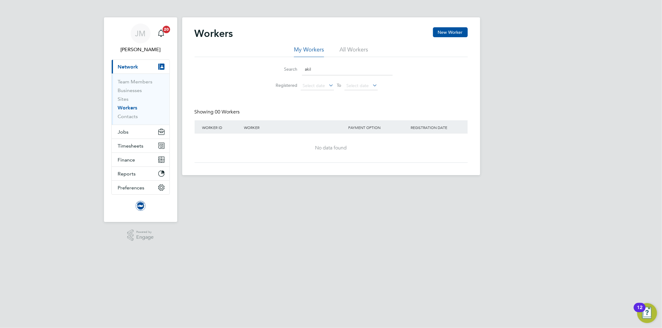
type input "akil"
click at [277, 185] on html "[PERSON_NAME] Notifications 20 Applications: Current page: Network Team Members…" at bounding box center [331, 92] width 662 height 185
click at [128, 65] on span "Network" at bounding box center [128, 67] width 20 height 6
click at [456, 31] on button "New Worker" at bounding box center [450, 32] width 35 height 10
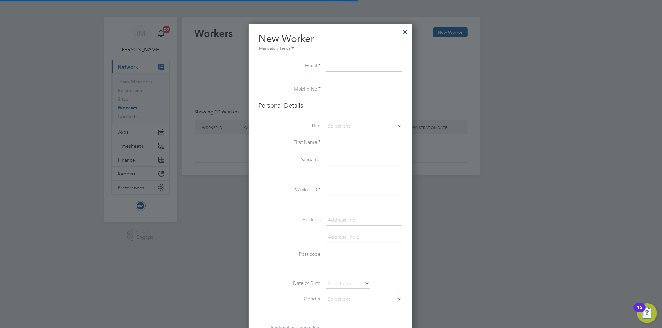
scroll to position [476, 165]
paste input "[EMAIL_ADDRESS][DOMAIN_NAME]"
type input "[EMAIL_ADDRESS][DOMAIN_NAME]"
click at [342, 89] on input at bounding box center [363, 89] width 77 height 11
paste input "78 8984 5756"
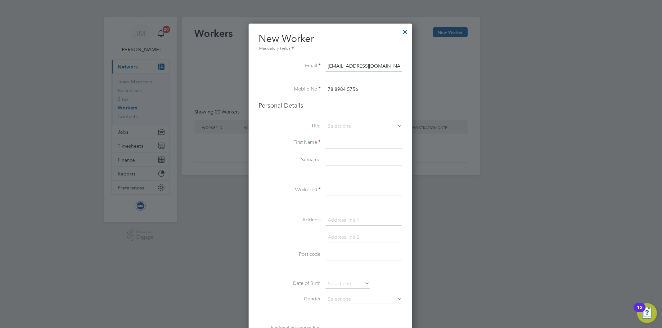
click at [327, 89] on input "78 8984 5756" at bounding box center [363, 89] width 77 height 11
type input "07889845756"
click at [350, 144] on input at bounding box center [363, 142] width 77 height 11
type input "[PERSON_NAME]"
click at [333, 155] on input at bounding box center [363, 160] width 77 height 11
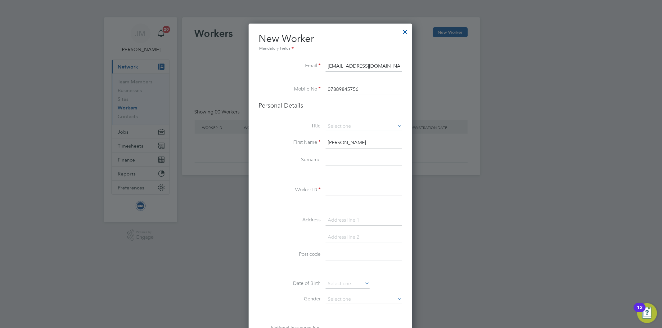
paste input "Wickremarachchie"
type input "Wickremarachchie"
click at [341, 191] on input at bounding box center [363, 190] width 77 height 11
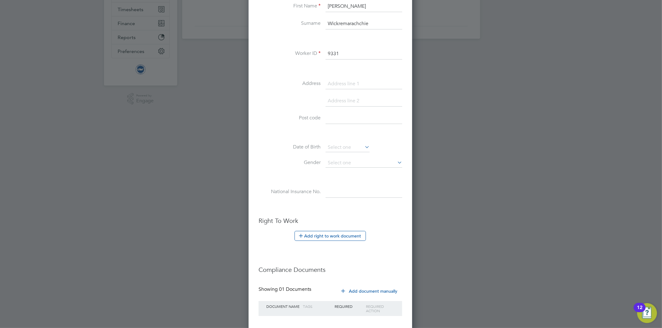
scroll to position [138, 0]
type input "9331"
drag, startPoint x: 341, startPoint y: 188, endPoint x: 319, endPoint y: 164, distance: 32.5
click at [340, 188] on input at bounding box center [363, 190] width 77 height 11
paste input "SL811931D"
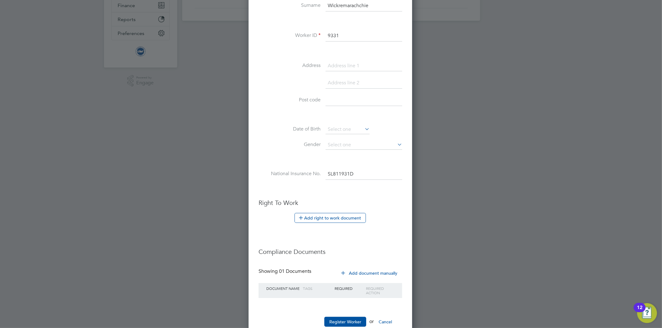
scroll to position [171, 0]
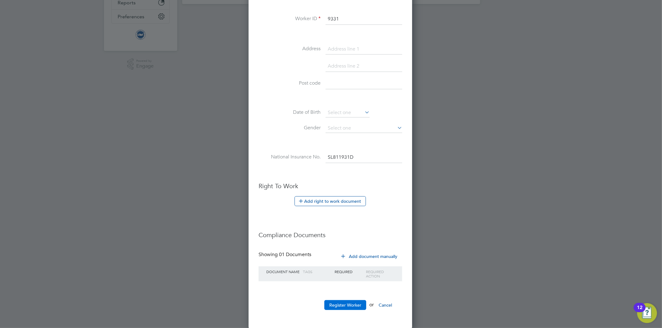
type input "SL 81 19 31 D"
click at [343, 306] on button "Register Worker" at bounding box center [345, 305] width 42 height 10
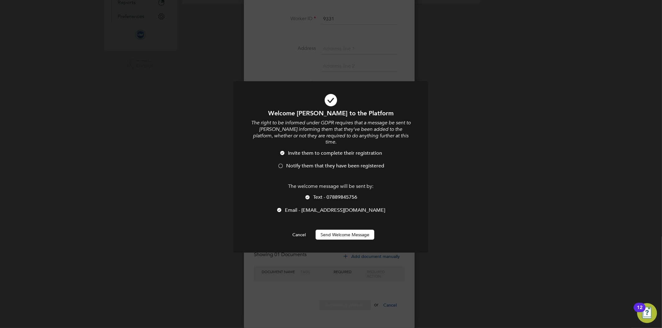
click at [345, 230] on button "Send Welcome Message" at bounding box center [344, 235] width 59 height 10
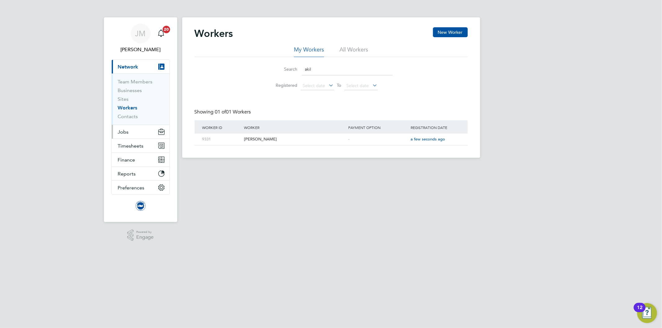
click at [118, 131] on span "Jobs" at bounding box center [123, 132] width 11 height 6
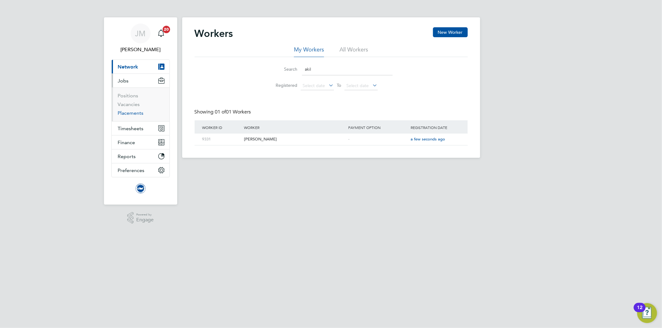
click at [134, 114] on link "Placements" at bounding box center [131, 113] width 26 height 6
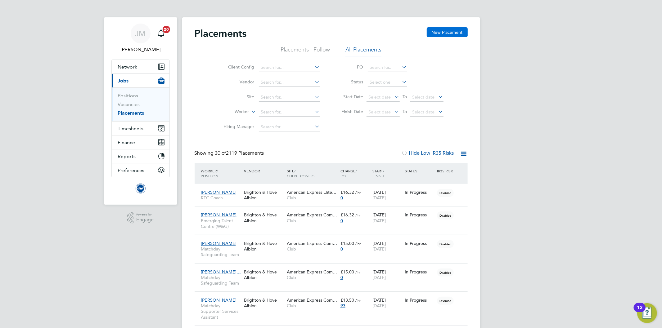
click at [444, 30] on button "New Placement" at bounding box center [446, 32] width 41 height 10
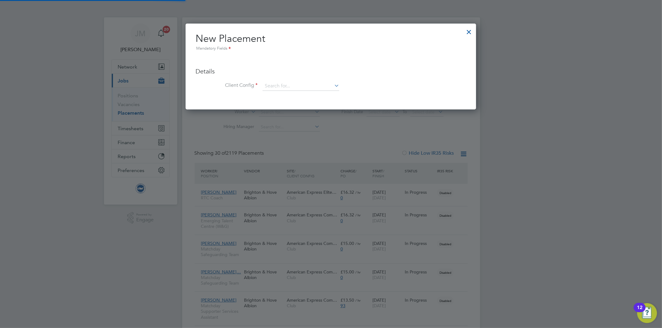
scroll to position [86, 291]
click at [319, 85] on input at bounding box center [300, 86] width 77 height 9
click at [277, 95] on li "Club" at bounding box center [300, 95] width 77 height 8
type input "Club"
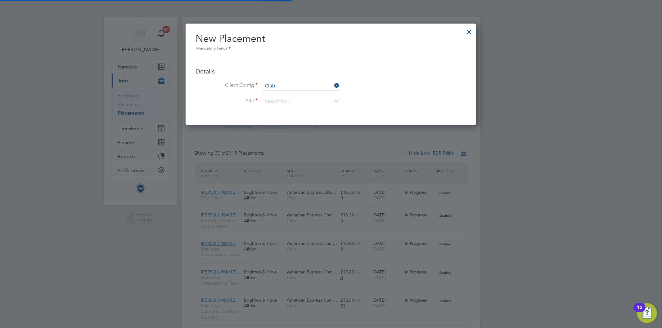
scroll to position [101, 291]
click at [283, 99] on input at bounding box center [300, 101] width 77 height 9
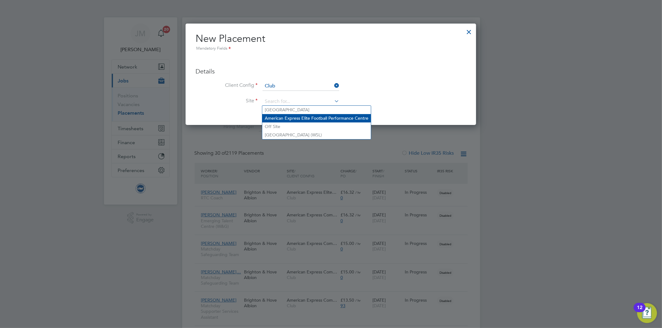
click at [288, 118] on li "American Express Elite Football Performance Centre" at bounding box center [316, 118] width 109 height 8
type input "American Express Elite Football Performance Centre"
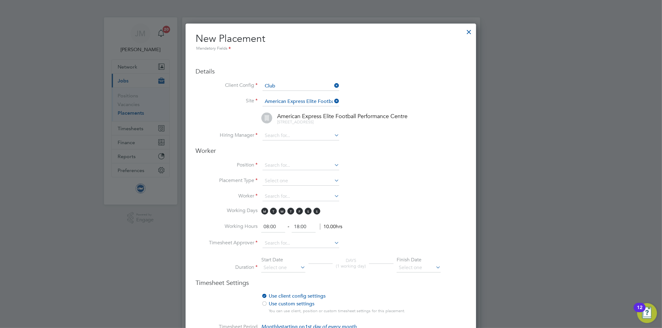
scroll to position [650, 291]
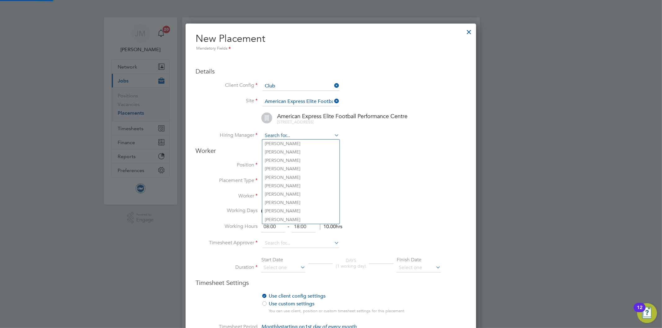
click at [281, 134] on input at bounding box center [300, 135] width 77 height 9
click at [282, 143] on li "Andrew Wood" at bounding box center [300, 144] width 77 height 8
type input "Andrew Wood"
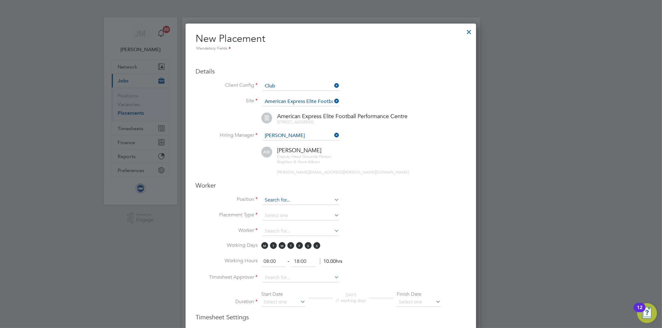
click at [282, 201] on input at bounding box center [300, 200] width 77 height 9
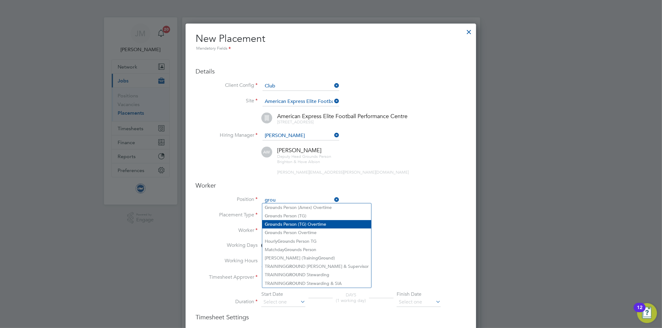
click at [295, 223] on li "Grou nds Person (TG) Overtime" at bounding box center [316, 224] width 109 height 8
type input "Grounds Person (TG) Overtime"
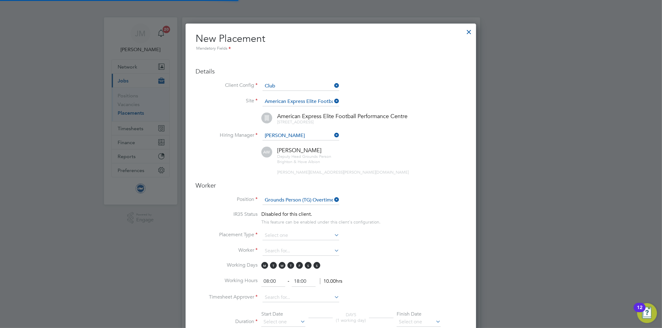
scroll to position [18, 32]
click at [437, 216] on li "IR35 Status Disabled for this client. This feature can be enabled under this cl…" at bounding box center [330, 221] width 270 height 20
drag, startPoint x: 437, startPoint y: 216, endPoint x: 394, endPoint y: 223, distance: 43.1
click at [404, 227] on li "IR35 Status Disabled for this client. This feature can be enabled under this cl…" at bounding box center [330, 221] width 270 height 20
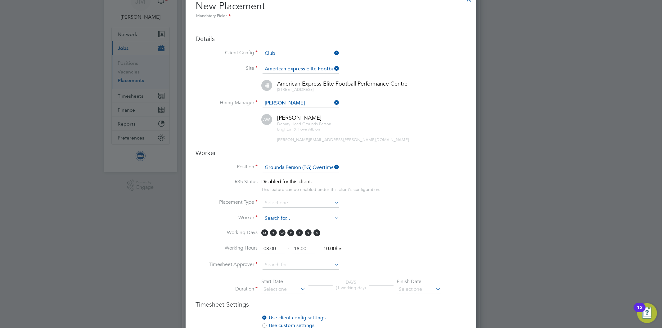
scroll to position [34, 0]
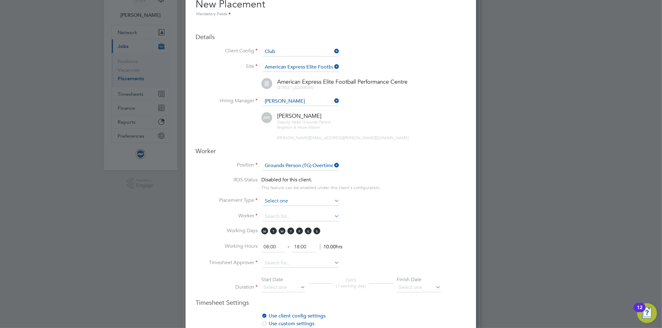
click at [288, 198] on input at bounding box center [300, 201] width 77 height 9
click at [284, 209] on li "Temporary" at bounding box center [300, 208] width 77 height 8
type input "Temporary"
click at [386, 214] on li "Worker" at bounding box center [330, 220] width 270 height 16
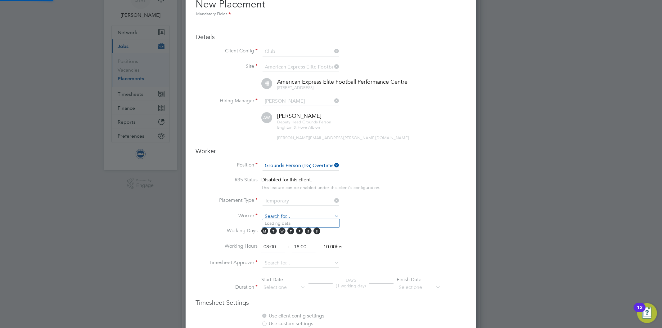
click at [276, 213] on input at bounding box center [300, 216] width 77 height 9
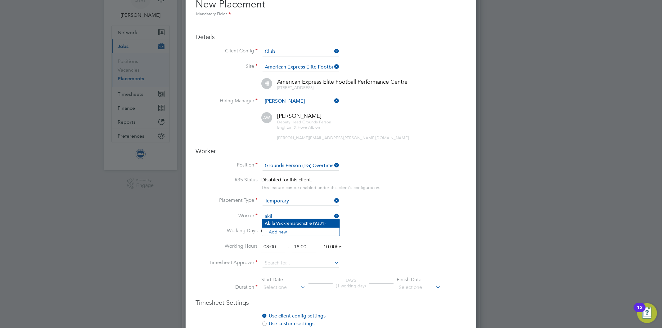
click at [287, 219] on li "Akil a Wickremarachchie (9331)" at bounding box center [300, 223] width 77 height 8
type input "Akila Wickremarachchie (9331)"
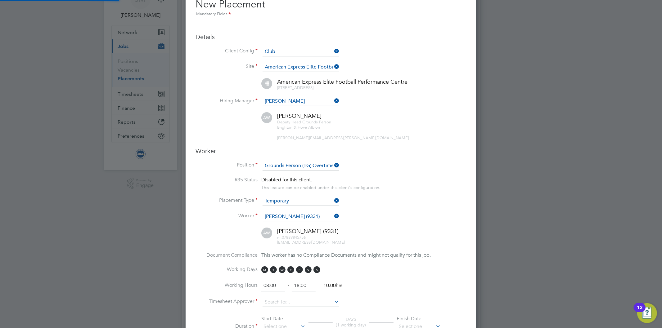
scroll to position [733, 291]
click at [388, 225] on li "Worker Akila Wickremarachchie (9331)" at bounding box center [330, 220] width 270 height 16
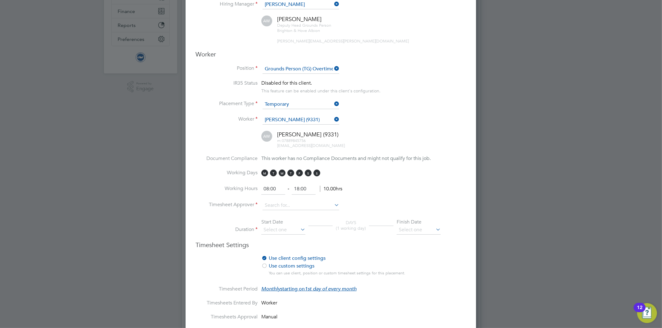
scroll to position [138, 0]
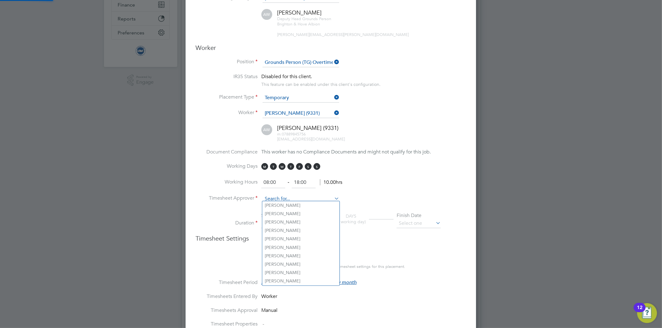
click at [287, 197] on input at bounding box center [300, 198] width 77 height 9
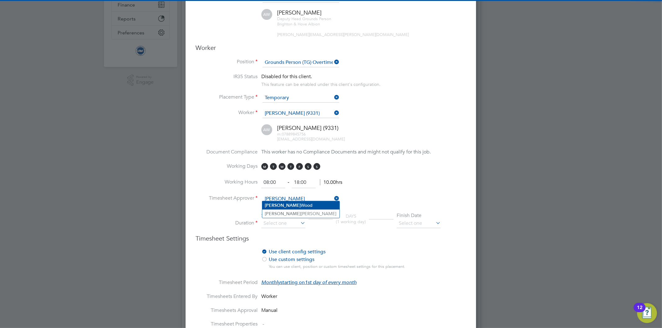
click at [286, 206] on li "Andrew Wood" at bounding box center [300, 205] width 77 height 8
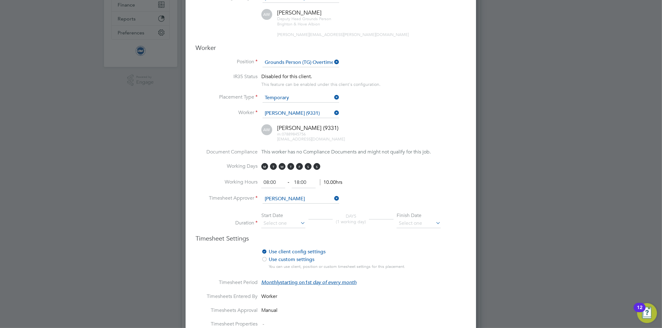
type input "Andrew Wood"
click at [279, 219] on input at bounding box center [283, 223] width 44 height 9
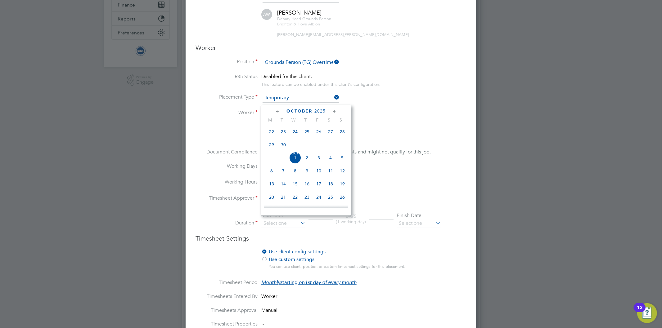
click at [270, 134] on span "22" at bounding box center [272, 132] width 12 height 12
type input "22 Sep 2025"
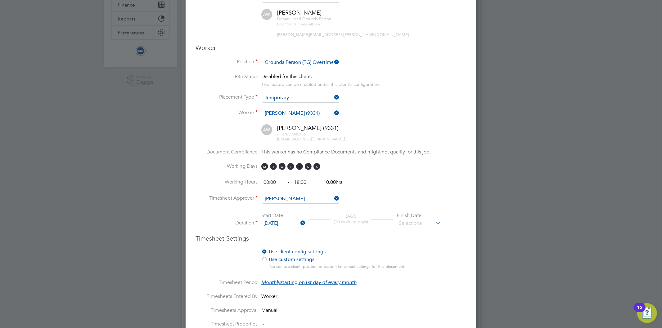
click at [434, 219] on icon at bounding box center [434, 223] width 0 height 9
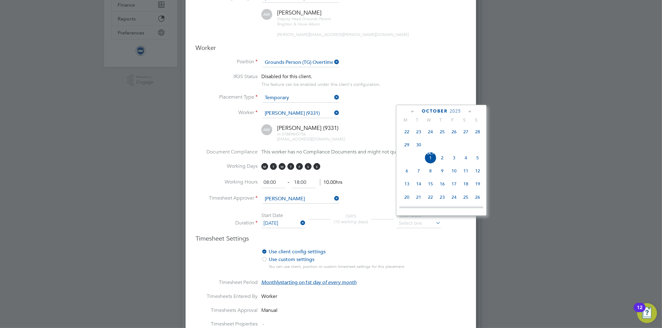
click at [468, 110] on icon at bounding box center [470, 111] width 6 height 7
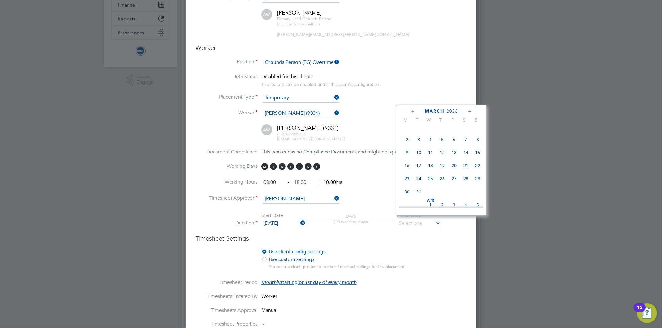
click at [468, 110] on icon at bounding box center [470, 111] width 6 height 7
click at [469, 110] on icon at bounding box center [470, 111] width 6 height 7
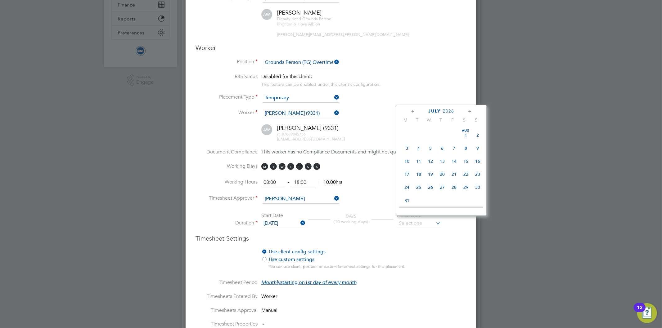
click at [469, 110] on icon at bounding box center [470, 111] width 6 height 7
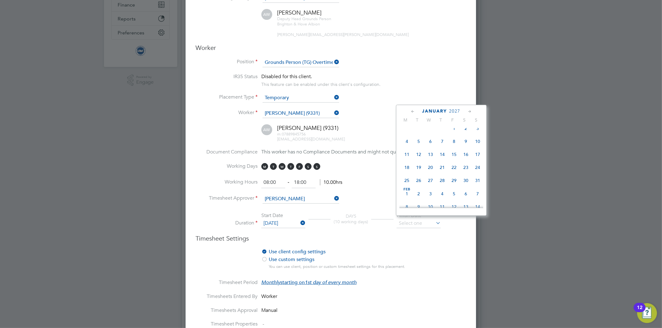
click at [469, 110] on icon at bounding box center [470, 111] width 6 height 7
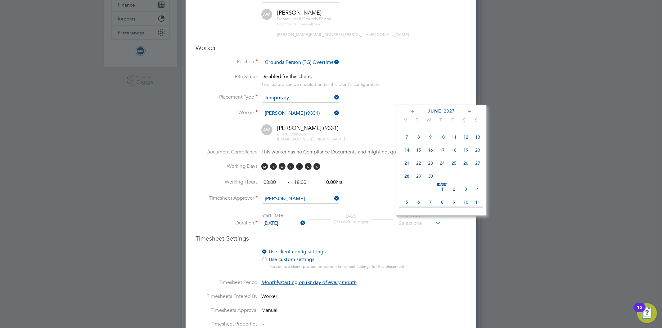
click at [469, 110] on icon at bounding box center [470, 111] width 6 height 7
click at [419, 166] on span "21" at bounding box center [419, 160] width 12 height 12
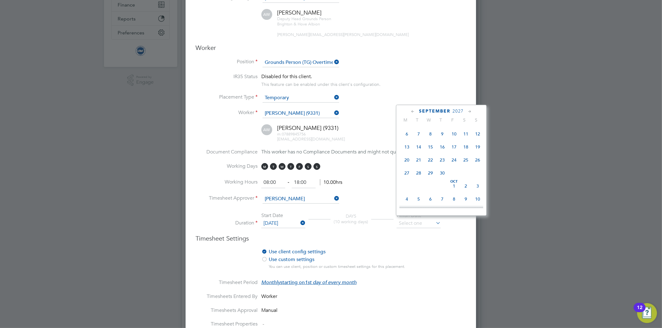
type input "21 Sep 2027"
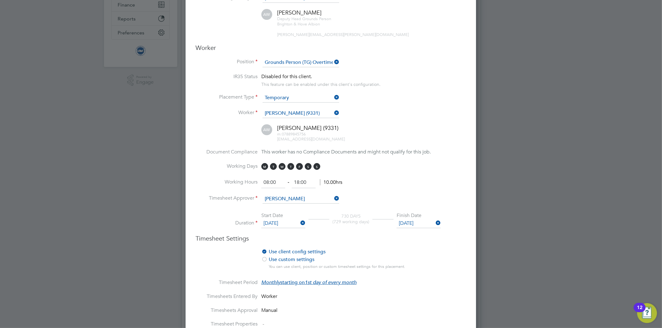
click at [435, 268] on li "Use client config settings Use position settings Use custom settings You can us…" at bounding box center [330, 264] width 270 height 31
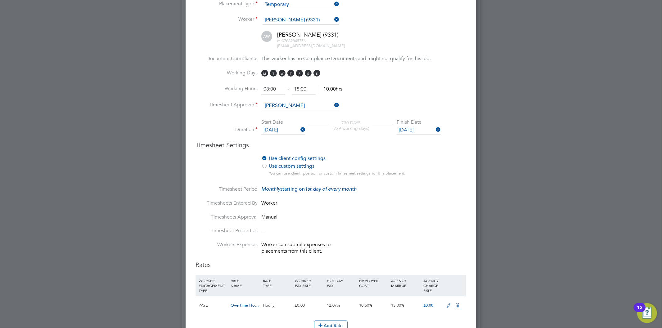
scroll to position [310, 0]
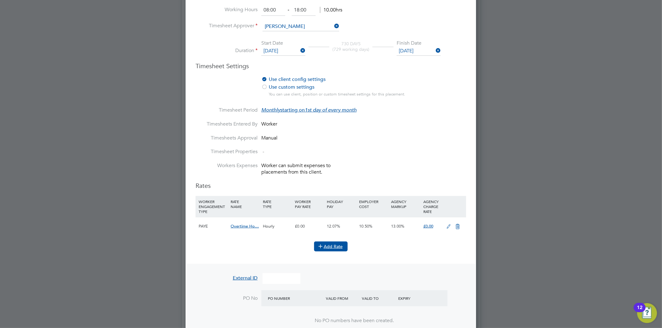
click at [340, 242] on button "Add Rate" at bounding box center [330, 247] width 33 height 10
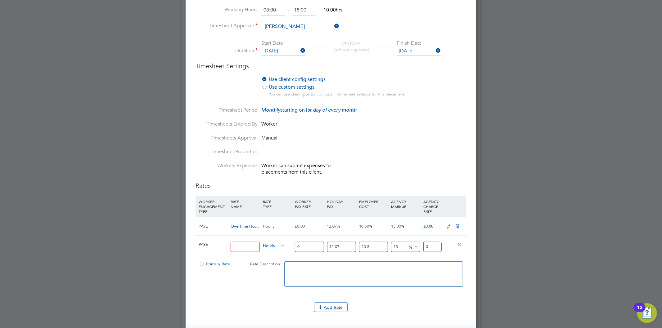
click at [234, 243] on input at bounding box center [244, 247] width 29 height 10
type input "OVERTIME"
drag, startPoint x: 311, startPoint y: 245, endPoint x: 280, endPoint y: 241, distance: 31.5
click at [281, 242] on div "PAYE OVERTIME Hourly 0 12.07 n/a 10.5 n/a 13 0 % 0" at bounding box center [330, 246] width 270 height 23
type input "7"
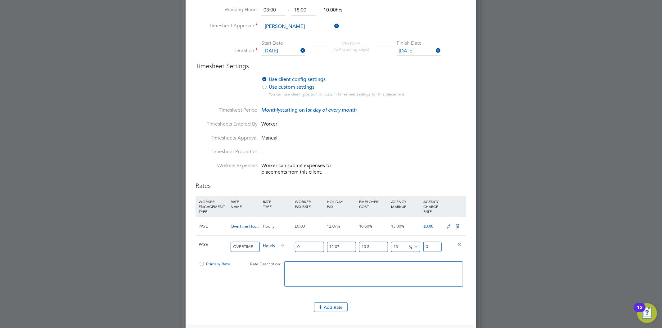
type input "9.795534385"
type input "7.5"
type input "10.4952154125"
type input "7.55"
type input "10.56518351525"
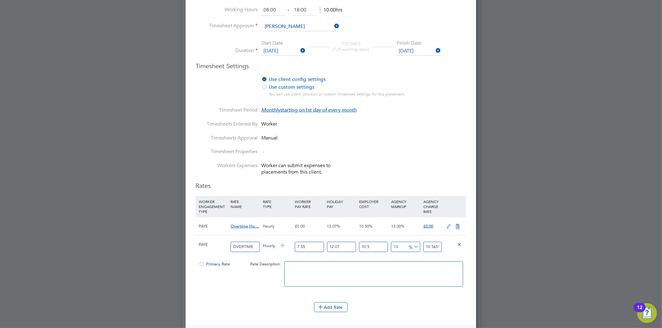
type input "7.55"
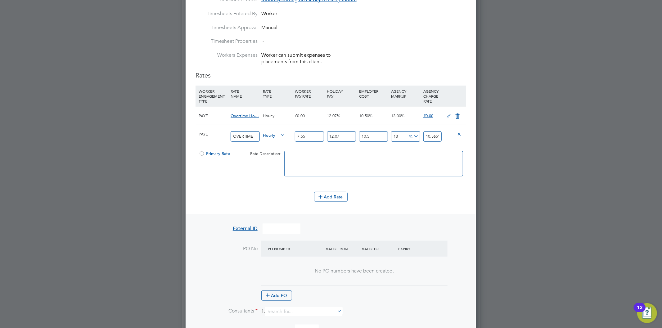
scroll to position [440, 0]
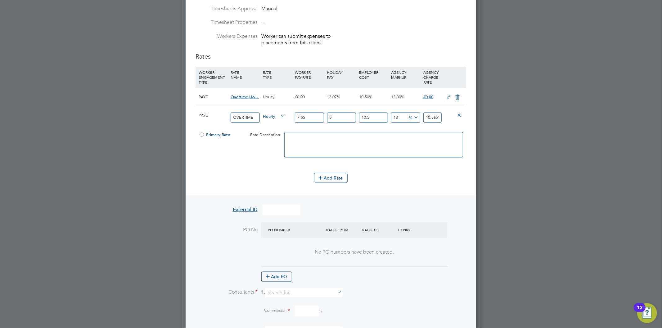
type input "0"
type input "9.4273075"
type input "0"
type input "8.5315"
type input "0"
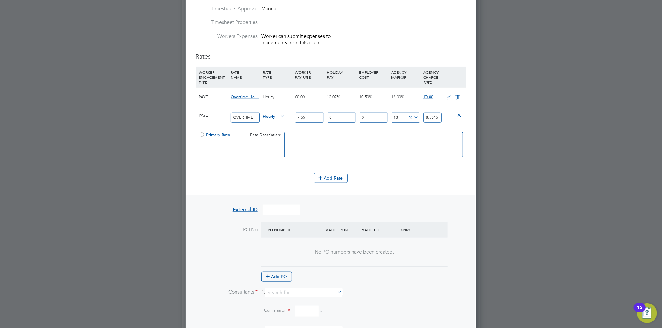
type input "7.55"
type input "0"
click at [205, 132] on span "Primary Rate" at bounding box center [214, 134] width 31 height 5
click at [457, 95] on icon at bounding box center [457, 97] width 8 height 5
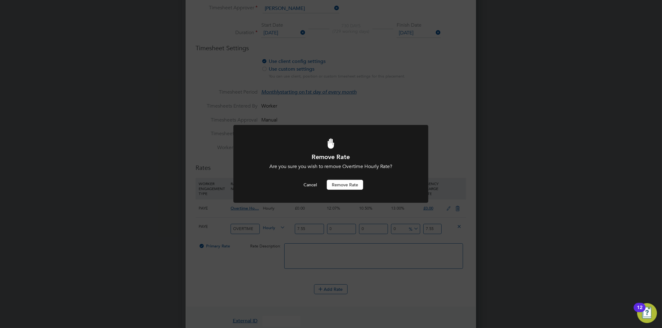
scroll to position [0, 0]
click at [345, 185] on button "Remove rate" at bounding box center [345, 185] width 36 height 10
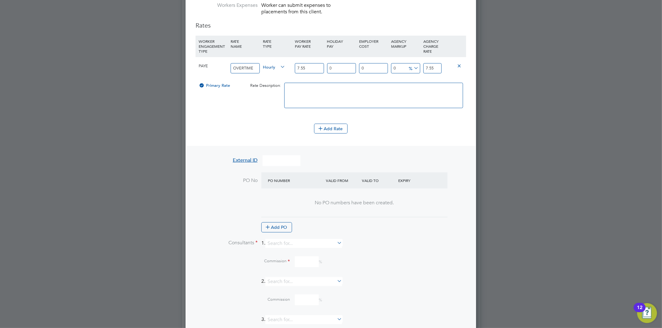
scroll to position [535, 0]
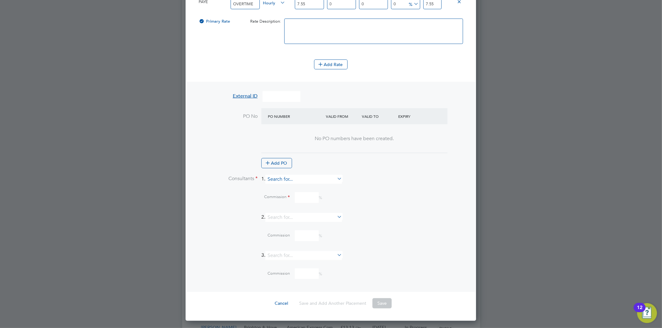
click at [281, 178] on input at bounding box center [303, 179] width 77 height 9
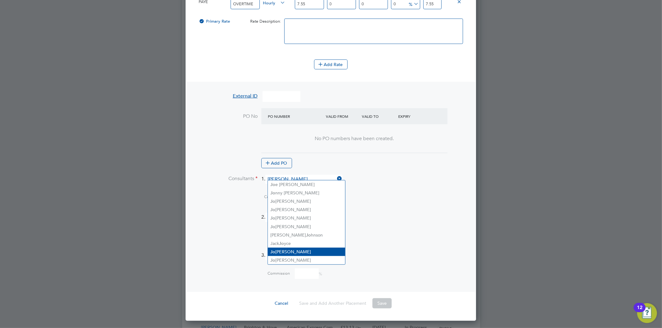
click at [293, 248] on li "Jo Morris" at bounding box center [306, 252] width 77 height 8
type input "[PERSON_NAME]"
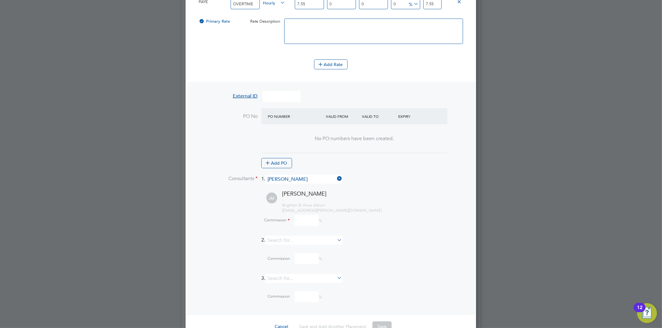
scroll to position [851, 291]
click at [303, 216] on input at bounding box center [307, 220] width 24 height 11
type input "0"
click at [397, 215] on div "Commission 0 %" at bounding box center [347, 220] width 238 height 11
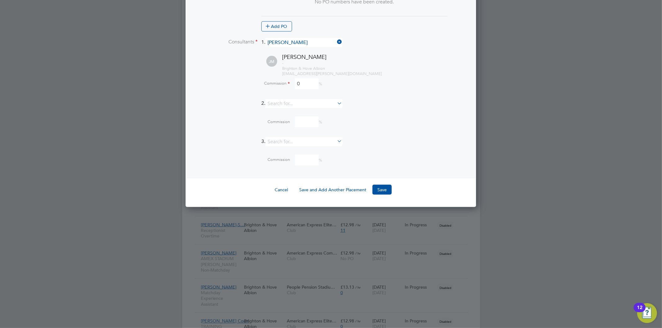
scroll to position [672, 0]
click at [381, 185] on button "Save" at bounding box center [381, 189] width 19 height 10
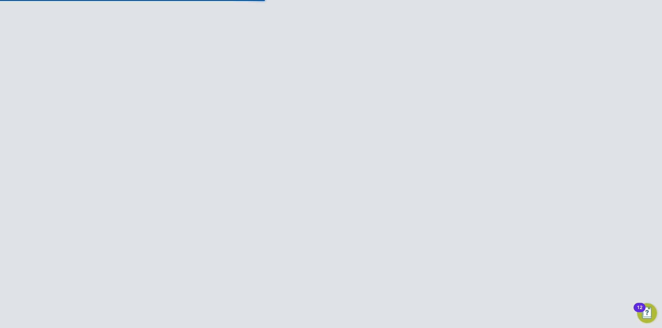
scroll to position [3, 3]
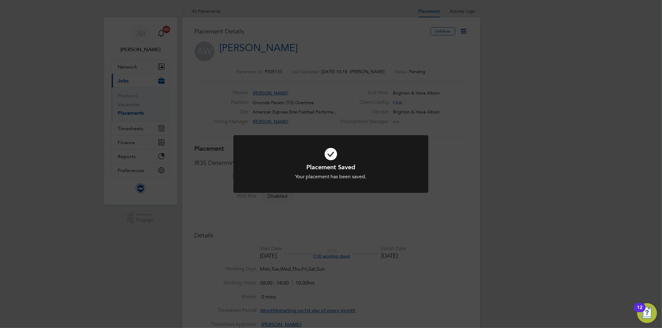
click at [452, 122] on div "Placement Saved Your placement has been saved. Cancel Okay" at bounding box center [331, 164] width 662 height 328
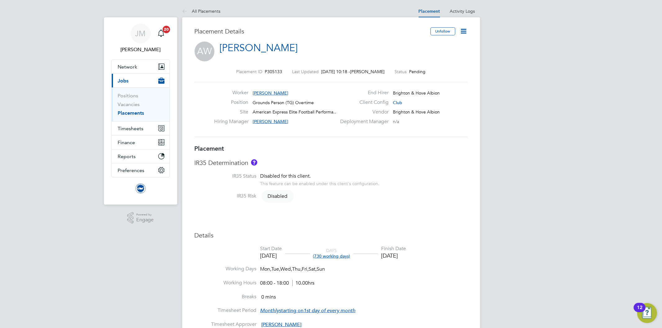
click at [465, 31] on icon at bounding box center [464, 31] width 8 height 8
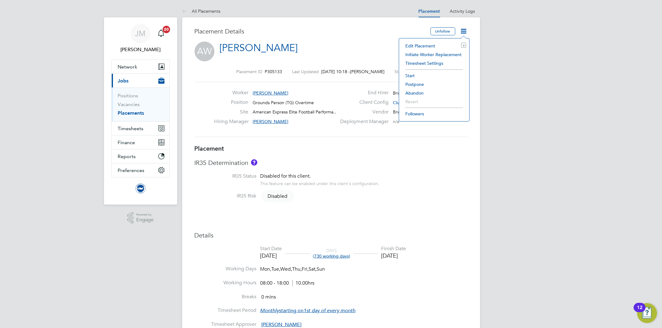
click at [411, 76] on li "Start" at bounding box center [434, 75] width 64 height 9
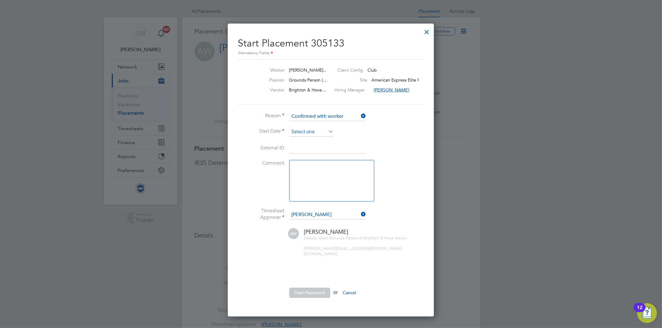
click at [313, 132] on input at bounding box center [311, 131] width 44 height 9
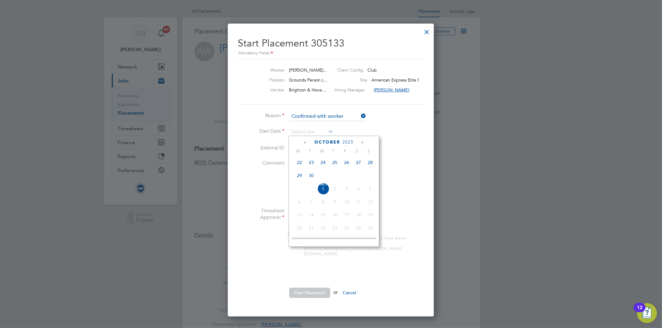
click at [300, 165] on span "22" at bounding box center [299, 163] width 12 height 12
type input "22 Sep 2025"
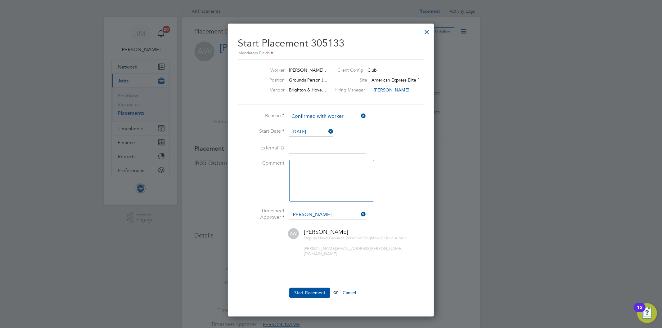
click at [400, 132] on li "Start Date 22 Sep 2025" at bounding box center [331, 135] width 186 height 16
click at [303, 288] on button "Start Placement" at bounding box center [309, 293] width 41 height 10
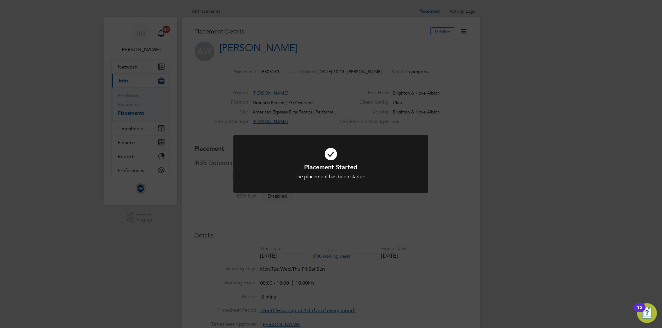
click at [447, 70] on div "Placement Started The placement has been started. Cancel Okay" at bounding box center [331, 164] width 662 height 328
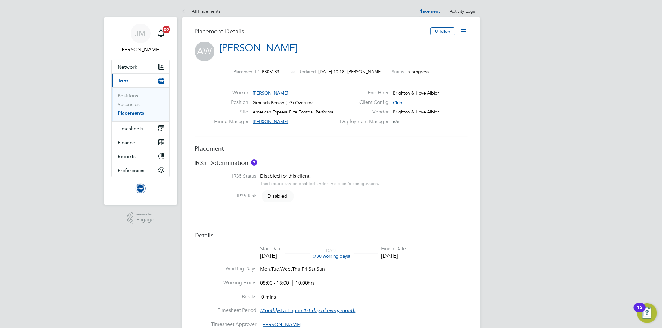
click at [187, 12] on icon at bounding box center [186, 12] width 8 height 8
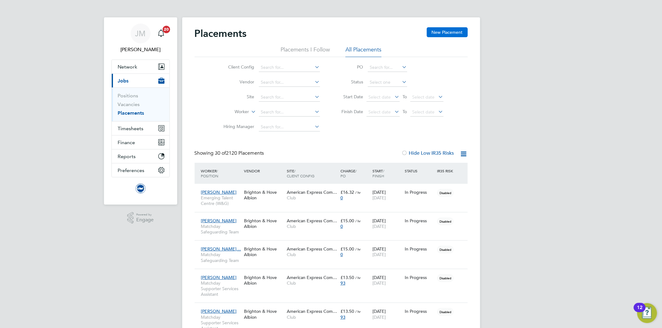
click at [454, 33] on button "New Placement" at bounding box center [446, 32] width 41 height 10
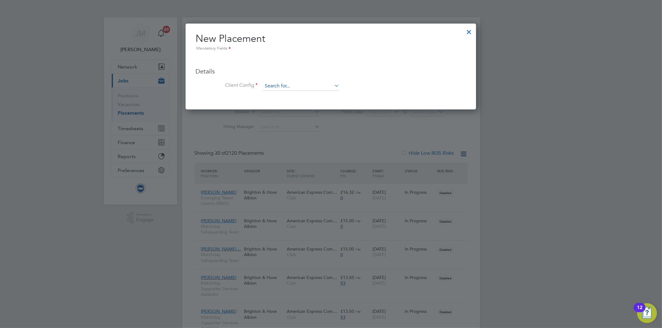
click at [298, 84] on input at bounding box center [300, 86] width 77 height 9
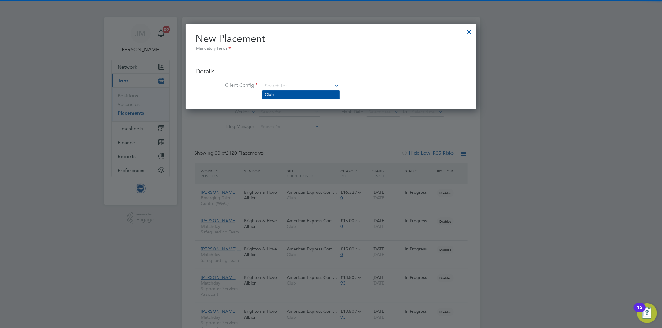
click at [283, 95] on li "Club" at bounding box center [300, 95] width 77 height 8
type input "Club"
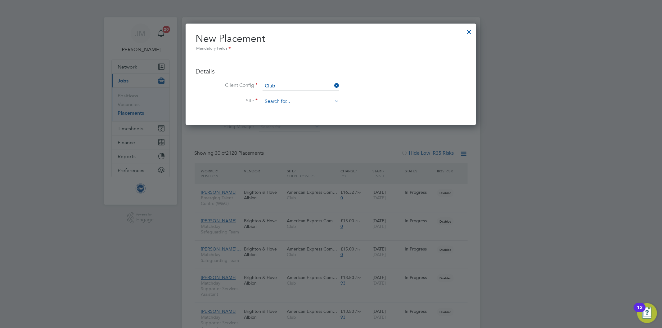
click at [290, 101] on input at bounding box center [300, 101] width 77 height 9
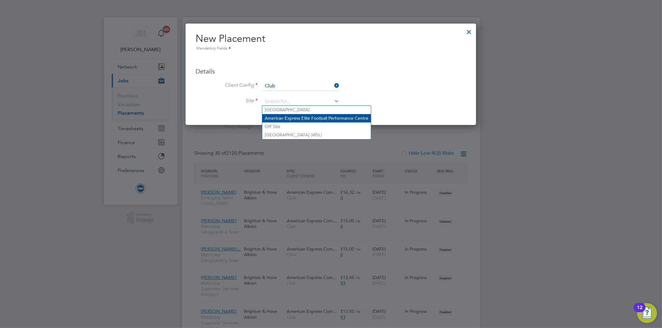
click at [304, 117] on li "American Express Elite Football Performance Centre" at bounding box center [316, 118] width 109 height 8
type input "American Express Elite Football Performance Centre"
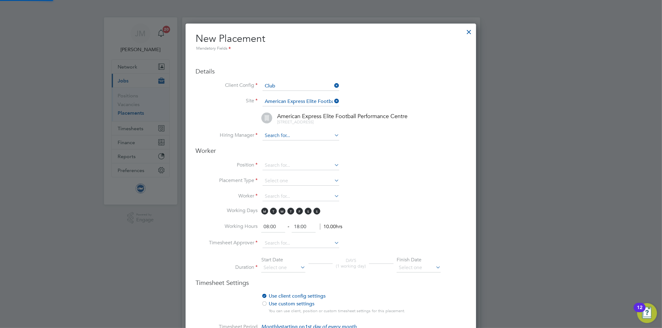
click at [298, 136] on input at bounding box center [300, 135] width 77 height 9
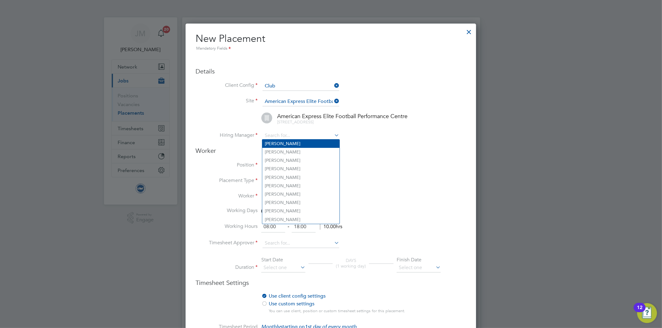
click at [292, 141] on li "Andrew Wood" at bounding box center [300, 144] width 77 height 8
type input "Andrew Wood"
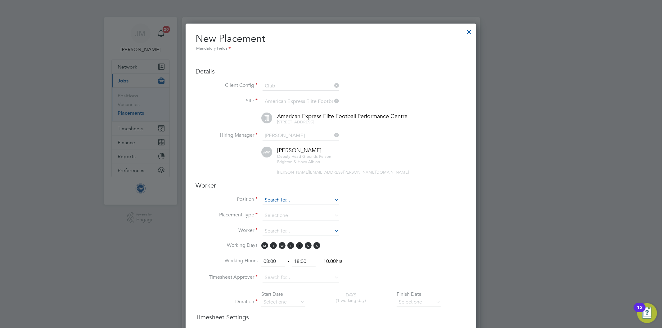
click at [279, 199] on input at bounding box center [300, 200] width 77 height 9
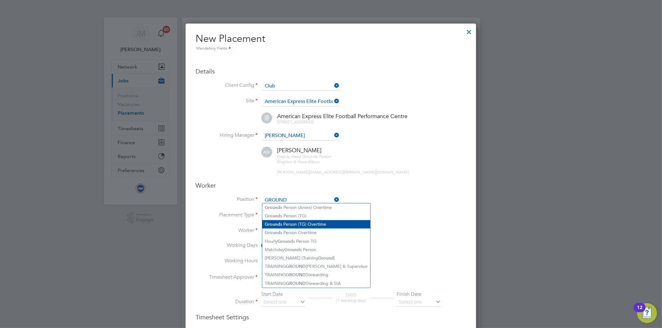
click at [294, 222] on li "Ground s Person (TG) Overtime" at bounding box center [316, 224] width 108 height 8
type input "Grounds Person (TG) Overtime"
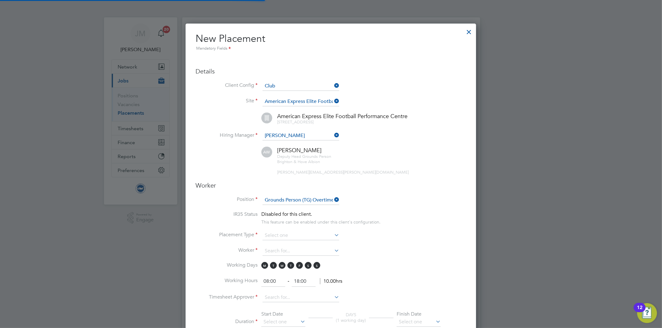
click at [416, 199] on li "Position Grounds Person (TG) Overtime" at bounding box center [330, 204] width 270 height 16
click at [280, 232] on input at bounding box center [300, 235] width 77 height 9
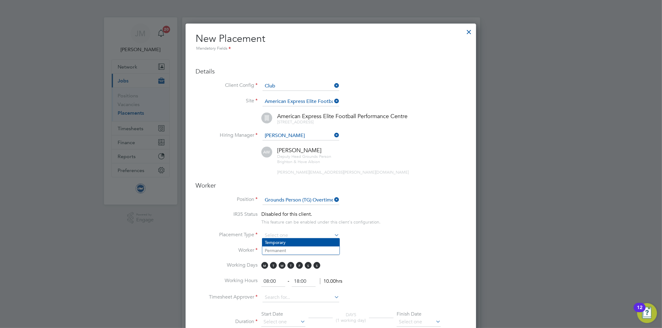
click at [284, 241] on li "Temporary" at bounding box center [300, 243] width 77 height 8
type input "Temporary"
click at [283, 248] on input at bounding box center [300, 251] width 77 height 9
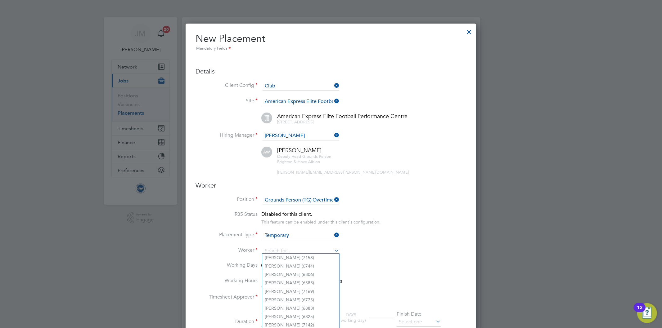
click at [469, 31] on div at bounding box center [468, 30] width 11 height 11
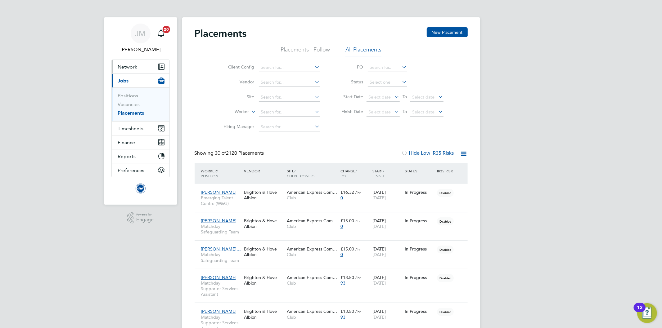
click at [126, 70] on button "Network" at bounding box center [141, 67] width 58 height 14
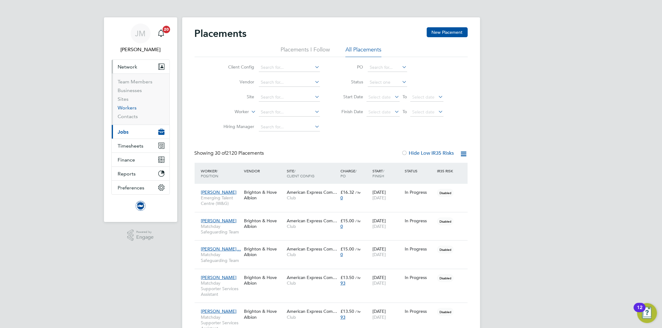
click at [129, 108] on link "Workers" at bounding box center [127, 108] width 19 height 6
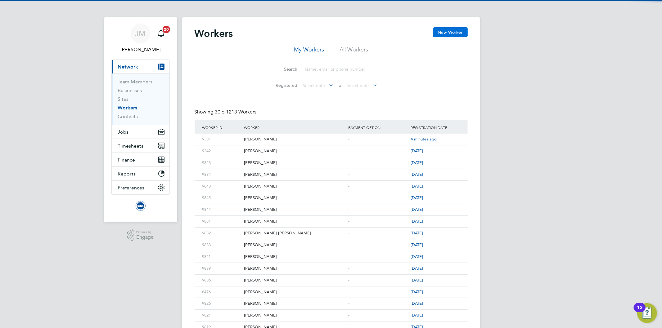
click at [452, 32] on button "New Worker" at bounding box center [450, 32] width 35 height 10
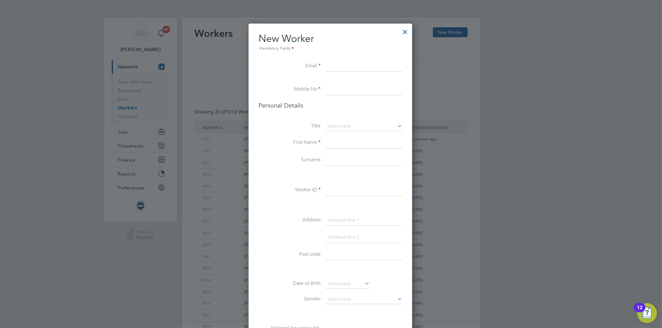
paste input "Finball123456789.ffb@gmail.com"
type input "Finball123456789.ffb@gmail.com"
click at [345, 92] on input at bounding box center [363, 89] width 77 height 11
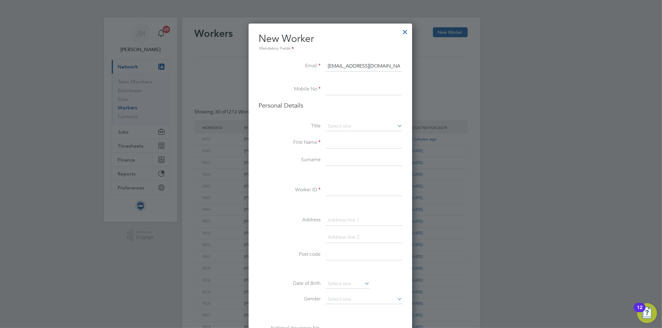
paste input "73 6854 2612"
click at [326, 89] on input "73 6854 2612" at bounding box center [363, 89] width 77 height 11
type input "07368542612"
click at [353, 141] on input at bounding box center [363, 142] width 77 height 11
type input "f"
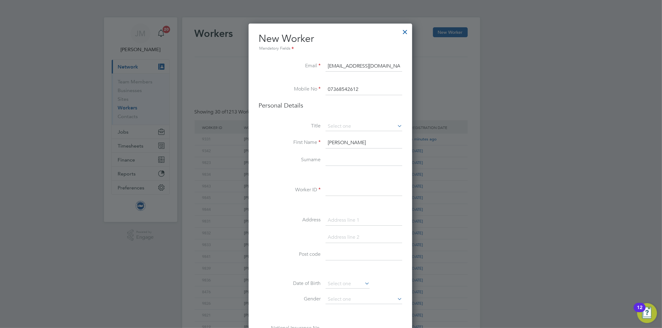
type input "Finley"
click at [334, 160] on input at bounding box center [363, 160] width 77 height 11
paste input "Farrell-Bramley"
type input "Farrell-Bramley"
click at [349, 190] on input at bounding box center [363, 190] width 77 height 11
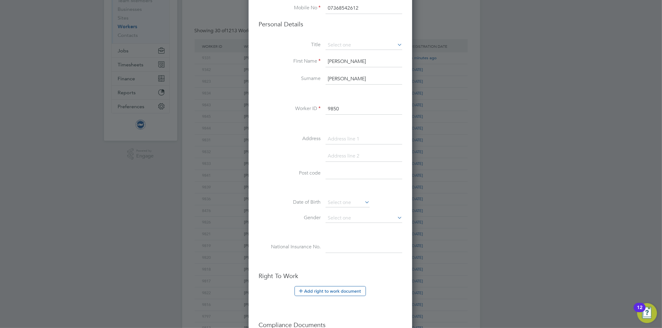
scroll to position [138, 0]
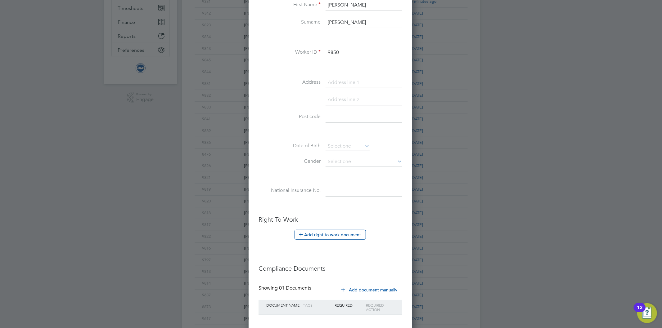
type input "9850"
click at [347, 190] on input at bounding box center [363, 190] width 77 height 11
paste input "PK477606C"
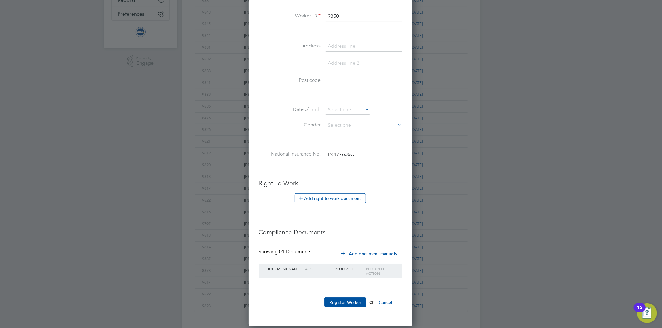
scroll to position [199, 0]
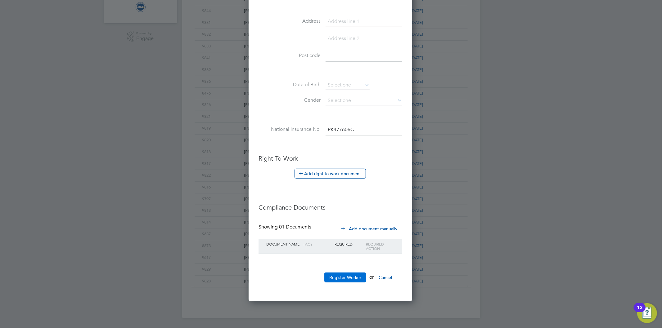
type input "PK 47 76 06 C"
click at [343, 277] on button "Register Worker" at bounding box center [345, 278] width 42 height 10
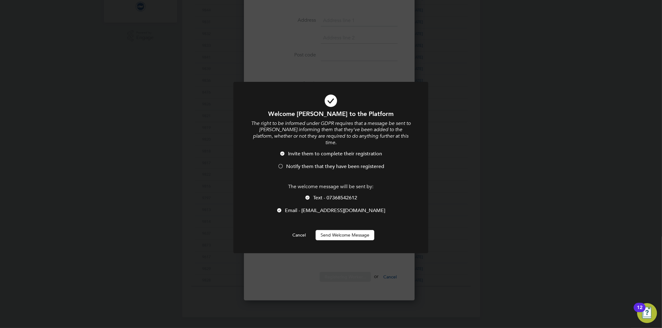
click at [353, 230] on button "Send Welcome Message" at bounding box center [344, 235] width 59 height 10
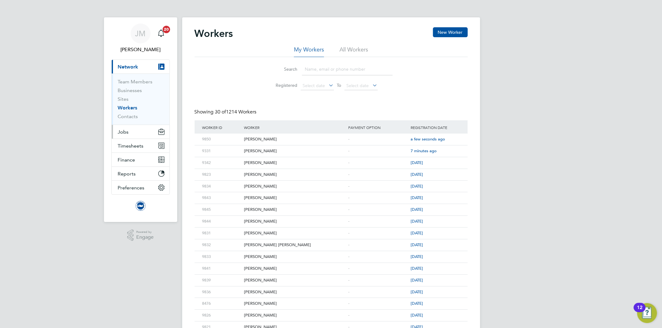
click at [125, 133] on span "Jobs" at bounding box center [123, 132] width 11 height 6
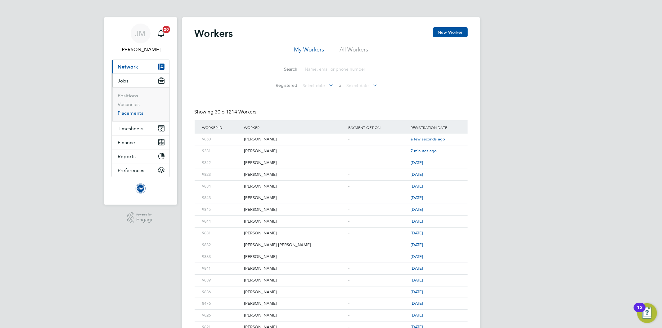
click at [129, 115] on link "Placements" at bounding box center [131, 113] width 26 height 6
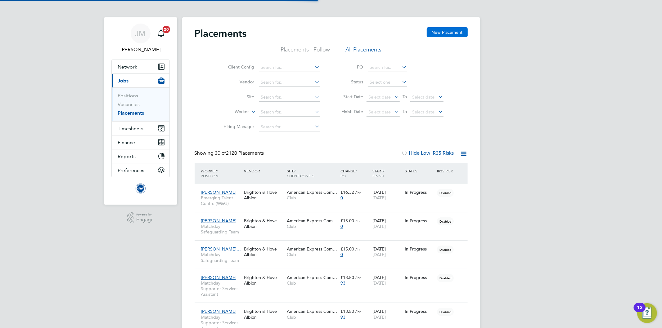
scroll to position [17, 54]
click at [445, 31] on button "New Placement" at bounding box center [446, 32] width 41 height 10
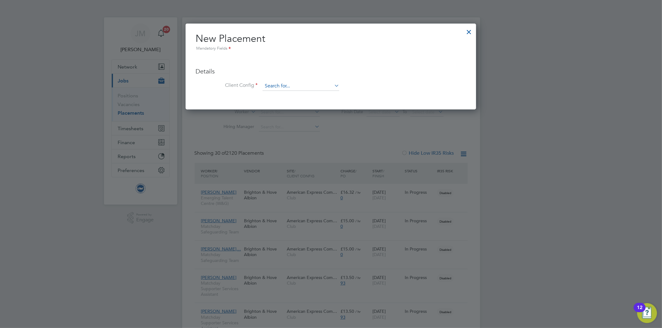
click at [287, 85] on input at bounding box center [300, 86] width 77 height 9
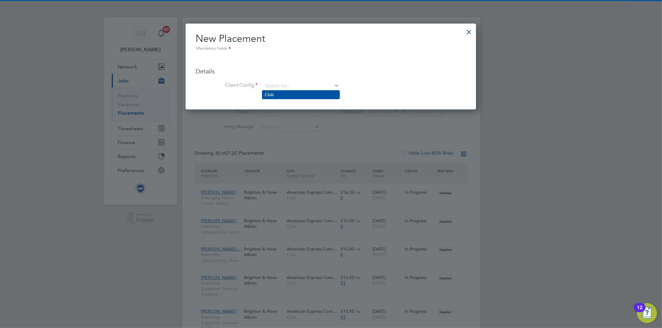
click at [274, 92] on li "Club" at bounding box center [300, 95] width 77 height 8
type input "Club"
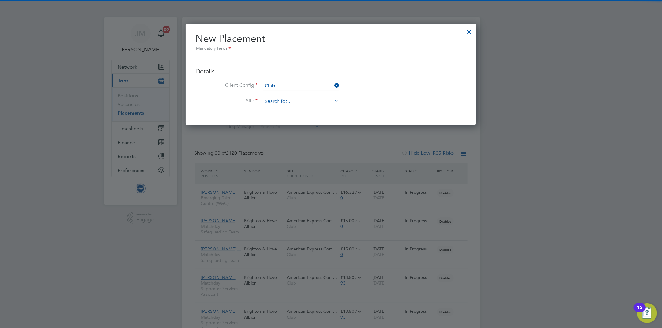
click at [278, 101] on input at bounding box center [300, 101] width 77 height 9
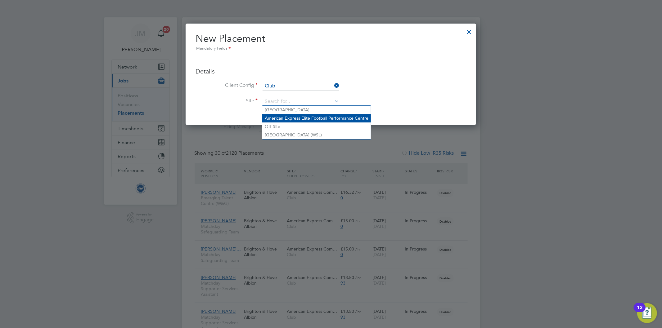
click at [294, 118] on li "American Express Elite Football Performance Centre" at bounding box center [316, 118] width 109 height 8
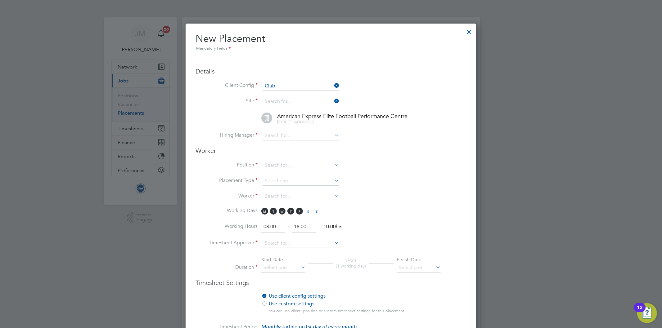
type input "American Express Elite Football Performance Centre"
click at [280, 131] on input at bounding box center [300, 135] width 77 height 9
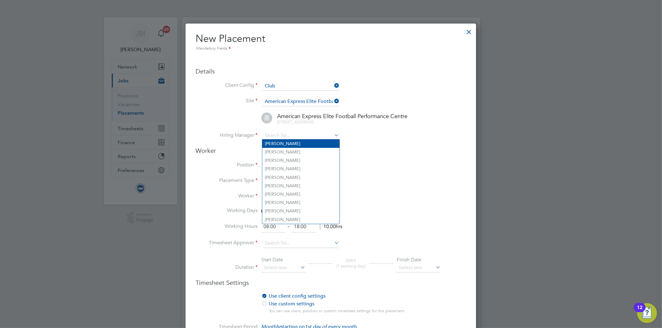
click at [285, 144] on li "Andrew Wood" at bounding box center [300, 144] width 77 height 8
type input "Andrew Wood"
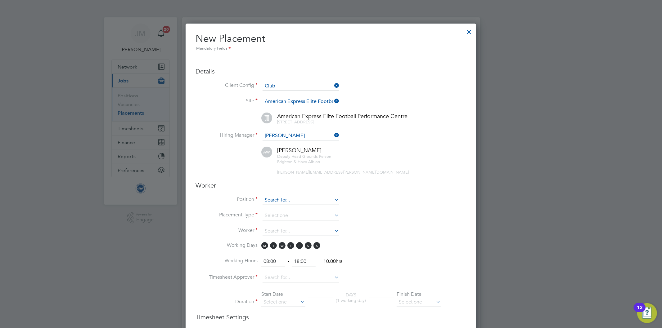
click at [276, 199] on input at bounding box center [300, 200] width 77 height 9
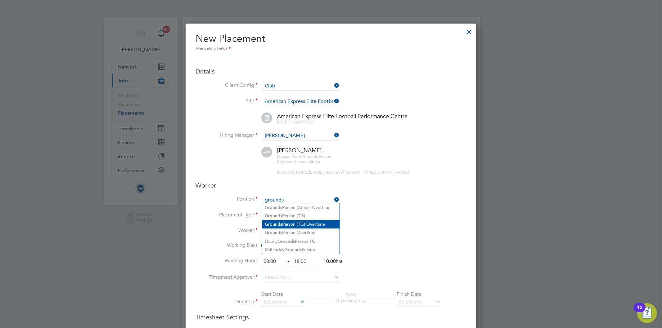
click at [320, 222] on li "Grounds Person (TG) Overtime" at bounding box center [300, 224] width 77 height 8
type input "Grounds Person (TG) Overtime"
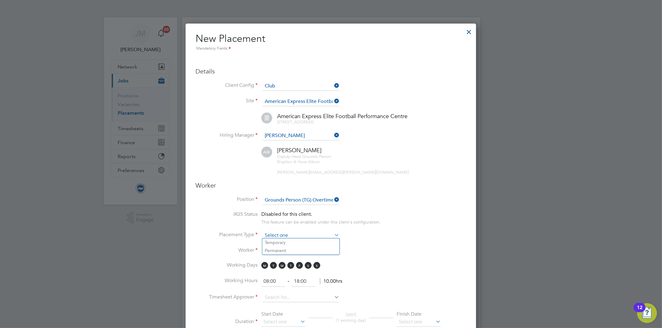
click at [274, 231] on input at bounding box center [300, 235] width 77 height 9
click at [276, 244] on li "Temporary" at bounding box center [300, 243] width 77 height 8
type input "Temporary"
click at [277, 249] on input at bounding box center [300, 251] width 77 height 9
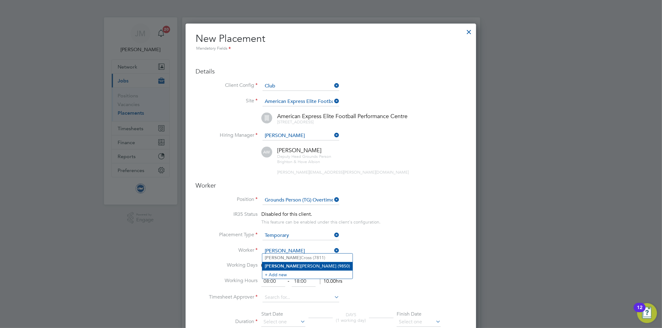
click at [306, 267] on li "Finley Farrell-Bramley (9850)" at bounding box center [307, 266] width 90 height 8
type input "Finley Farrell-Bramley (9850)"
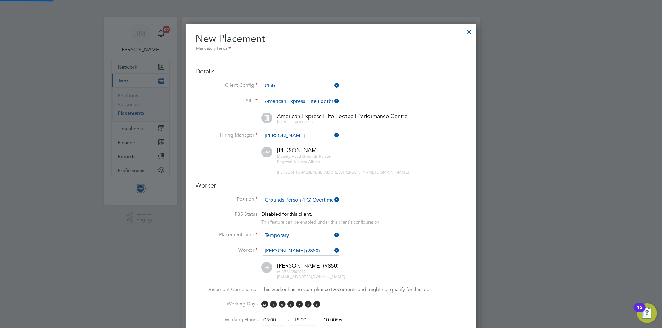
click at [376, 244] on li "Placement Type Temporary" at bounding box center [330, 239] width 270 height 16
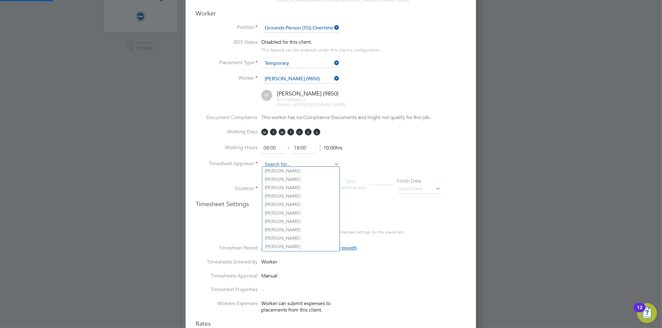
click at [276, 160] on input at bounding box center [300, 164] width 77 height 9
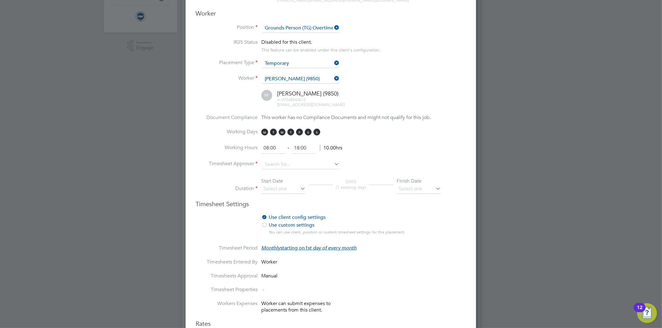
click at [283, 181] on li "Andrew Wood" at bounding box center [300, 179] width 77 height 8
type input "Andrew Wood"
click at [408, 160] on li "Timesheet Approver Andrew Wood" at bounding box center [330, 168] width 270 height 16
click at [284, 185] on input at bounding box center [283, 189] width 44 height 9
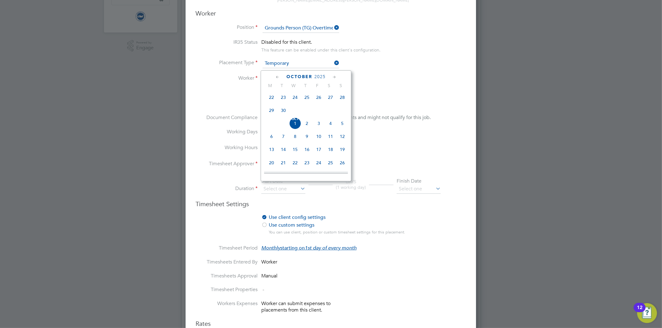
click at [272, 98] on span "22" at bounding box center [272, 98] width 12 height 12
type input "22 Sep 2025"
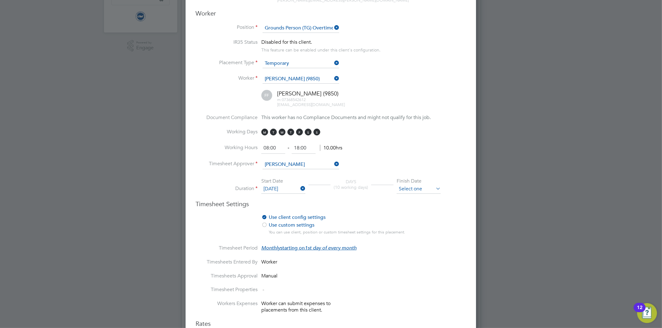
click at [426, 185] on input at bounding box center [418, 189] width 44 height 9
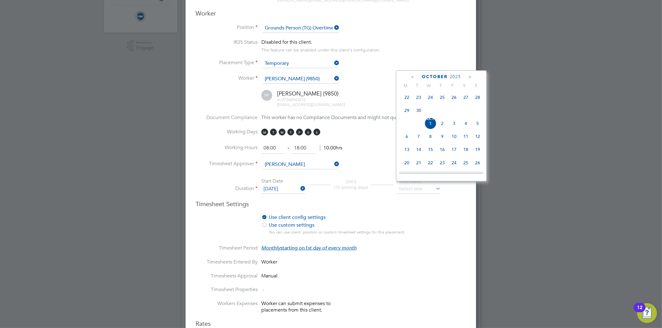
click at [467, 77] on icon at bounding box center [470, 77] width 6 height 7
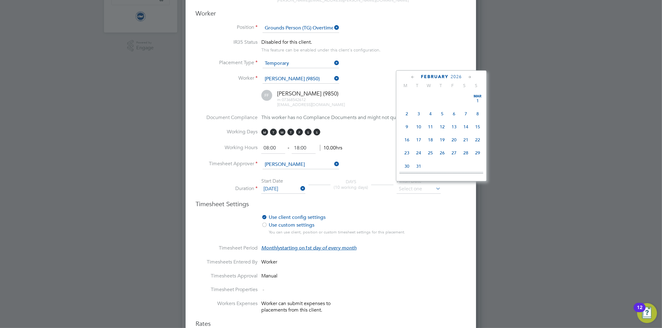
click at [467, 77] on icon at bounding box center [470, 77] width 6 height 7
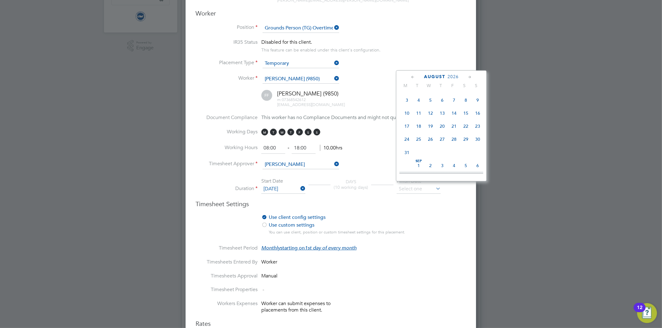
click at [467, 77] on icon at bounding box center [470, 77] width 6 height 7
click at [469, 78] on icon at bounding box center [470, 77] width 6 height 7
click at [470, 78] on icon at bounding box center [470, 77] width 6 height 7
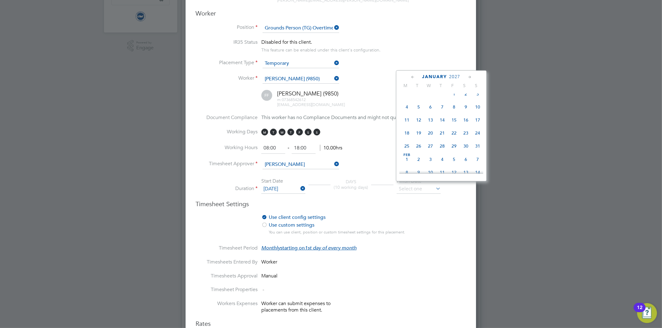
click at [470, 78] on icon at bounding box center [470, 77] width 6 height 7
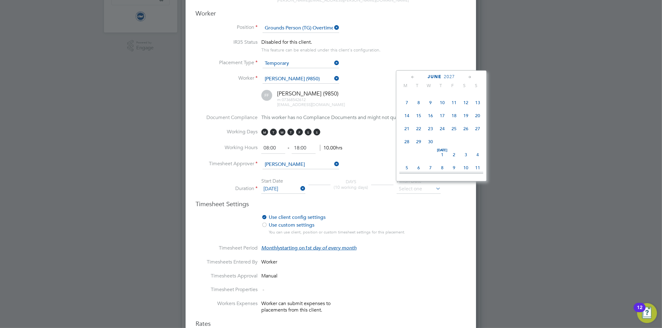
click at [470, 78] on icon at bounding box center [470, 77] width 6 height 7
click at [419, 132] on span "21" at bounding box center [419, 126] width 12 height 12
type input "21 Sep 2027"
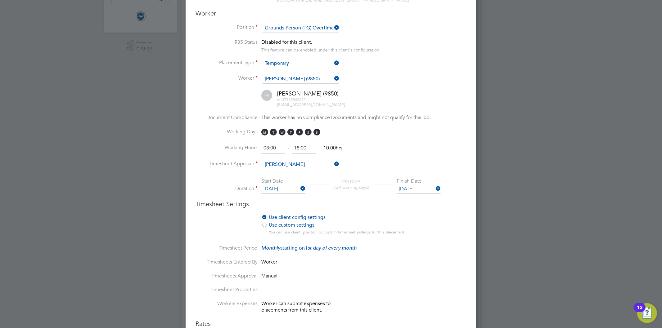
click at [426, 259] on li "Timesheets Entered By Worker" at bounding box center [330, 266] width 270 height 14
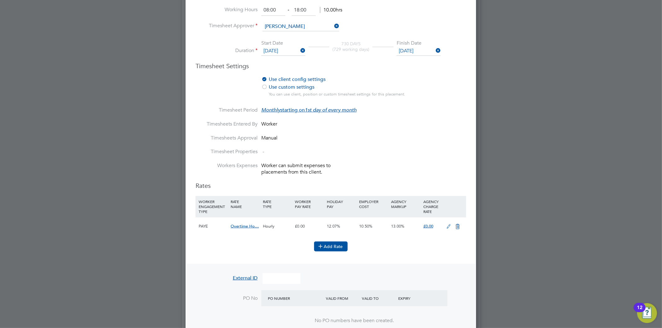
click at [323, 244] on icon at bounding box center [320, 246] width 5 height 5
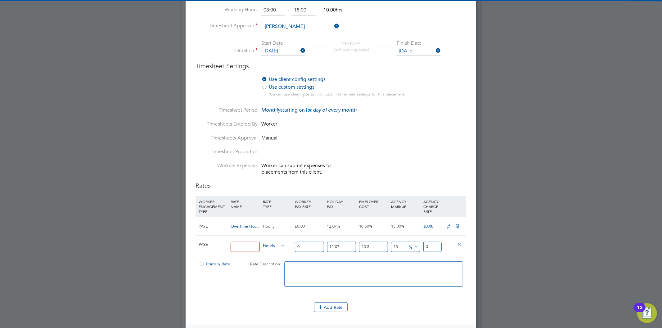
click at [245, 244] on input at bounding box center [244, 247] width 29 height 10
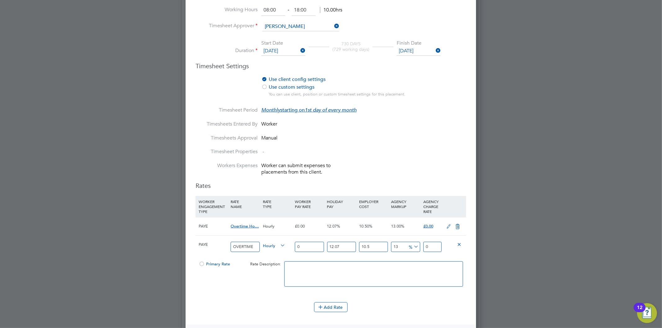
type input "OVERTIME"
click at [288, 245] on div "PAYE OVERTIME Hourly 0 12.07 n/a 10.5 n/a 13 0 % 0" at bounding box center [330, 246] width 270 height 23
type input "7"
type input "9.795534385"
type input "7.5"
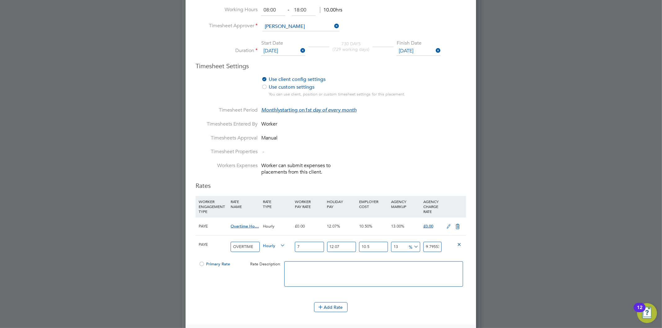
type input "10.4952154125"
type input "7.55"
type input "10.56518351525"
type input "7.55"
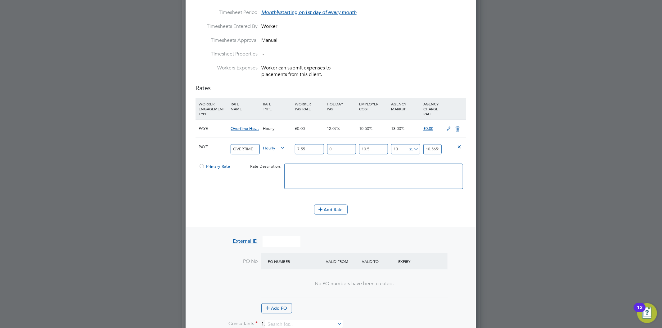
type input "0"
type input "9.4273075"
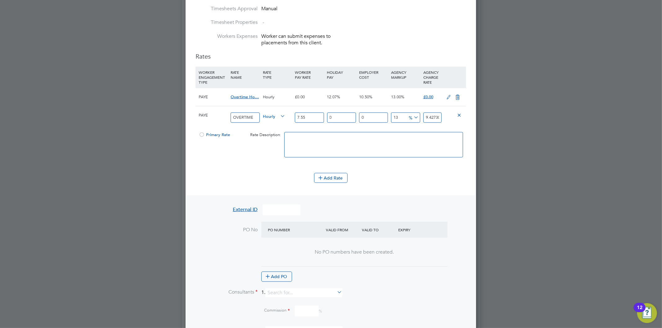
type input "0"
type input "8.5315"
type input "0"
type input "7.55"
type input "0"
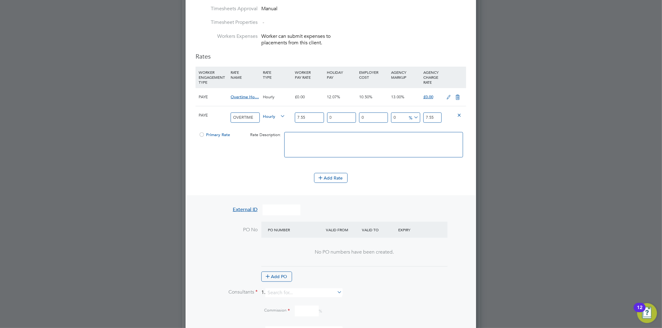
click at [202, 134] on div at bounding box center [202, 136] width 6 height 5
click at [455, 95] on icon at bounding box center [457, 97] width 8 height 5
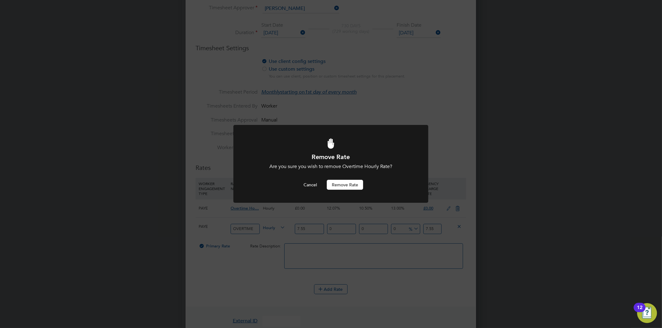
click at [350, 183] on button "Remove rate" at bounding box center [345, 185] width 36 height 10
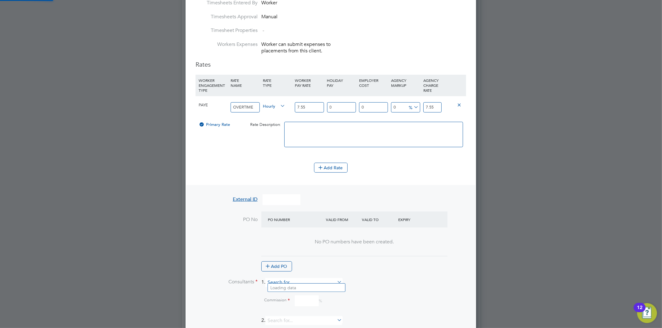
click at [283, 278] on input at bounding box center [303, 282] width 77 height 9
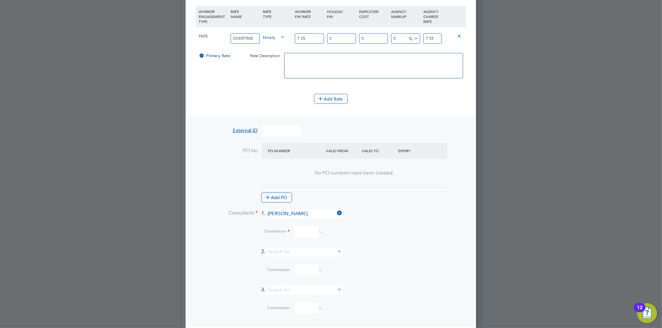
click at [292, 284] on li "Jo Morris" at bounding box center [306, 286] width 77 height 8
type input "[PERSON_NAME]"
click at [307, 252] on input at bounding box center [307, 255] width 24 height 11
type input "0"
click at [401, 241] on div "- Brighton & Hove Albion jo.morris@bhafc.co.uk" at bounding box center [374, 240] width 184 height 16
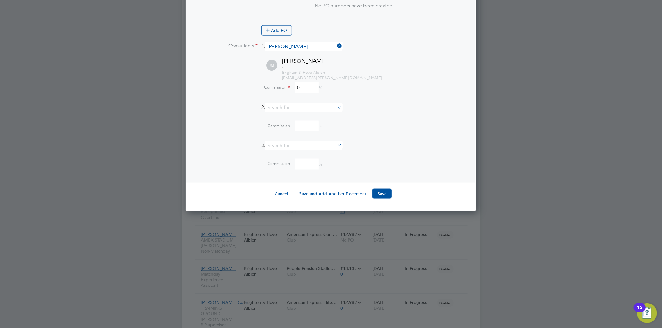
scroll to position [672, 0]
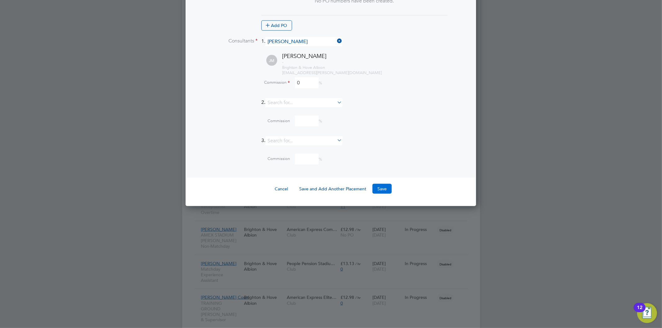
click at [380, 184] on button "Save" at bounding box center [381, 189] width 19 height 10
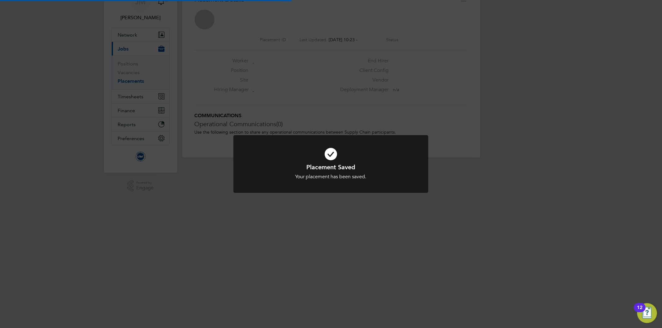
scroll to position [3, 3]
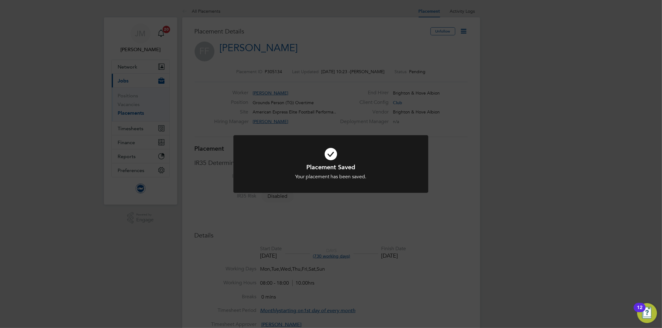
click at [462, 57] on div "Placement Saved Your placement has been saved. Cancel Okay" at bounding box center [331, 164] width 662 height 328
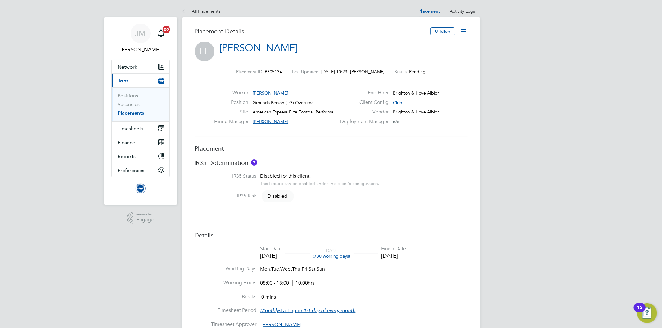
click at [466, 30] on icon at bounding box center [464, 31] width 8 height 8
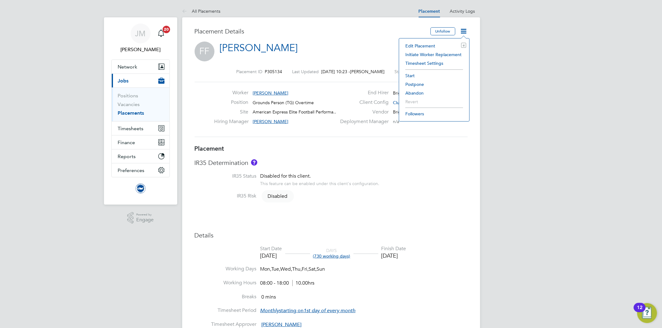
click at [413, 75] on li "Start" at bounding box center [434, 75] width 64 height 9
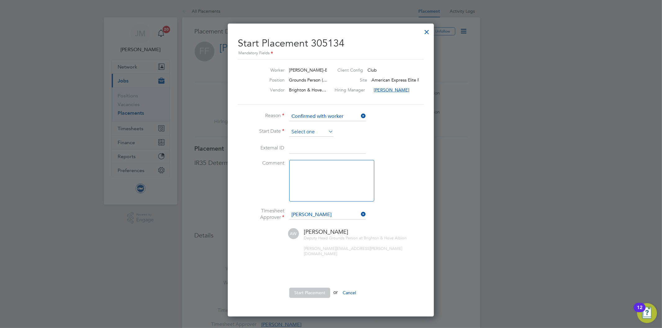
click at [315, 132] on input at bounding box center [311, 131] width 44 height 9
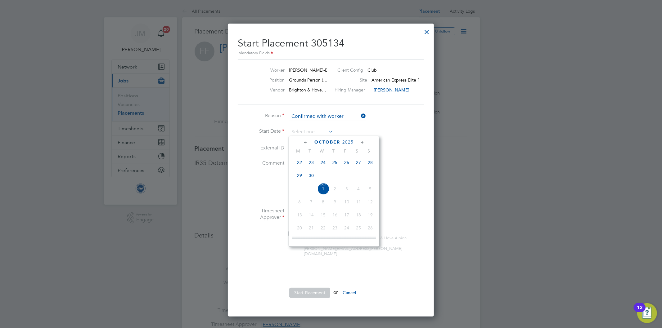
click at [300, 163] on span "22" at bounding box center [299, 163] width 12 height 12
type input "22 Sep 2025"
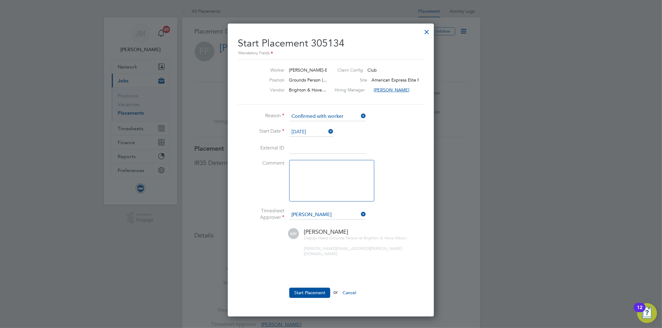
click at [388, 123] on li "Reason Confirmed with worker" at bounding box center [331, 120] width 186 height 16
click at [307, 288] on button "Start Placement" at bounding box center [309, 293] width 41 height 10
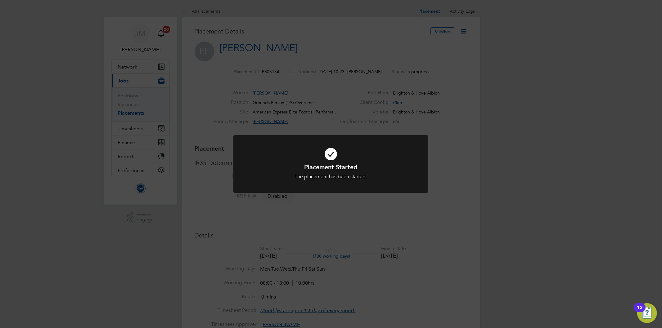
click at [324, 27] on div "Placement Started The placement has been started. Cancel Okay" at bounding box center [331, 164] width 662 height 328
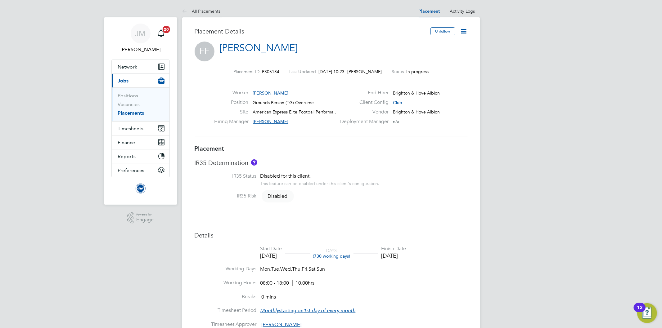
click at [205, 10] on link "All Placements" at bounding box center [201, 11] width 38 height 6
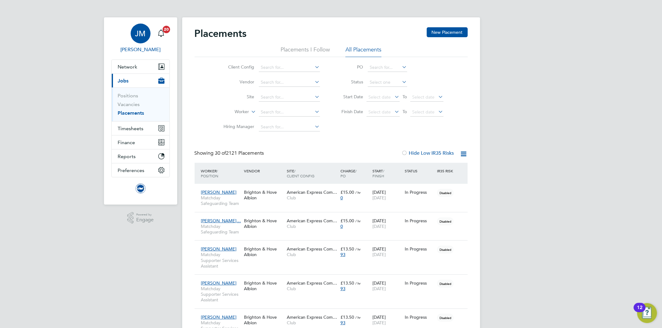
click at [141, 29] on span "JM" at bounding box center [140, 33] width 11 height 8
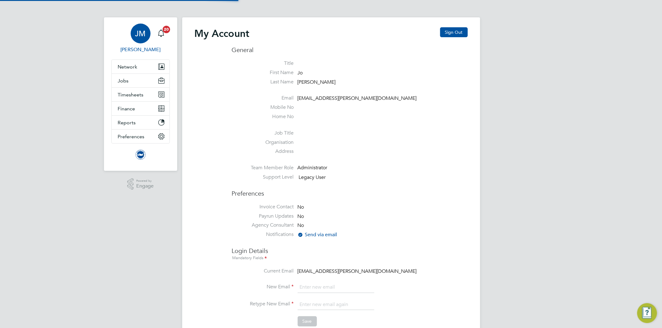
type input "Jo.morris@bhafc.co.uk"
click at [454, 32] on button "Sign Out" at bounding box center [454, 32] width 28 height 10
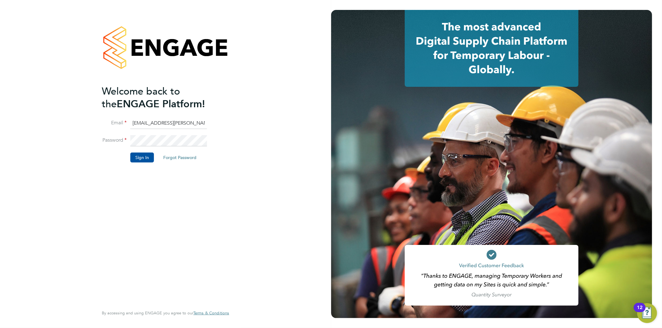
click at [158, 124] on input "Jo.morris@bhafc.co.uk" at bounding box center [168, 123] width 77 height 11
type input "Jo.morris@brightonandhovealbion.com"
click at [147, 154] on button "Sign In" at bounding box center [142, 158] width 24 height 10
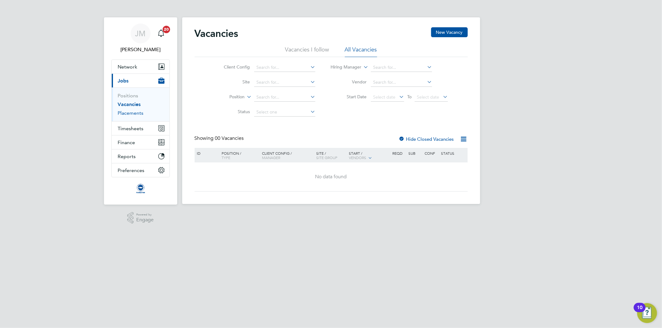
drag, startPoint x: 128, startPoint y: 114, endPoint x: 133, endPoint y: 112, distance: 4.7
click at [128, 114] on link "Placements" at bounding box center [131, 113] width 26 height 6
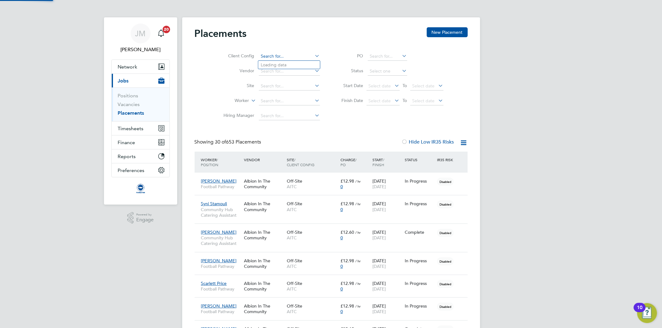
click at [279, 57] on input at bounding box center [289, 56] width 61 height 9
click at [274, 64] on li "AITC" at bounding box center [289, 65] width 62 height 8
type input "AITC"
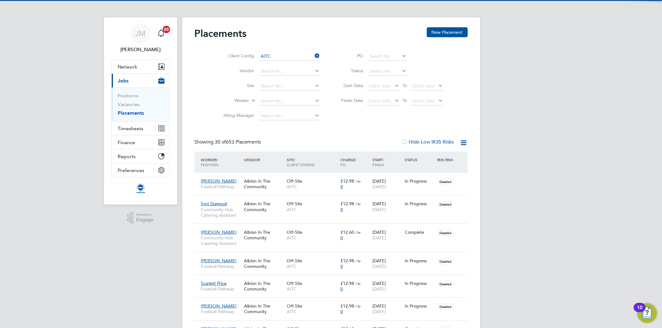
click at [250, 102] on icon at bounding box center [250, 99] width 0 height 6
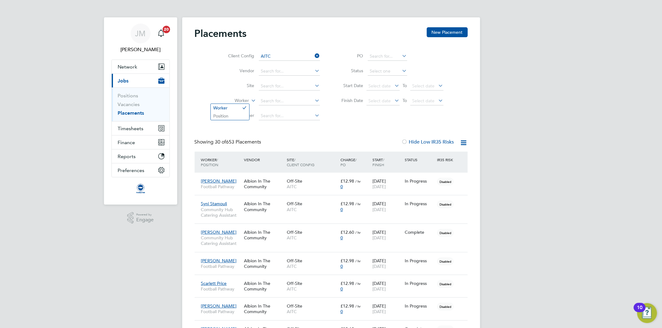
drag, startPoint x: 237, startPoint y: 116, endPoint x: 254, endPoint y: 114, distance: 17.2
click at [237, 115] on li "Position" at bounding box center [230, 116] width 38 height 8
click at [271, 100] on input at bounding box center [289, 101] width 61 height 9
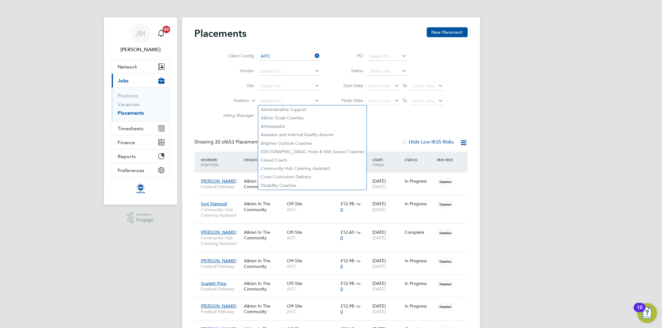
click at [217, 81] on li "Site" at bounding box center [269, 86] width 117 height 15
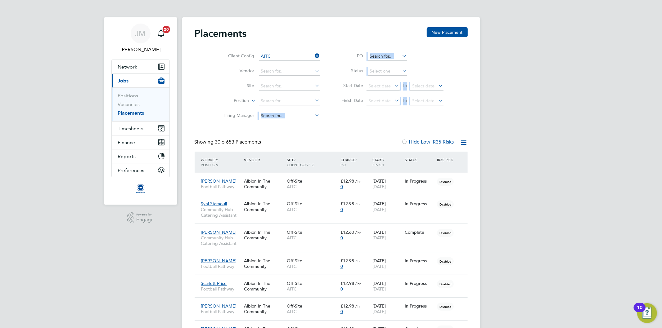
click at [277, 101] on input at bounding box center [289, 101] width 61 height 9
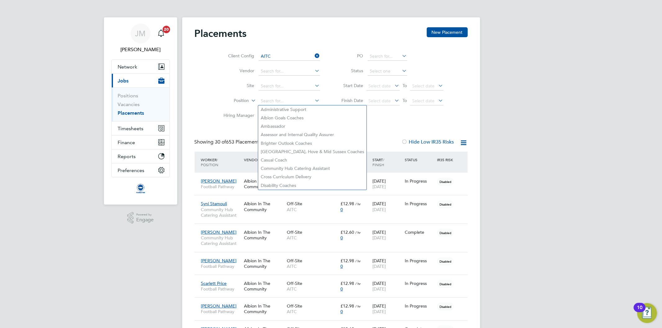
click at [238, 111] on li "Hiring Manager" at bounding box center [269, 116] width 117 height 15
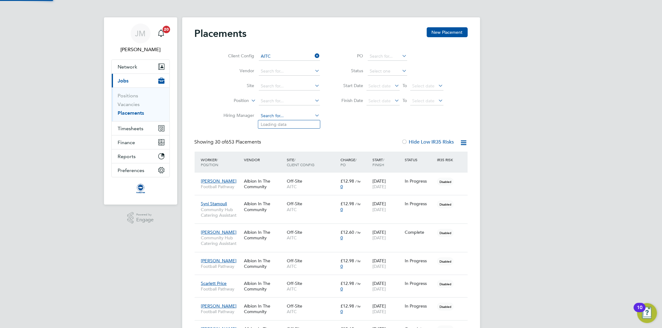
click at [267, 116] on input at bounding box center [289, 116] width 61 height 9
type input "franki"
click at [347, 119] on div "Client Config AITC Vendor Site Position Hiring Manager [PERSON_NAME] PO Status …" at bounding box center [330, 85] width 273 height 78
click at [282, 117] on input at bounding box center [289, 116] width 61 height 9
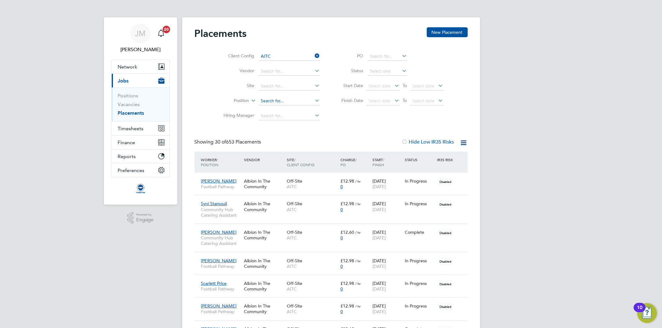
click at [270, 100] on input at bounding box center [289, 101] width 61 height 9
click at [278, 109] on li "Kick Coaches" at bounding box center [289, 109] width 62 height 8
type input "Kick Coaches"
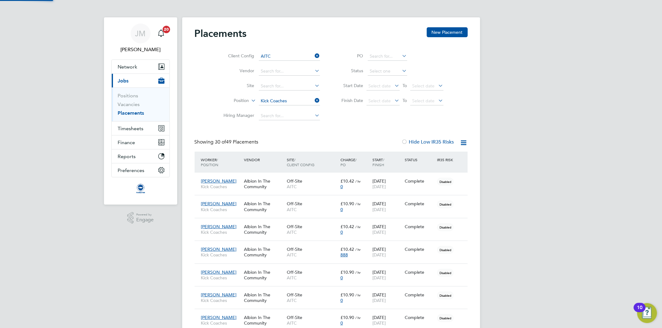
scroll to position [17, 54]
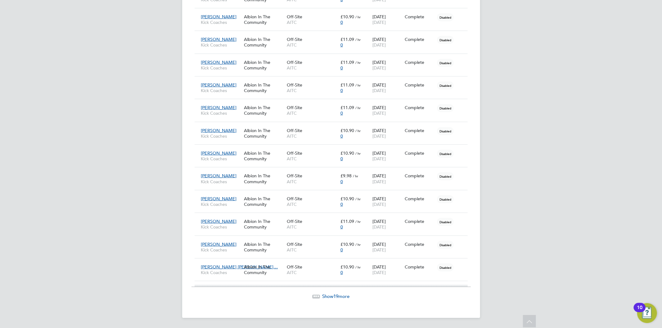
click at [338, 297] on span "19" at bounding box center [335, 296] width 5 height 6
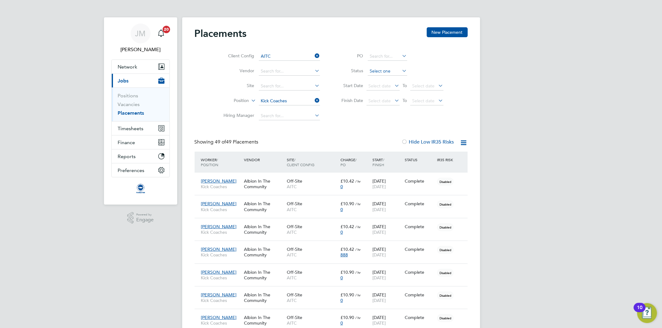
click at [396, 73] on input at bounding box center [387, 71] width 39 height 9
click at [385, 77] on li "Active" at bounding box center [387, 80] width 40 height 8
type input "Active"
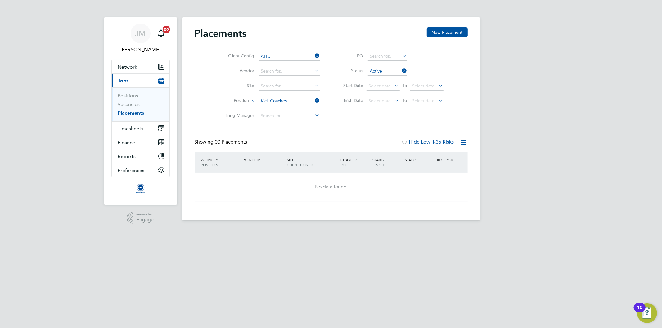
drag, startPoint x: 318, startPoint y: 99, endPoint x: 333, endPoint y: 119, distance: 24.8
click at [314, 100] on icon at bounding box center [314, 100] width 0 height 9
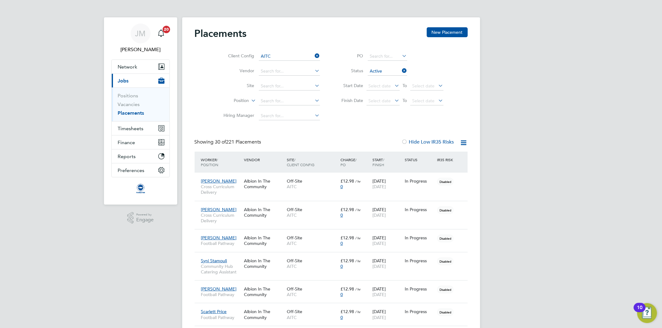
click at [440, 31] on button "New Placement" at bounding box center [446, 32] width 41 height 10
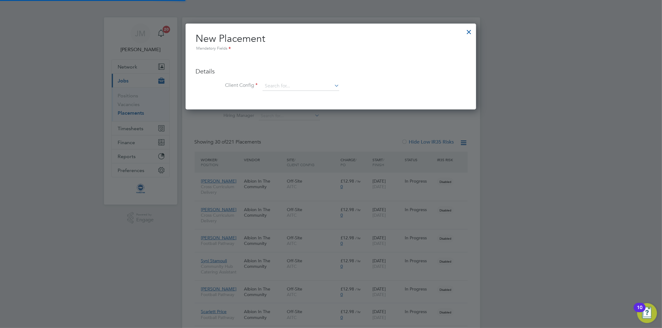
scroll to position [86, 291]
click at [300, 82] on input at bounding box center [300, 86] width 77 height 9
click at [274, 96] on li "AITC" at bounding box center [300, 95] width 77 height 8
type input "AITC"
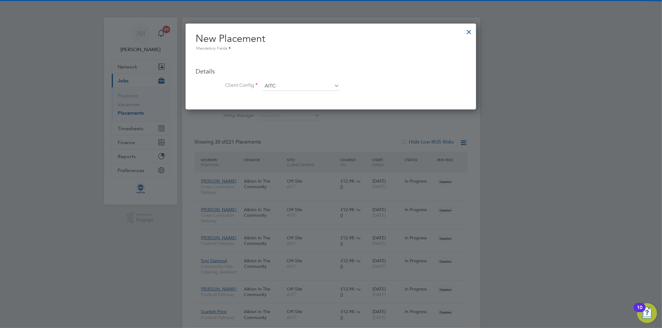
scroll to position [101, 291]
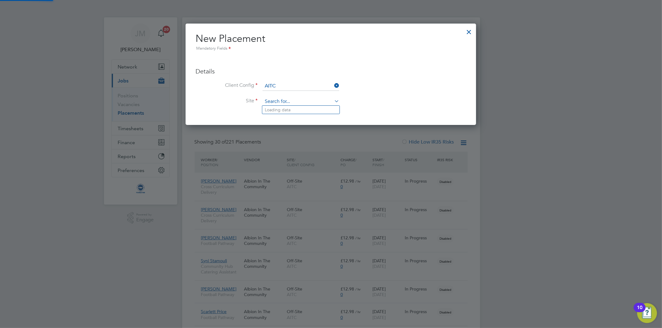
click at [296, 97] on input at bounding box center [300, 101] width 77 height 9
click at [280, 119] on li "Off-Site" at bounding box center [300, 118] width 77 height 8
type input "Off-Site"
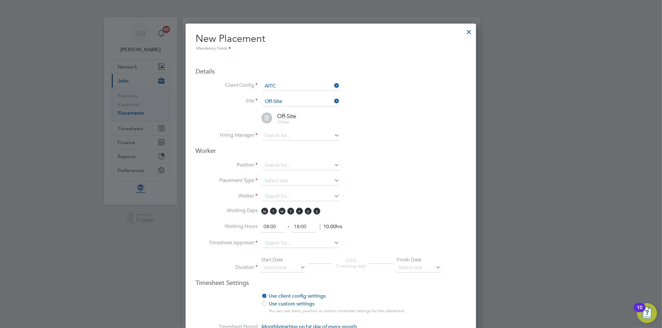
scroll to position [650, 291]
click at [282, 132] on input at bounding box center [300, 135] width 77 height 9
click at [288, 145] on li "[PERSON_NAME] iel [PERSON_NAME]" at bounding box center [300, 144] width 77 height 8
type input "[PERSON_NAME]"
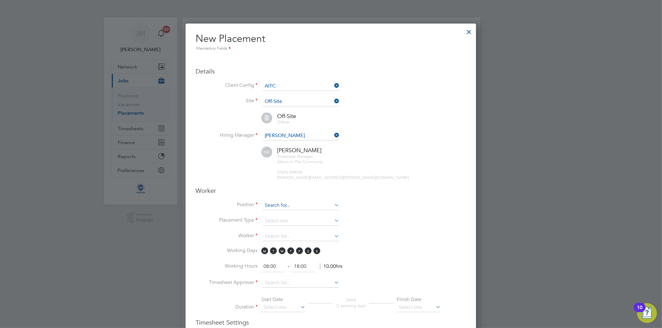
click at [276, 206] on input at bounding box center [300, 205] width 77 height 9
click at [288, 211] on li "Inclu sion Coaches" at bounding box center [300, 213] width 77 height 8
type input "Inclusion Coaches"
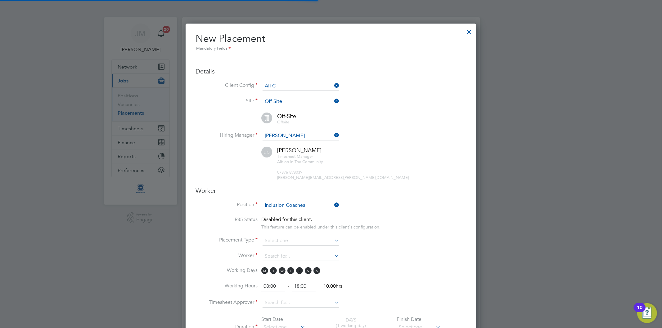
scroll to position [18, 32]
drag, startPoint x: 391, startPoint y: 191, endPoint x: 369, endPoint y: 203, distance: 25.0
click at [391, 192] on h3 "Worker" at bounding box center [330, 191] width 270 height 8
click at [281, 238] on input at bounding box center [300, 240] width 77 height 9
click at [279, 246] on li "Temporary" at bounding box center [300, 248] width 77 height 8
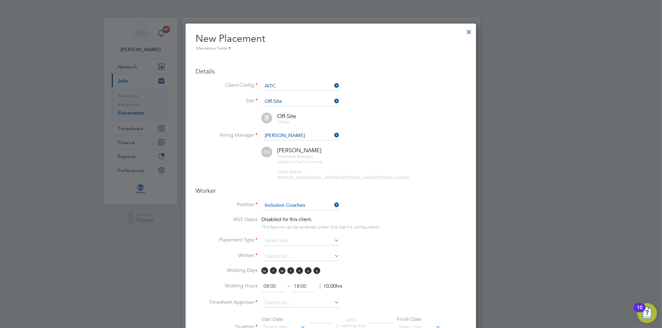
type input "Temporary"
click at [278, 254] on input at bounding box center [300, 256] width 77 height 9
click at [284, 264] on li "[PERSON_NAME] an Green (542)" at bounding box center [310, 263] width 96 height 8
type input "[PERSON_NAME] (542)"
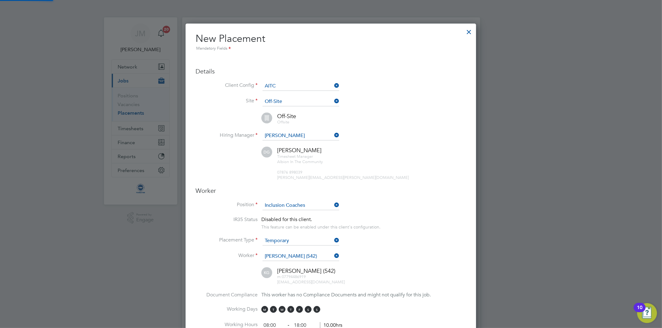
scroll to position [764, 291]
click at [400, 255] on li "Worker [PERSON_NAME] (542)" at bounding box center [330, 260] width 270 height 16
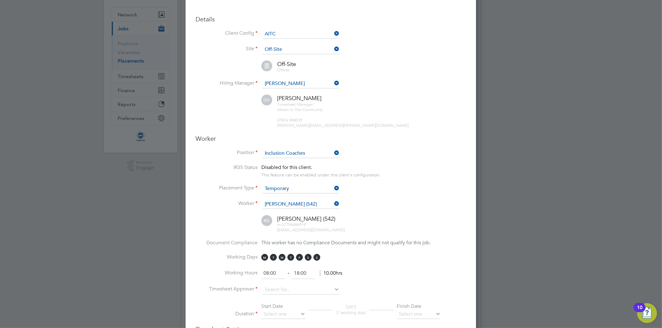
scroll to position [138, 0]
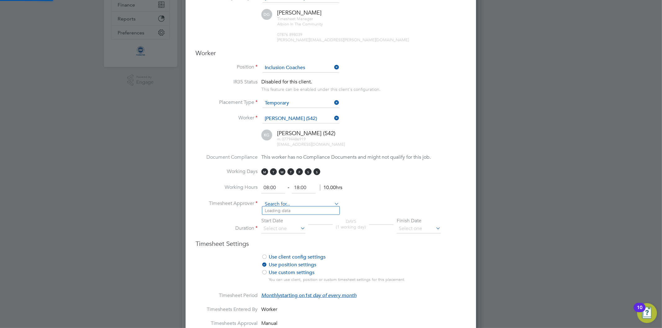
click at [282, 203] on input at bounding box center [300, 204] width 77 height 9
click at [289, 210] on li "[PERSON_NAME] iel [PERSON_NAME]" at bounding box center [300, 211] width 77 height 8
type input "[PERSON_NAME]"
click at [298, 226] on input at bounding box center [283, 228] width 44 height 9
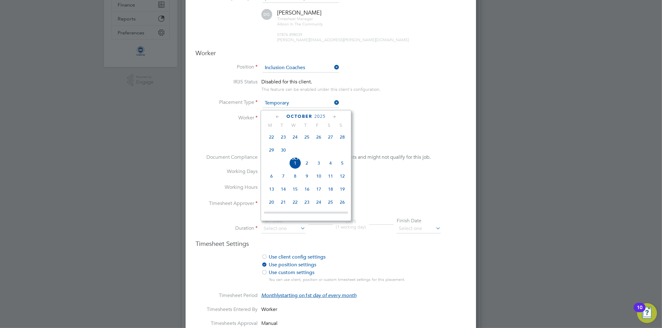
click at [293, 138] on span "24" at bounding box center [295, 137] width 12 height 12
type input "[DATE]"
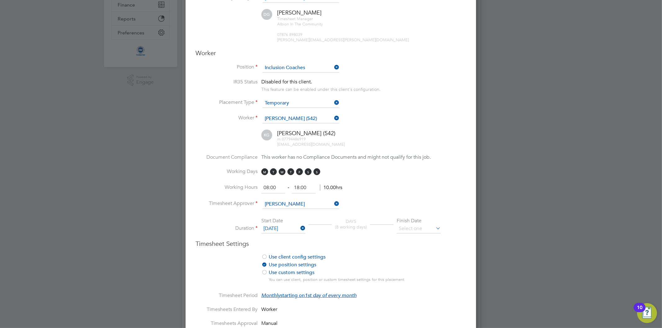
click at [434, 226] on icon at bounding box center [434, 228] width 0 height 9
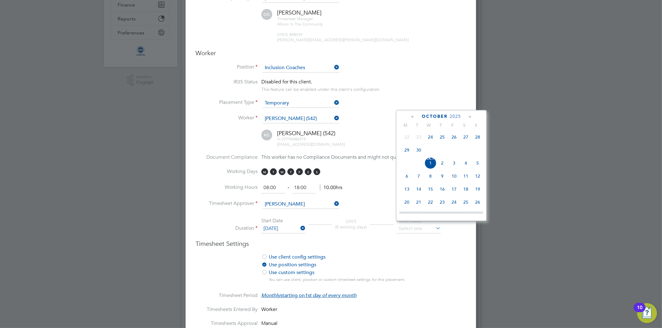
click at [470, 114] on icon at bounding box center [470, 117] width 6 height 7
click at [470, 115] on icon at bounding box center [470, 117] width 6 height 7
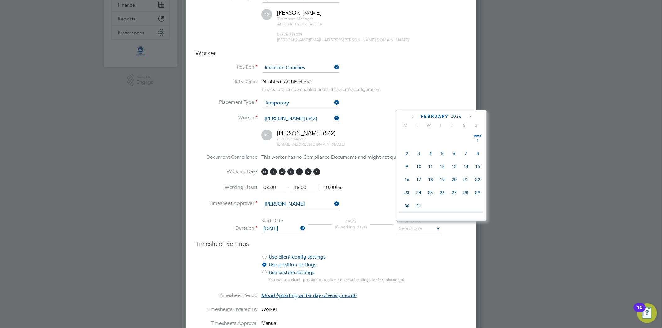
click at [470, 115] on icon at bounding box center [470, 117] width 6 height 7
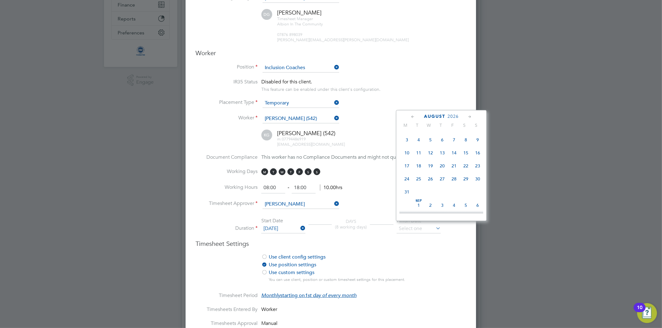
click at [470, 115] on icon at bounding box center [470, 117] width 6 height 7
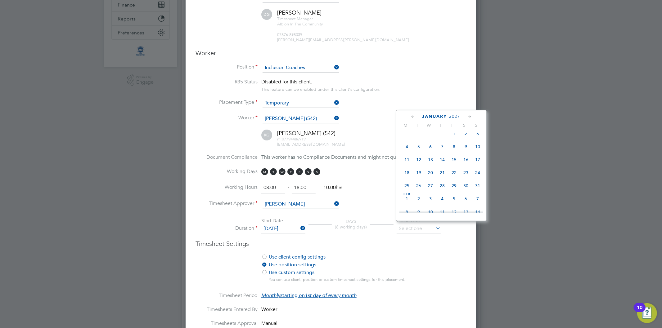
click at [470, 115] on icon at bounding box center [470, 117] width 6 height 7
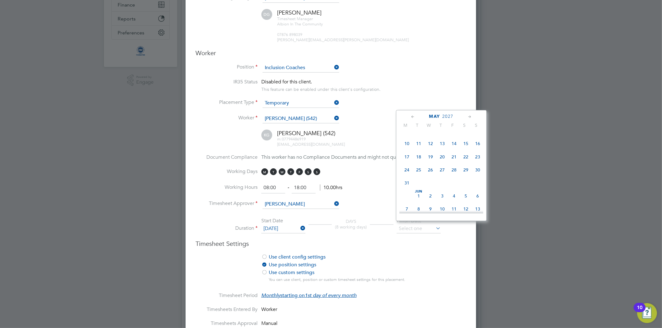
click at [407, 189] on span "31" at bounding box center [407, 183] width 12 height 12
type input "[DATE]"
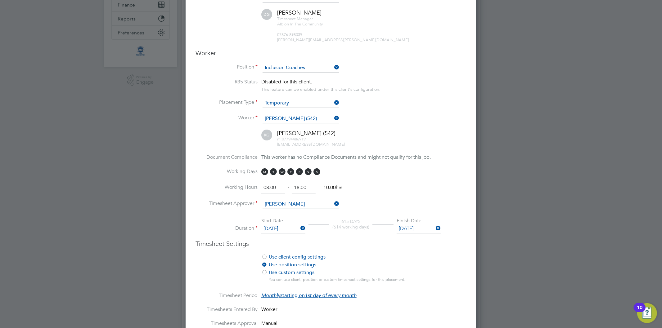
click at [428, 282] on li "Use client config settings Use position settings Use custom settings You can us…" at bounding box center [330, 273] width 270 height 39
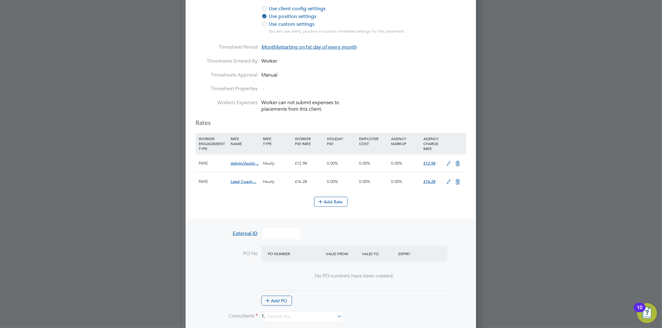
scroll to position [551, 0]
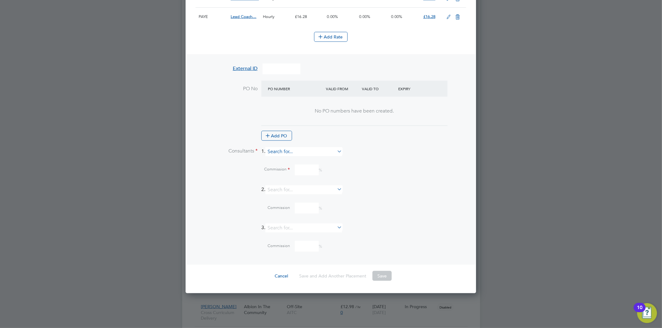
click at [293, 150] on input at bounding box center [303, 151] width 77 height 9
click at [277, 162] on li "[PERSON_NAME]" at bounding box center [306, 165] width 77 height 8
type input "[PERSON_NAME]"
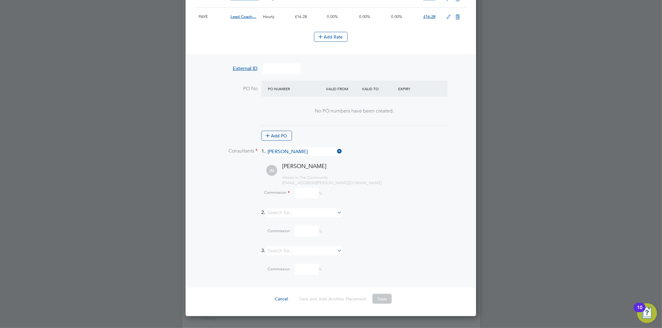
scroll to position [840, 291]
drag, startPoint x: 302, startPoint y: 188, endPoint x: 307, endPoint y: 184, distance: 6.9
click at [302, 188] on input at bounding box center [307, 193] width 24 height 11
type input "0"
click at [380, 188] on div "Commission 0 %" at bounding box center [347, 193] width 238 height 11
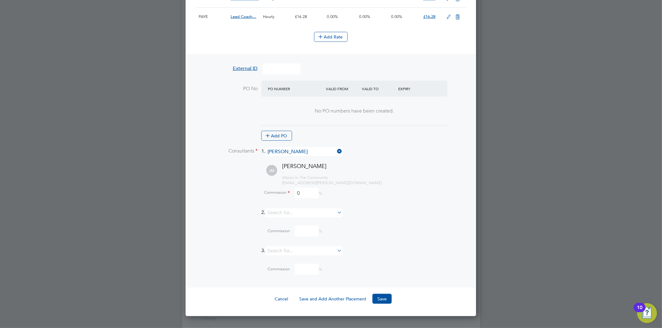
drag, startPoint x: 382, startPoint y: 293, endPoint x: 387, endPoint y: 290, distance: 5.2
click at [382, 294] on button "Save" at bounding box center [381, 299] width 19 height 10
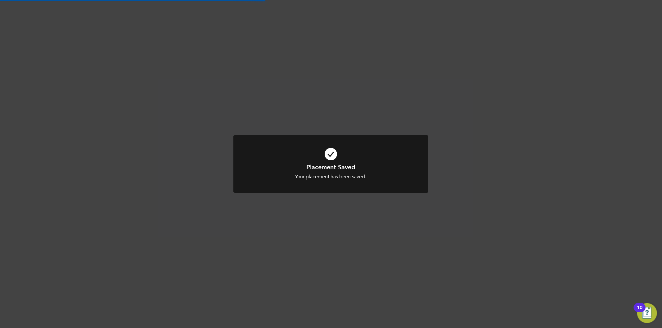
scroll to position [3, 3]
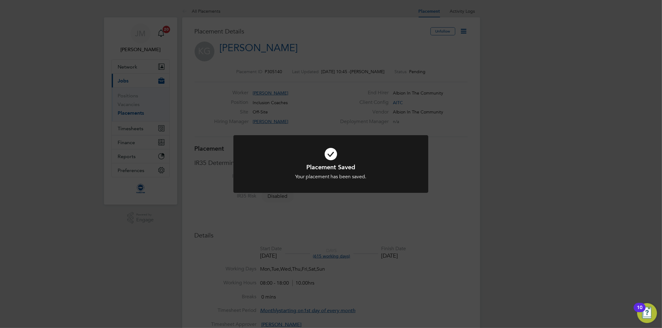
click at [290, 54] on div "Placement Saved Your placement has been saved. Cancel Okay" at bounding box center [331, 164] width 662 height 328
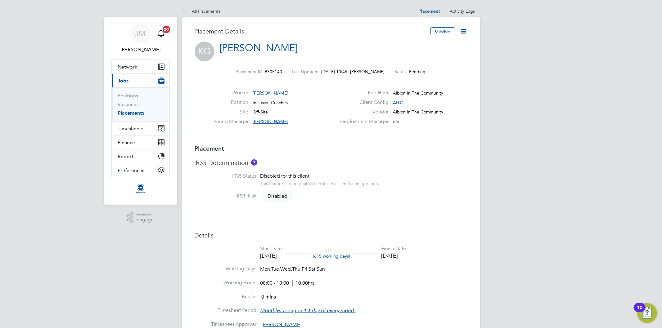
click at [464, 31] on icon at bounding box center [464, 31] width 8 height 8
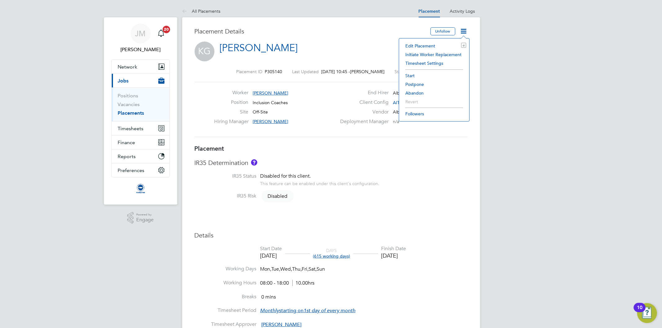
click at [411, 74] on li "Start" at bounding box center [434, 75] width 64 height 9
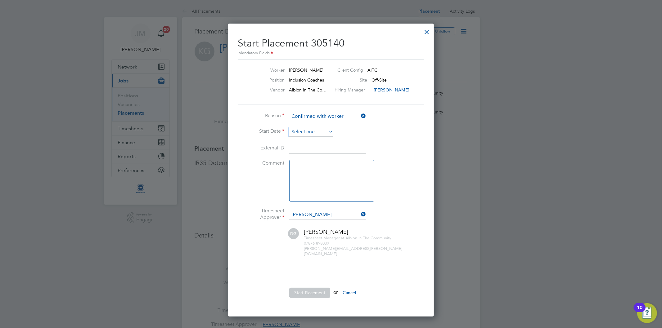
click at [314, 127] on ul "Reason Confirmed with worker Start Date External ID Comment Timesheet Approver …" at bounding box center [331, 208] width 186 height 192
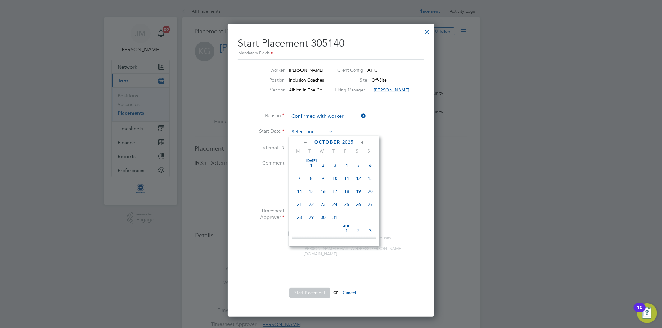
click at [312, 133] on input at bounding box center [311, 131] width 44 height 9
click at [324, 162] on span "24" at bounding box center [323, 163] width 12 height 12
type input "[DATE]"
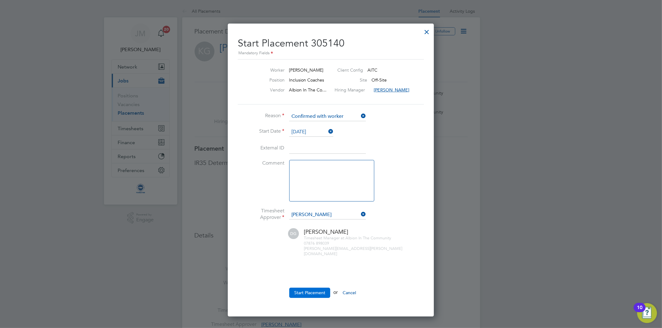
click at [301, 288] on button "Start Placement" at bounding box center [309, 293] width 41 height 10
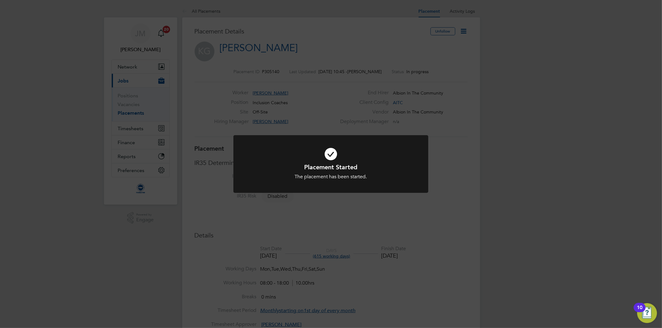
click at [400, 38] on div "Placement Started The placement has been started. Cancel Okay" at bounding box center [331, 164] width 662 height 328
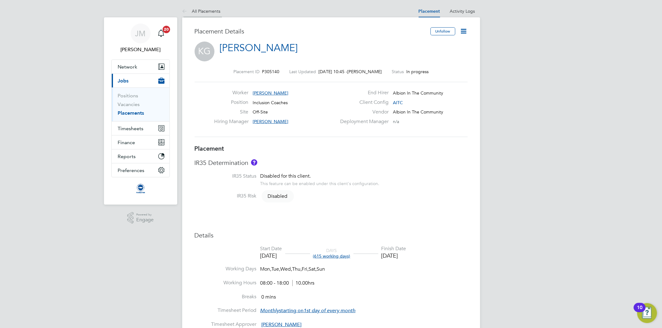
click at [204, 11] on link "All Placements" at bounding box center [201, 11] width 38 height 6
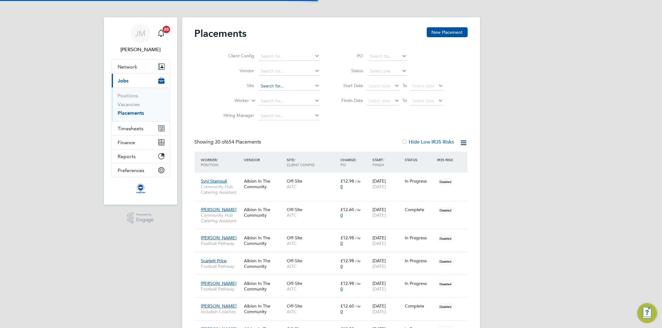
scroll to position [17, 54]
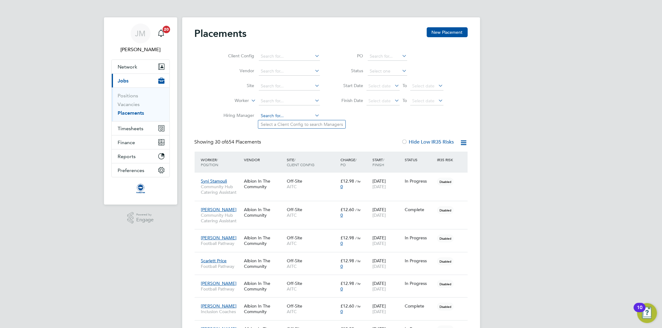
click at [274, 116] on input at bounding box center [289, 116] width 61 height 9
click at [273, 114] on input "hay" at bounding box center [289, 116] width 61 height 9
type input "hay"
click at [314, 114] on icon at bounding box center [314, 115] width 0 height 9
click at [301, 58] on input at bounding box center [289, 56] width 61 height 9
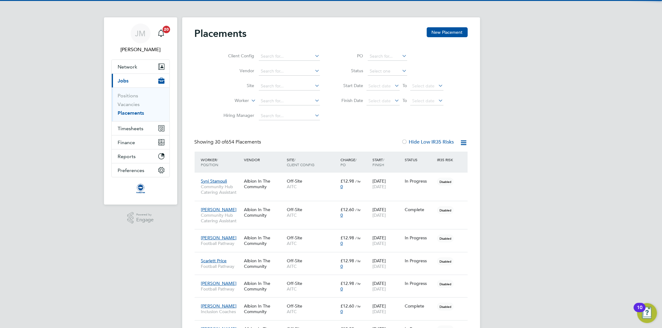
click at [277, 65] on li "AITC" at bounding box center [289, 65] width 62 height 8
type input "AITC"
click at [280, 112] on input at bounding box center [289, 116] width 61 height 9
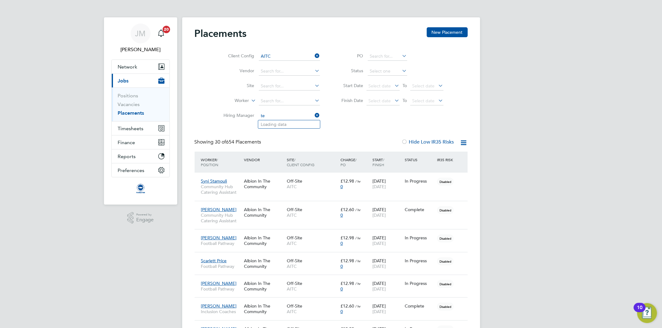
type input "t"
type input "h"
click at [352, 115] on div "Client Config AITC Vendor Site Worker Hiring Manager PO Status Start Date Selec…" at bounding box center [330, 85] width 273 height 78
click at [298, 36] on div "Placements New Placement" at bounding box center [330, 36] width 273 height 19
click at [314, 55] on icon at bounding box center [314, 55] width 0 height 9
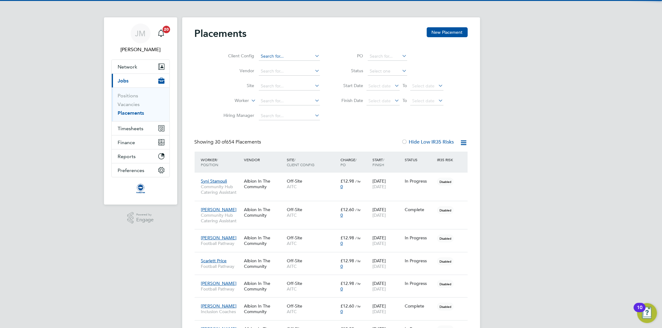
click at [287, 55] on input at bounding box center [289, 56] width 61 height 9
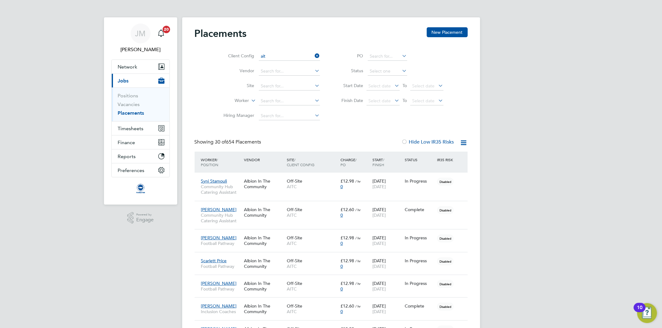
click at [271, 64] on li "AIT C" at bounding box center [289, 65] width 62 height 8
type input "AITC"
click at [250, 100] on icon at bounding box center [250, 99] width 0 height 6
click at [220, 80] on li "Site" at bounding box center [269, 86] width 117 height 15
click at [269, 115] on input at bounding box center [289, 116] width 61 height 9
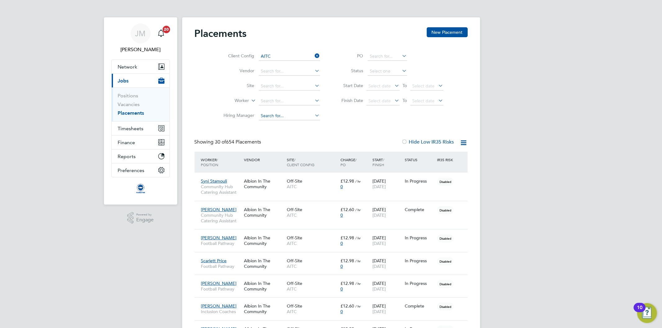
click at [291, 116] on input at bounding box center [289, 116] width 61 height 9
click at [279, 104] on input at bounding box center [289, 101] width 61 height 9
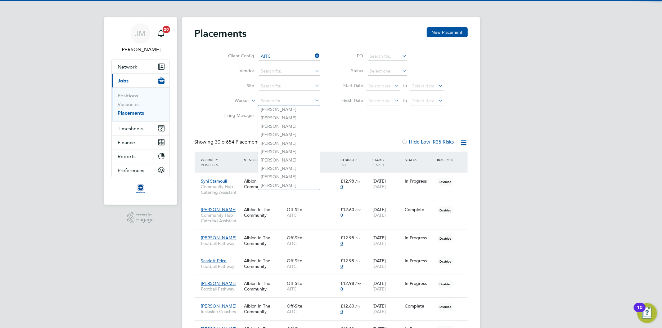
click at [223, 99] on label "Worker" at bounding box center [231, 101] width 36 height 6
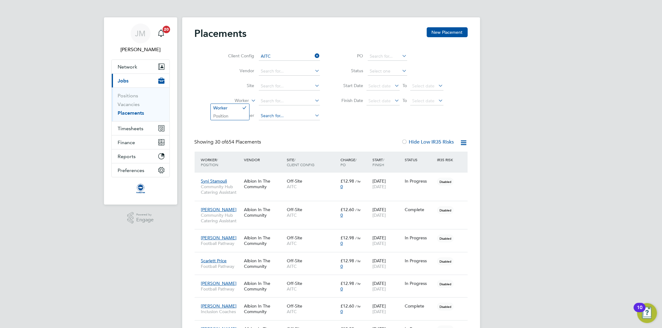
click at [270, 114] on input at bounding box center [289, 116] width 61 height 9
click at [280, 121] on li "[PERSON_NAME]" at bounding box center [296, 124] width 77 height 8
type input "[PERSON_NAME]"
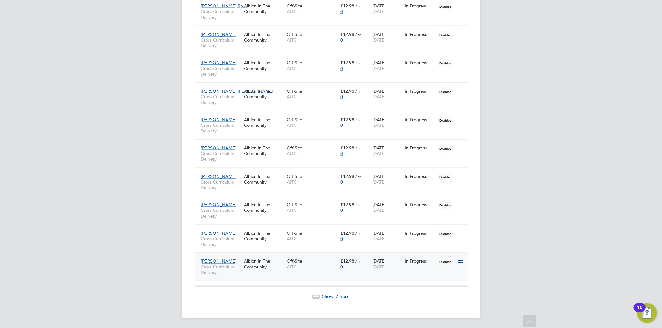
click at [311, 267] on span "AITC" at bounding box center [312, 268] width 51 height 6
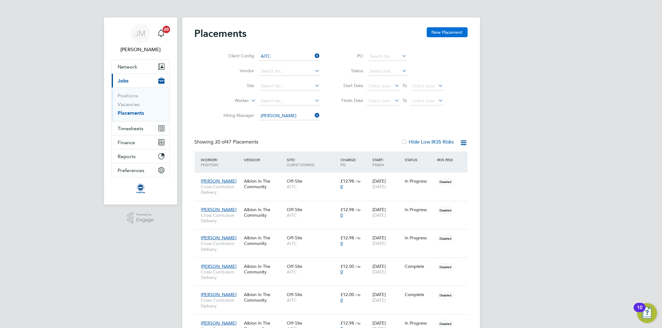
click at [454, 32] on button "New Placement" at bounding box center [446, 32] width 41 height 10
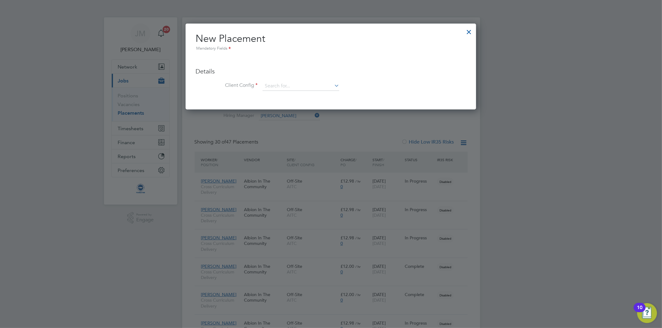
click at [469, 32] on div at bounding box center [468, 30] width 11 height 11
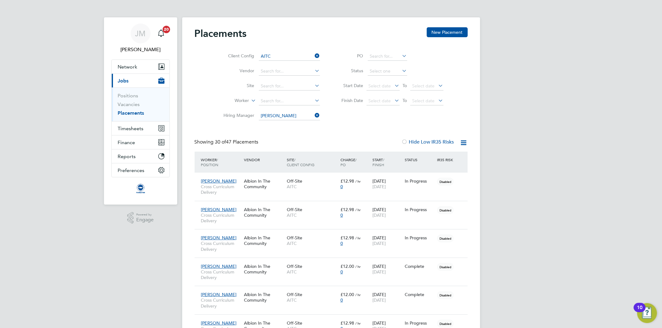
click at [314, 114] on icon at bounding box center [314, 115] width 0 height 9
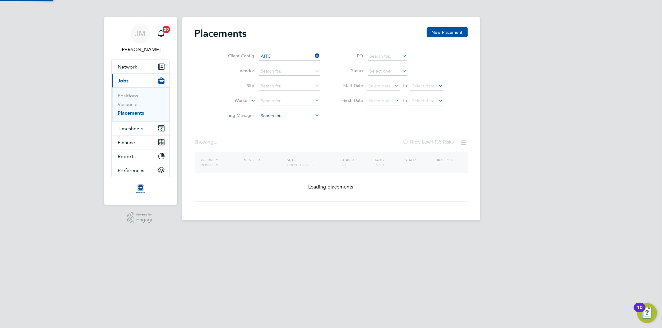
click at [281, 116] on input at bounding box center [289, 116] width 61 height 9
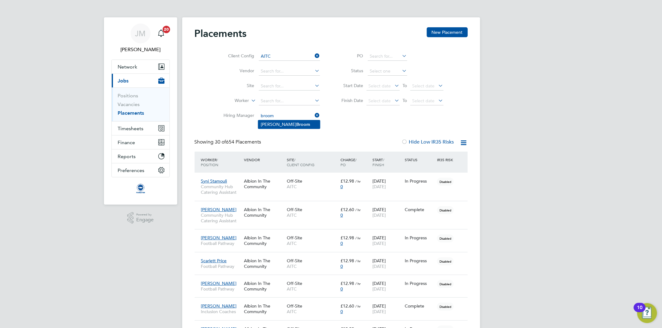
click at [296, 122] on b "Broom" at bounding box center [303, 124] width 14 height 5
type input "[PERSON_NAME]"
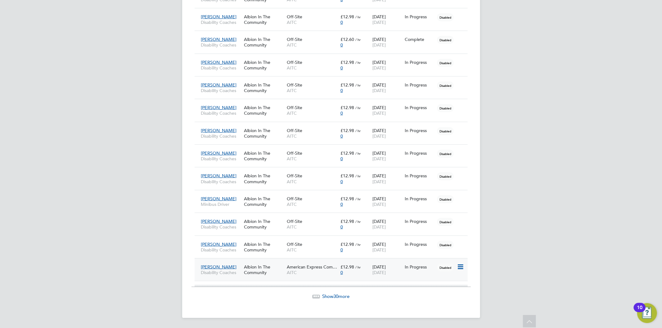
click at [354, 274] on div "0" at bounding box center [354, 273] width 29 height 6
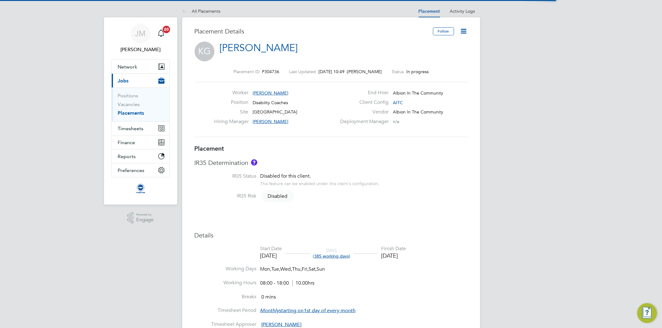
click at [462, 33] on icon at bounding box center [464, 31] width 8 height 8
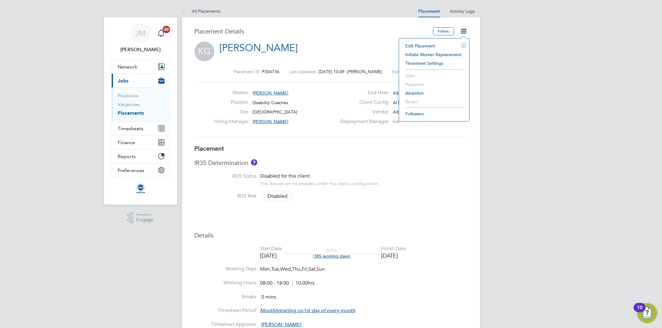
click at [299, 39] on div "Placement Details" at bounding box center [311, 34] width 234 height 14
click at [206, 11] on link "All Placements" at bounding box center [201, 11] width 38 height 6
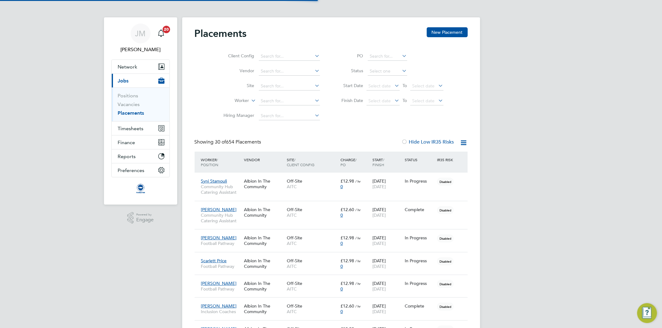
scroll to position [3, 3]
click at [269, 101] on input at bounding box center [289, 101] width 61 height 9
